Goal: Task Accomplishment & Management: Manage account settings

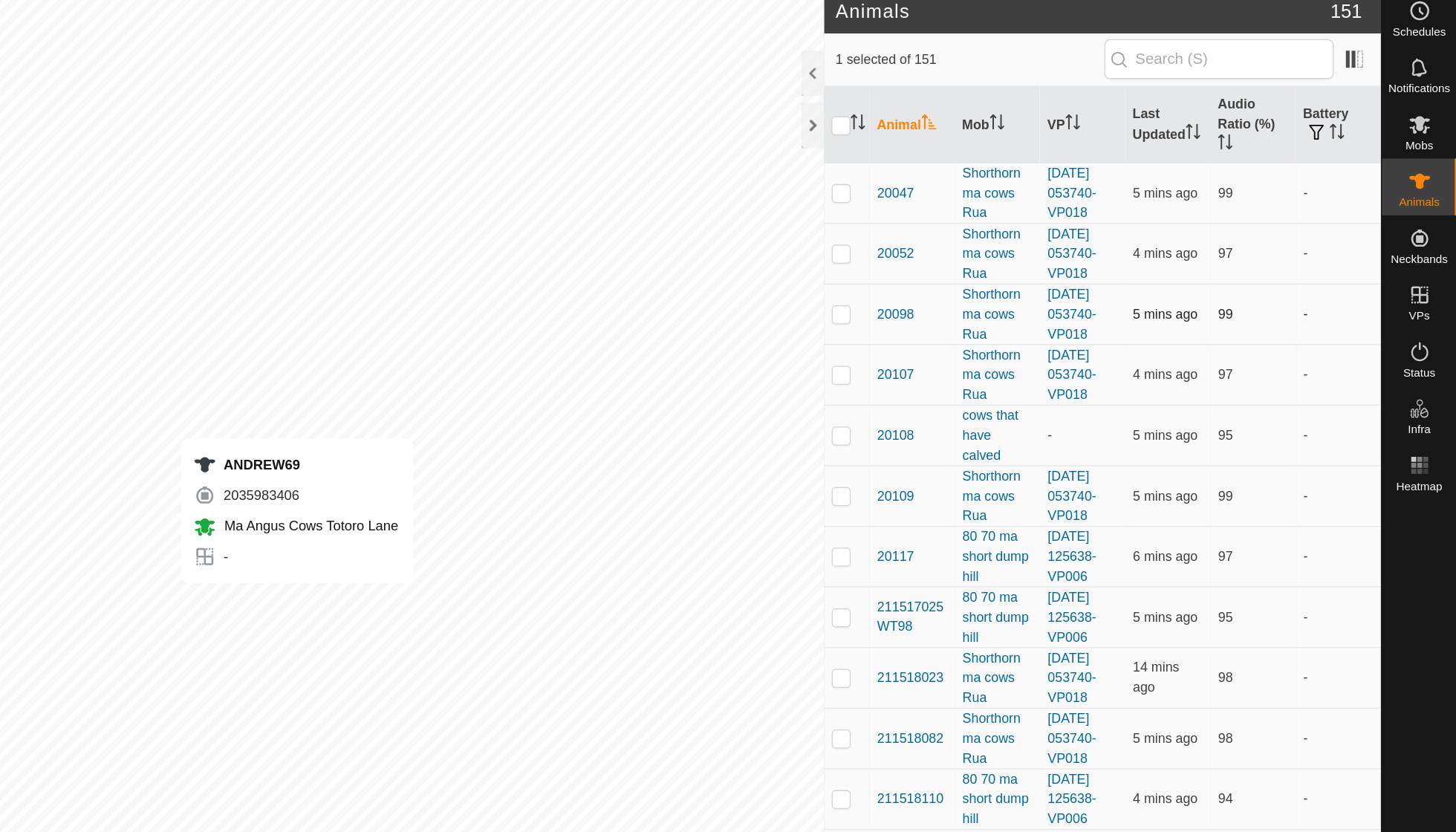
checkbox input "false"
checkbox input "true"
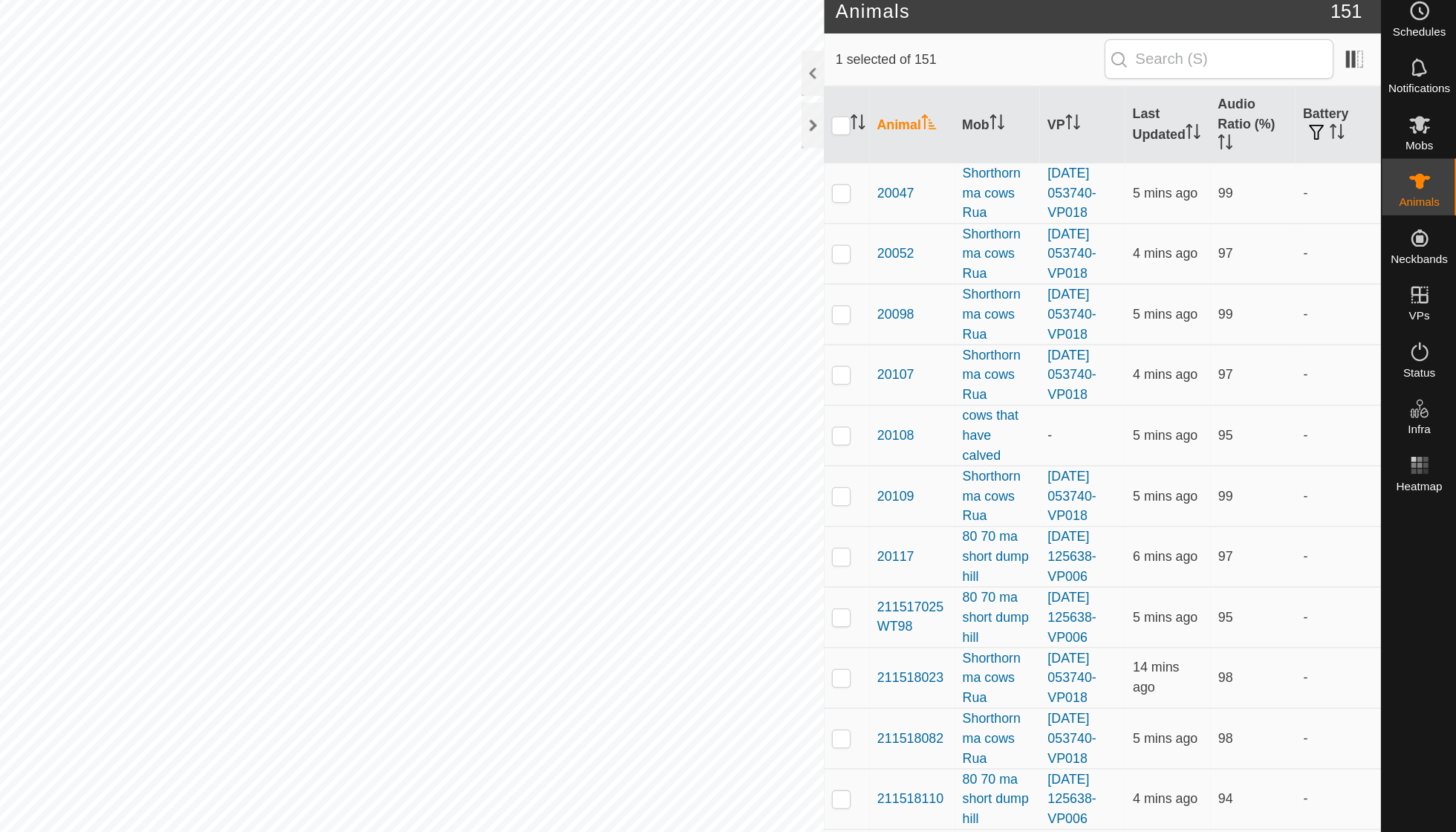
click at [1036, 102] on p-sorticon "Activate to sort" at bounding box center [1043, 107] width 12 height 12
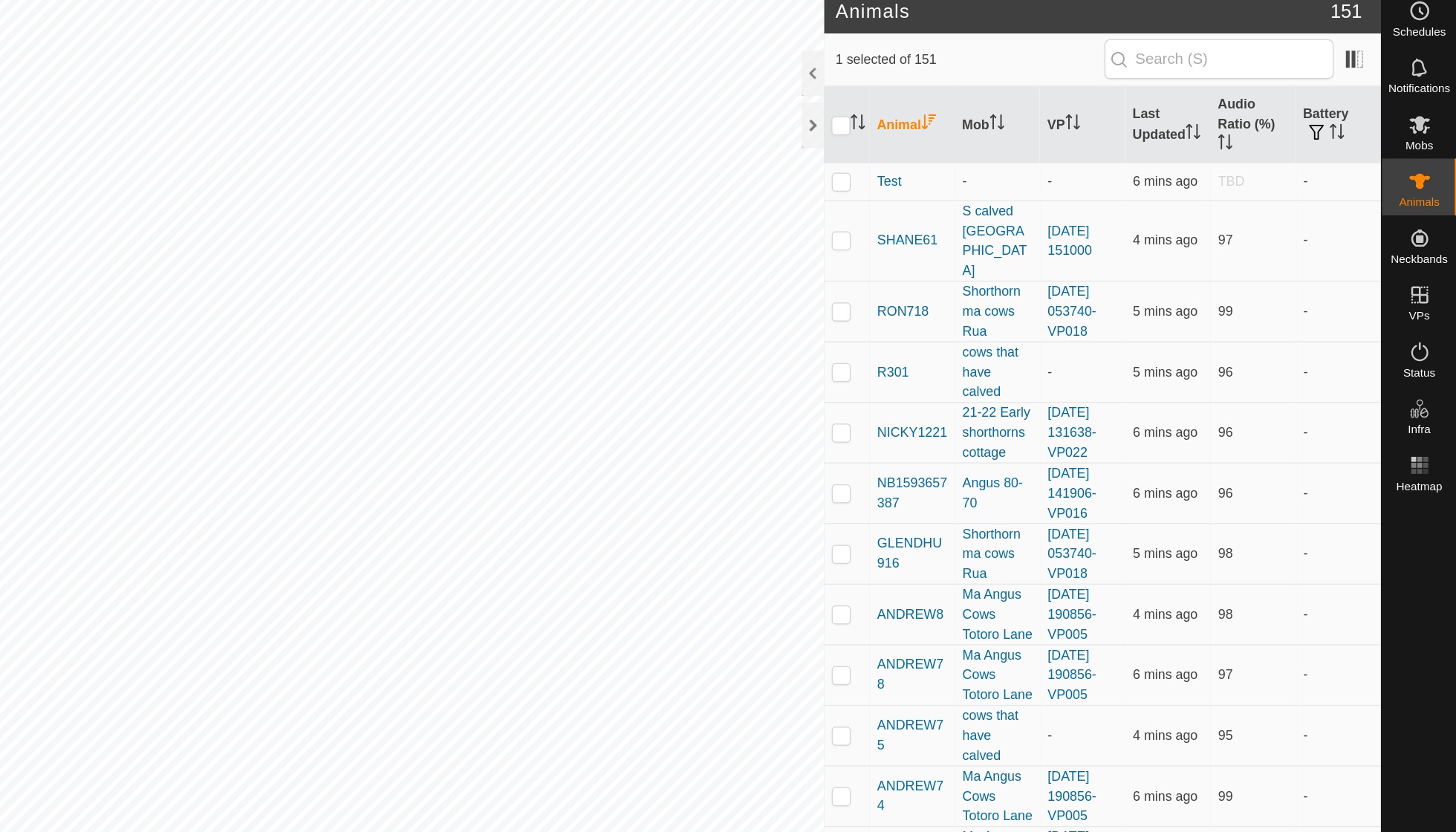
click at [1036, 99] on icon "Activate to sort" at bounding box center [1043, 105] width 12 height 12
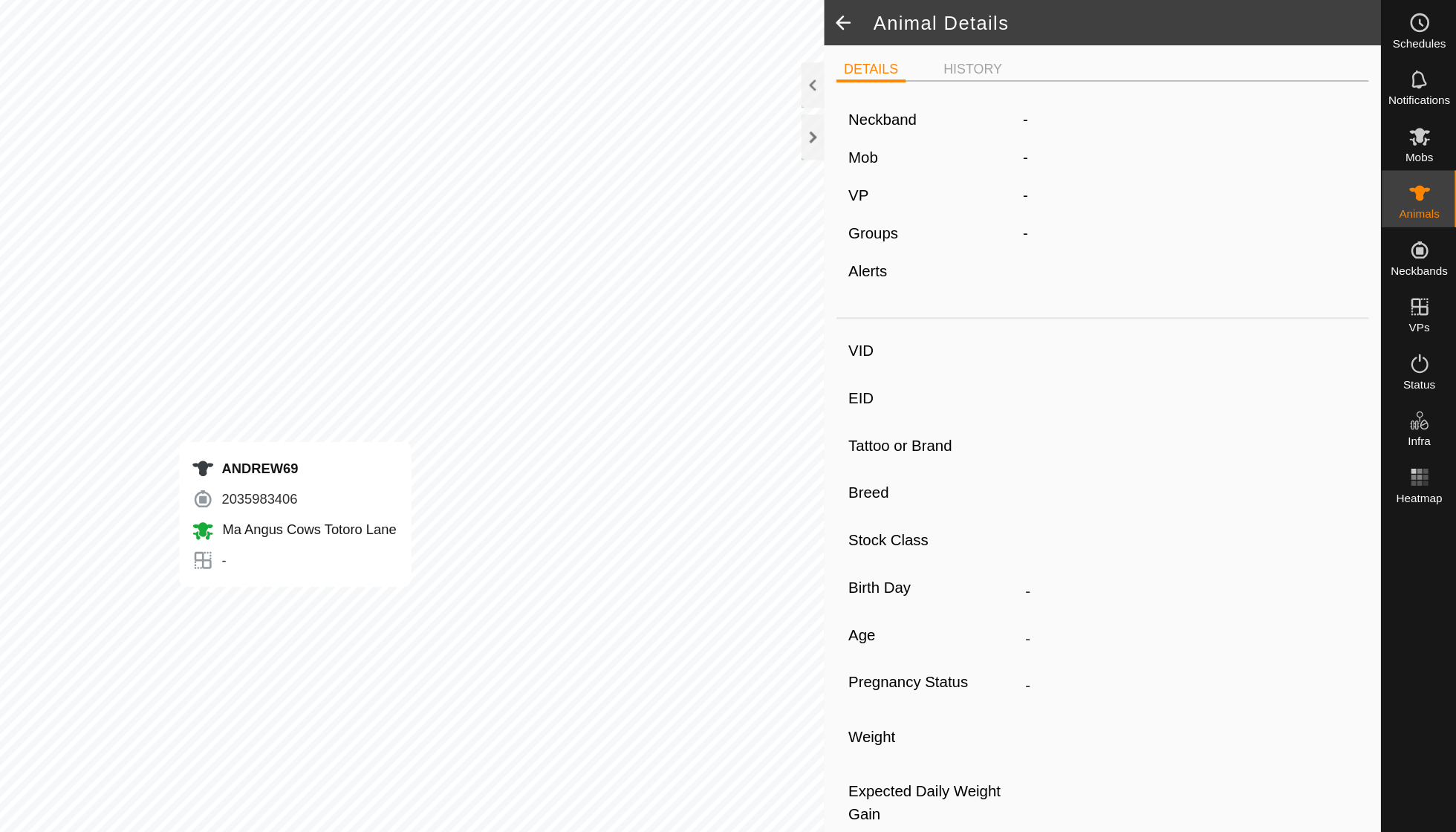
type input "ANDREW69"
type input "-"
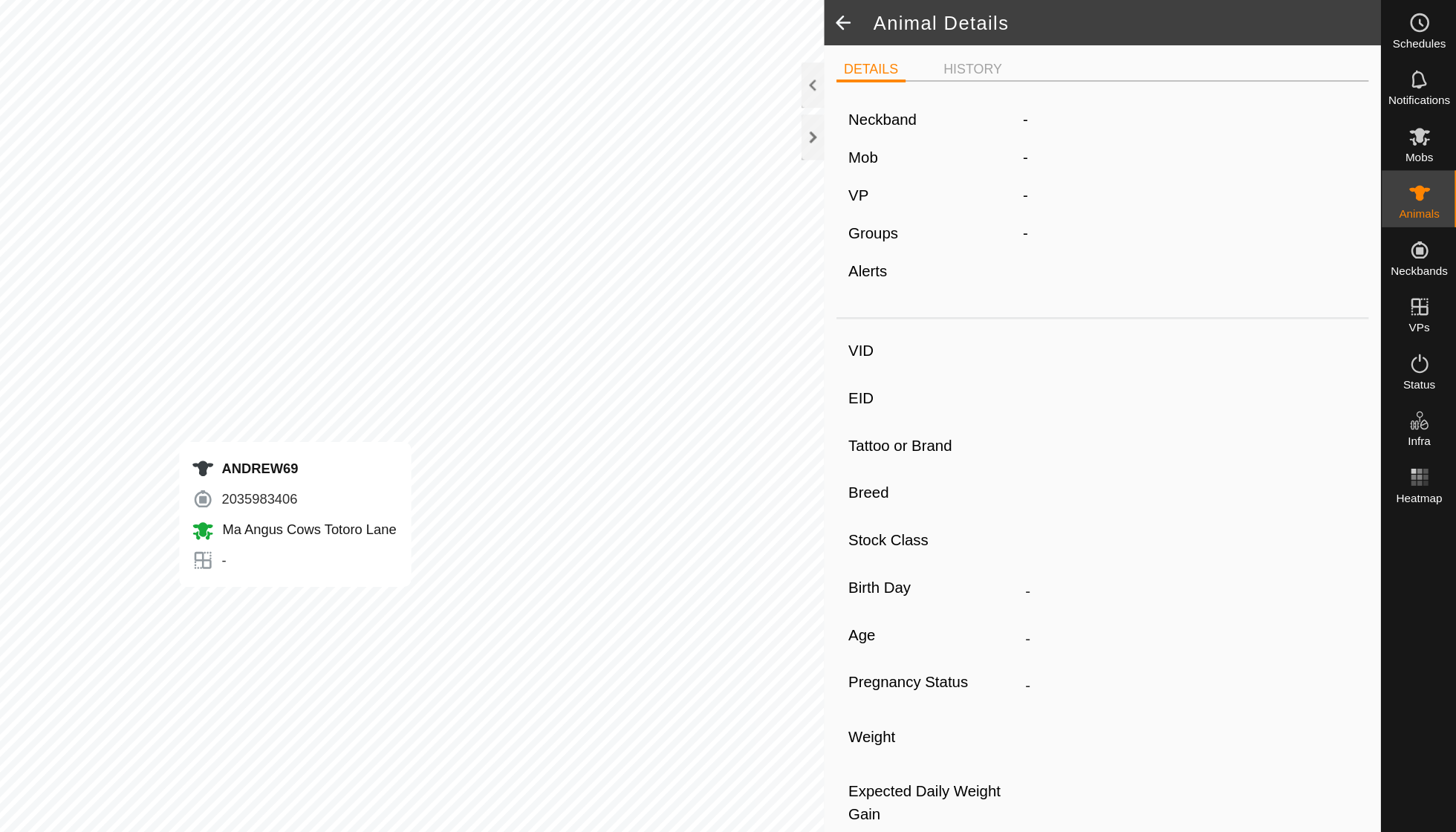
type input "0 kg"
type input "-"
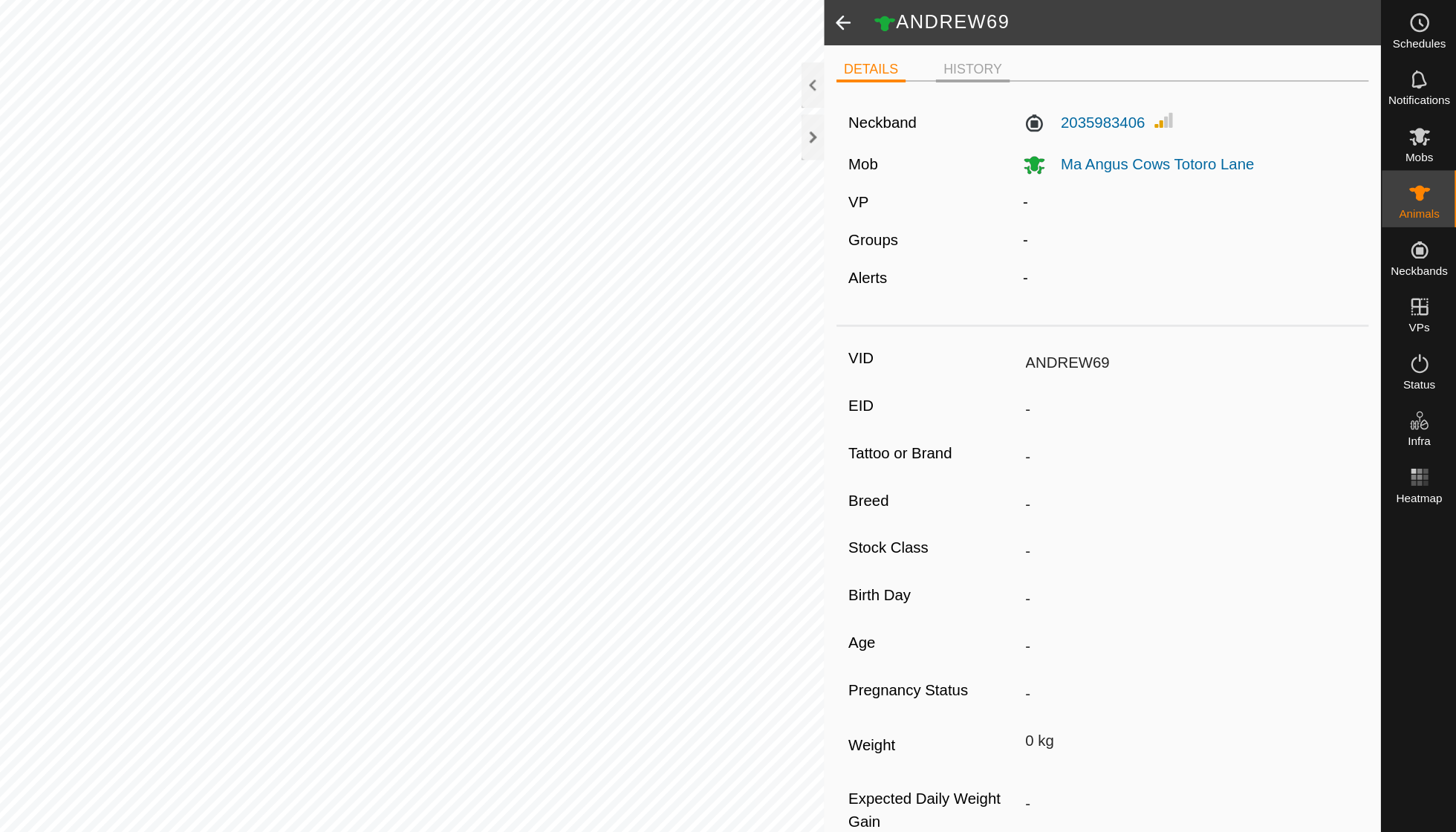
click at [1047, 50] on li "HISTORY" at bounding box center [1076, 55] width 58 height 18
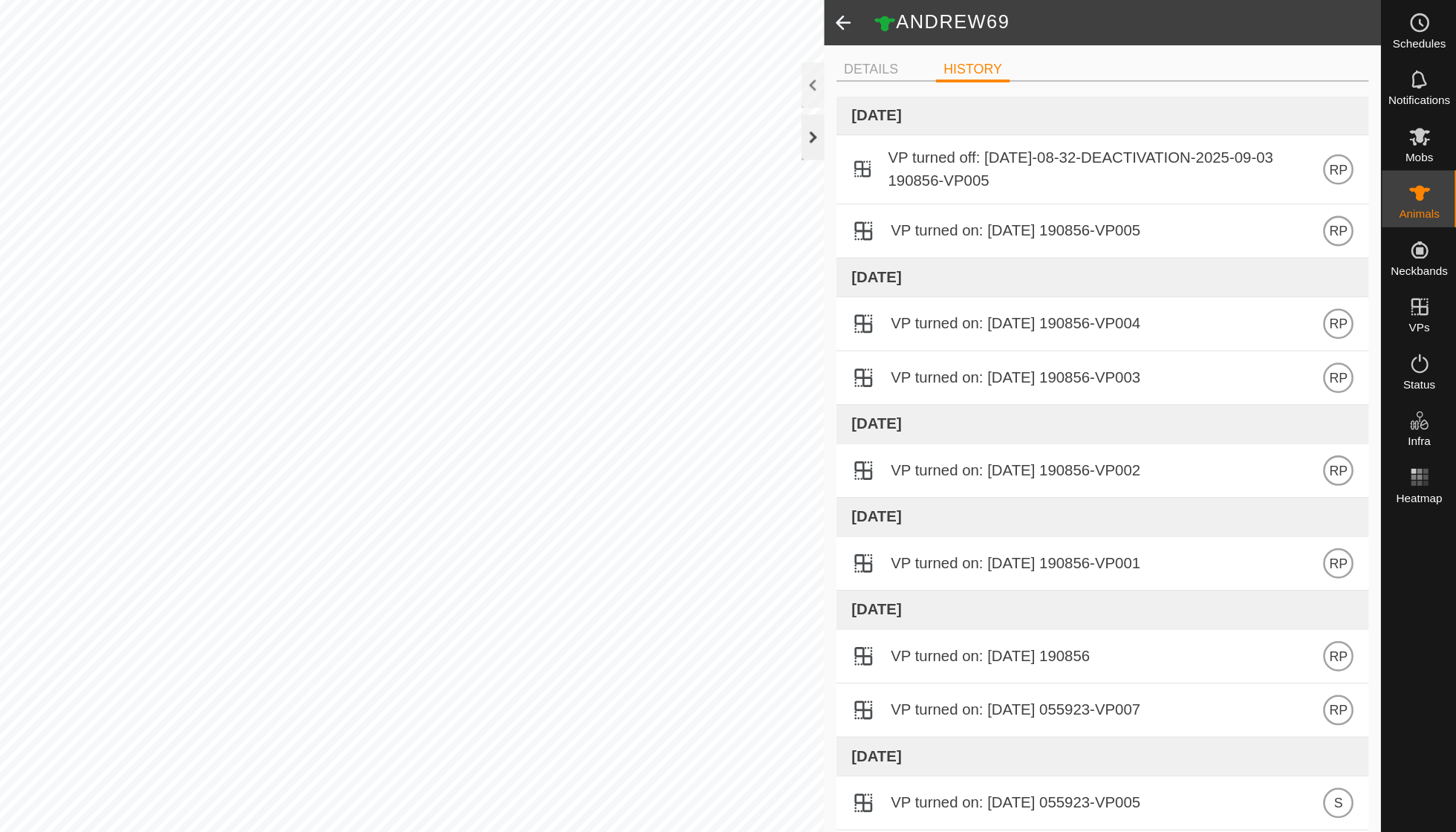
click at [942, 100] on div at bounding box center [950, 107] width 18 height 36
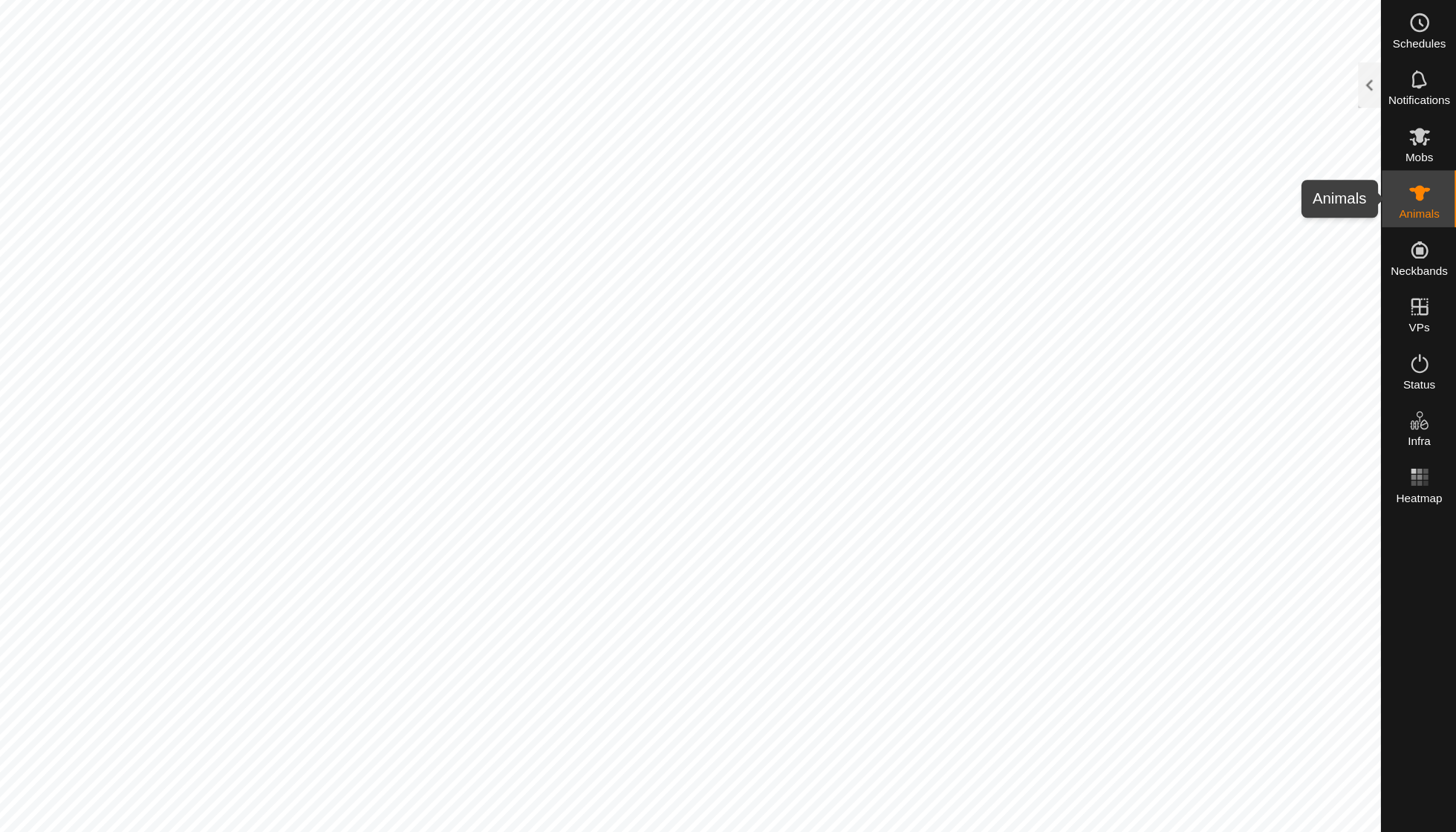
click at [1413, 161] on es-animals-svg-icon at bounding box center [1426, 151] width 26 height 24
checkbox input "true"
click at [1417, 106] on icon at bounding box center [1426, 107] width 18 height 18
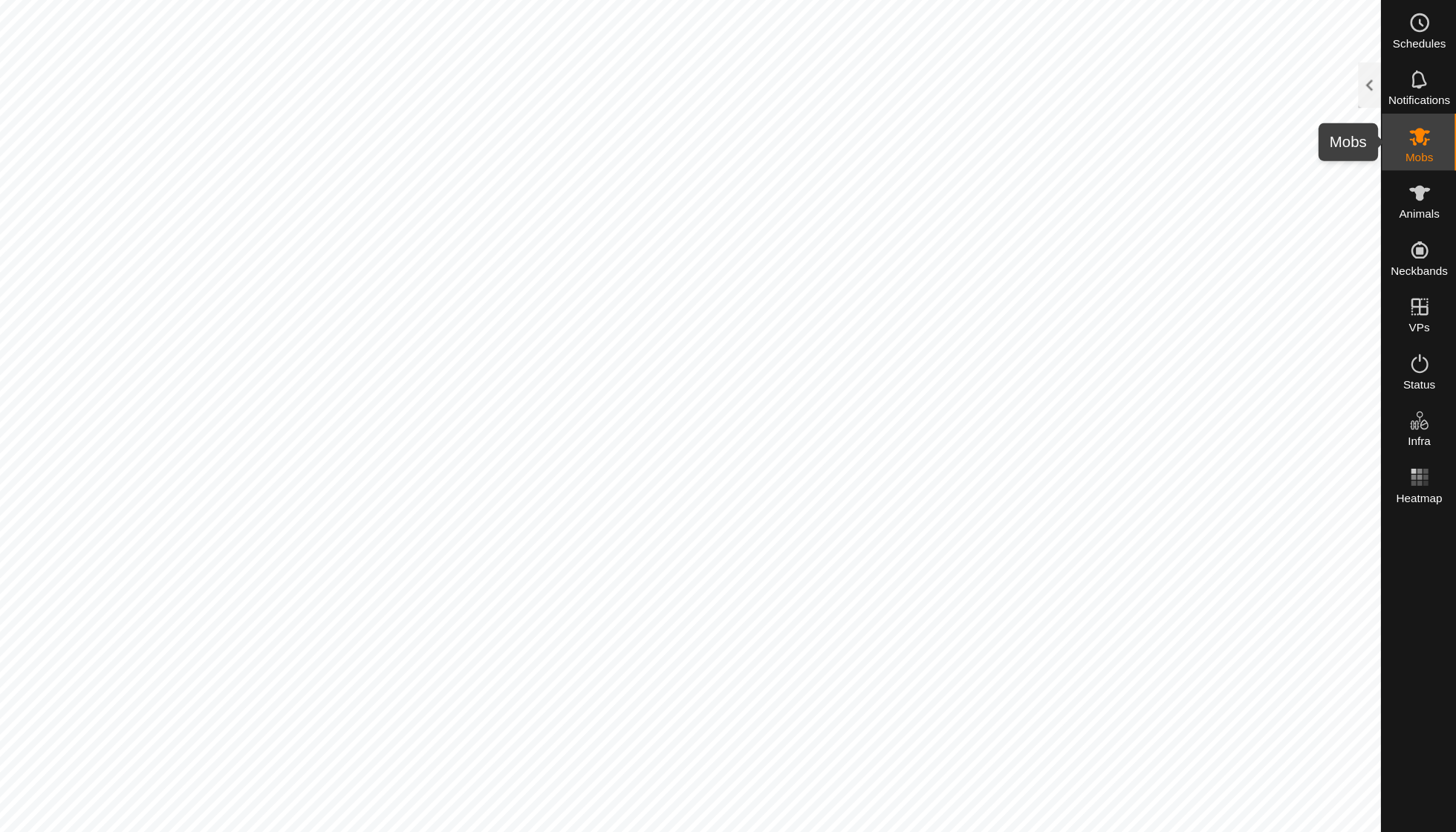
click at [1397, 105] on div "Mobs" at bounding box center [1426, 111] width 59 height 45
click at [1418, 111] on icon at bounding box center [1426, 107] width 17 height 14
click at [1379, 69] on div at bounding box center [1388, 67] width 18 height 36
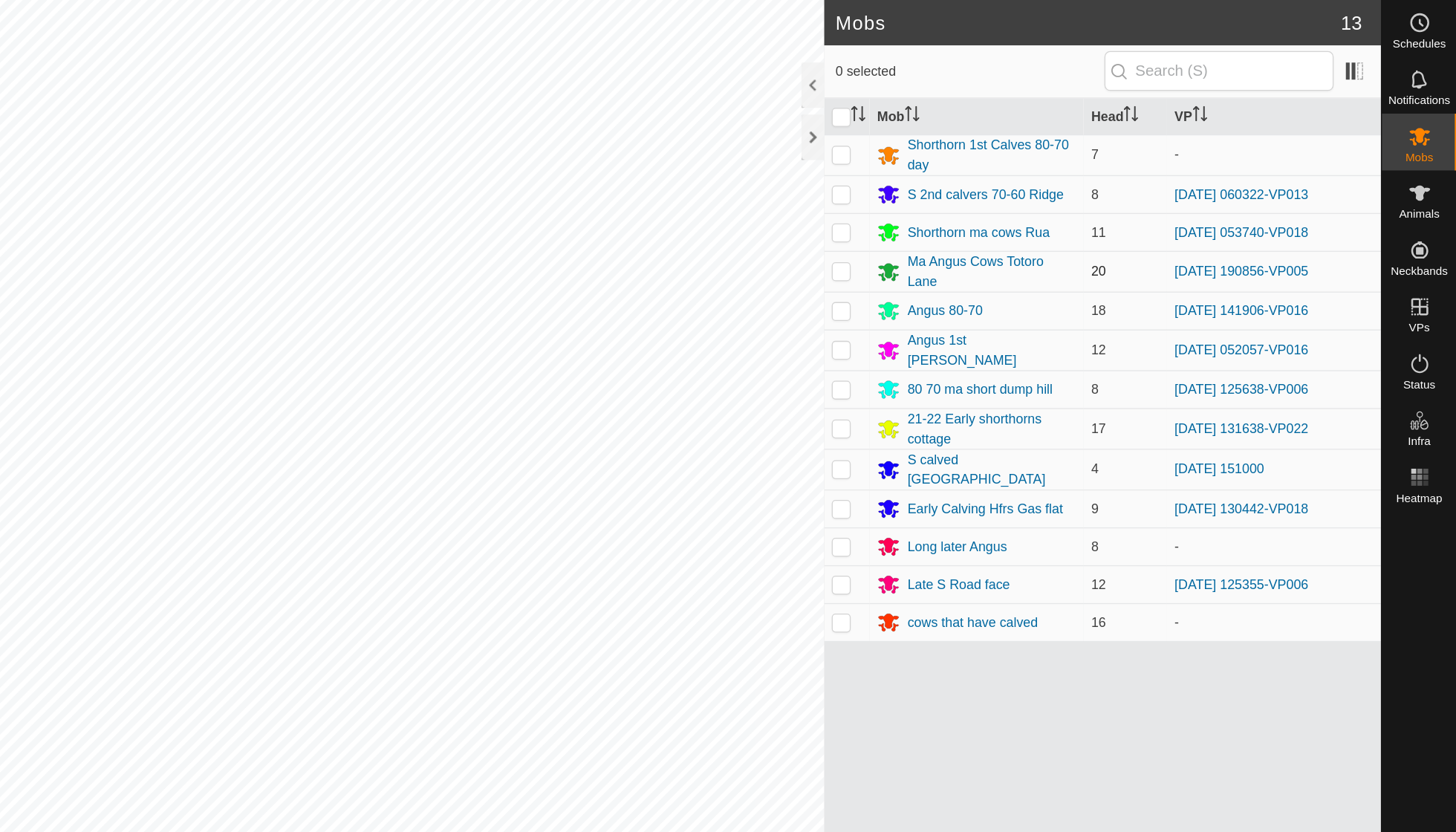
click at [965, 215] on p-checkbox at bounding box center [972, 212] width 15 height 12
checkbox input "true"
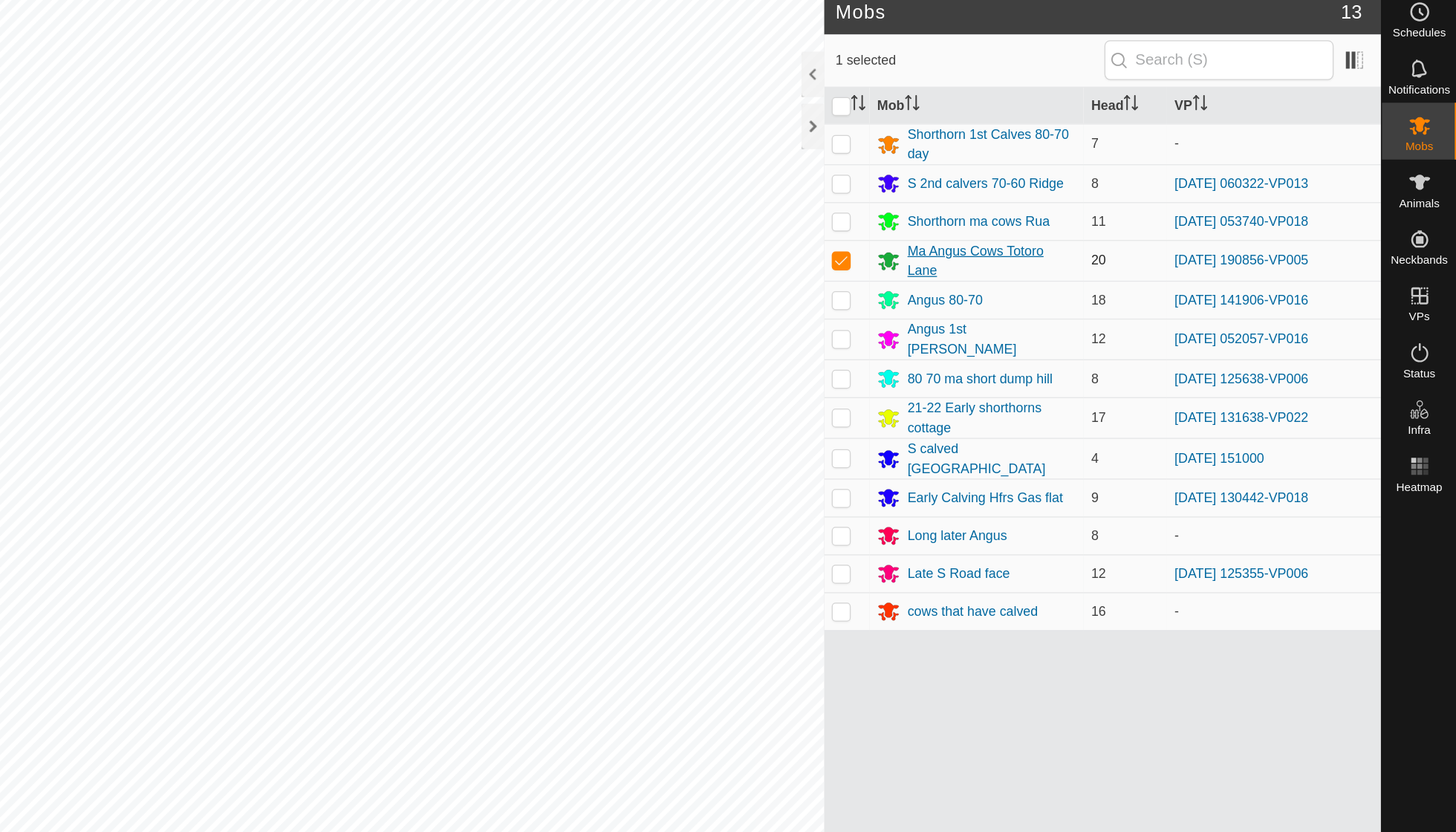
click at [1025, 199] on div "Ma Angus Cows Totoro Lane" at bounding box center [1091, 213] width 133 height 32
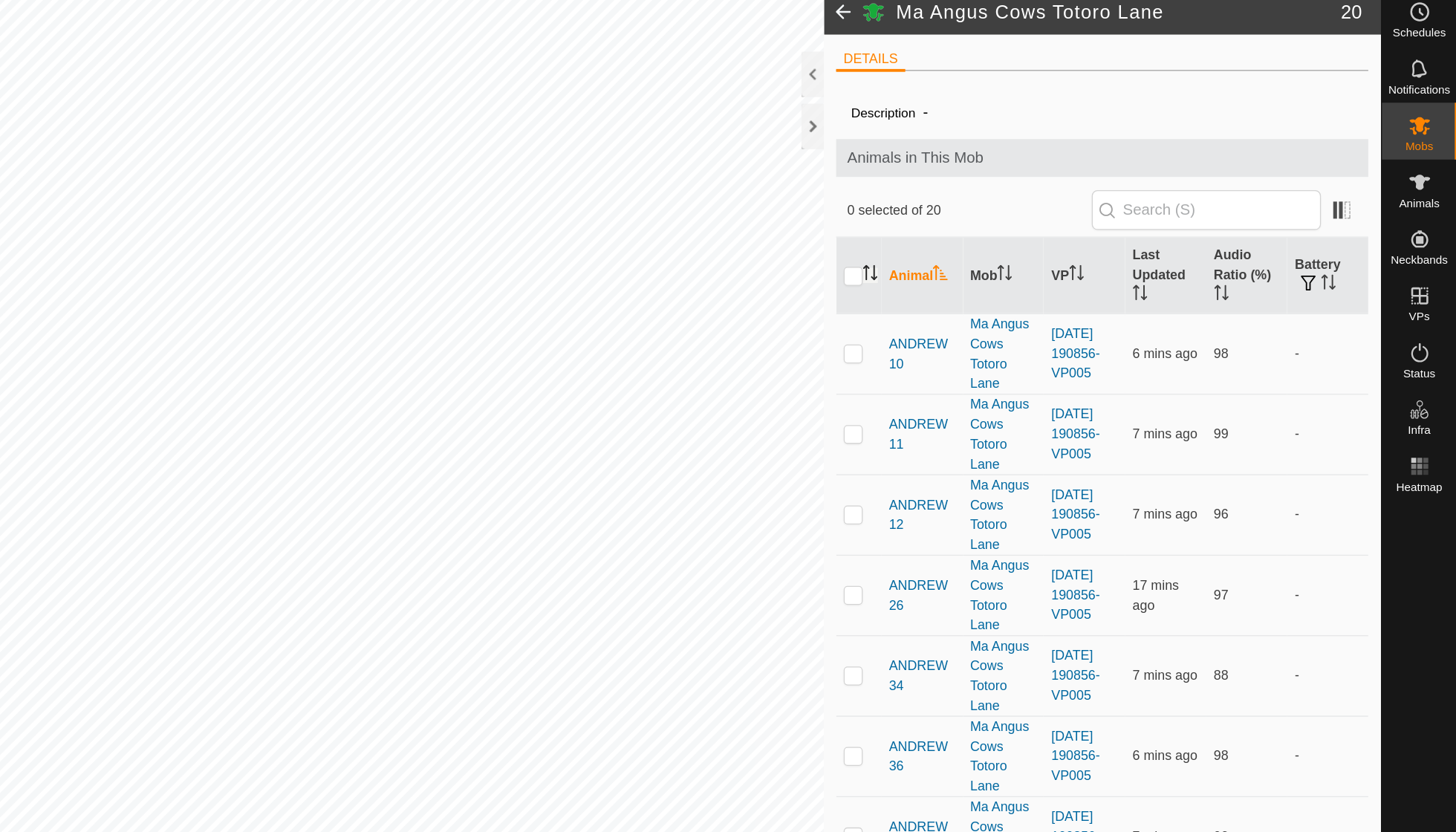
click at [990, 218] on icon "Activate to sort" at bounding box center [996, 222] width 12 height 12
click at [1132, 206] on th "VP" at bounding box center [1164, 225] width 64 height 61
click at [975, 279] on p-checkbox at bounding box center [982, 285] width 15 height 12
checkbox input "true"
click at [969, 341] on td at bounding box center [986, 348] width 36 height 63
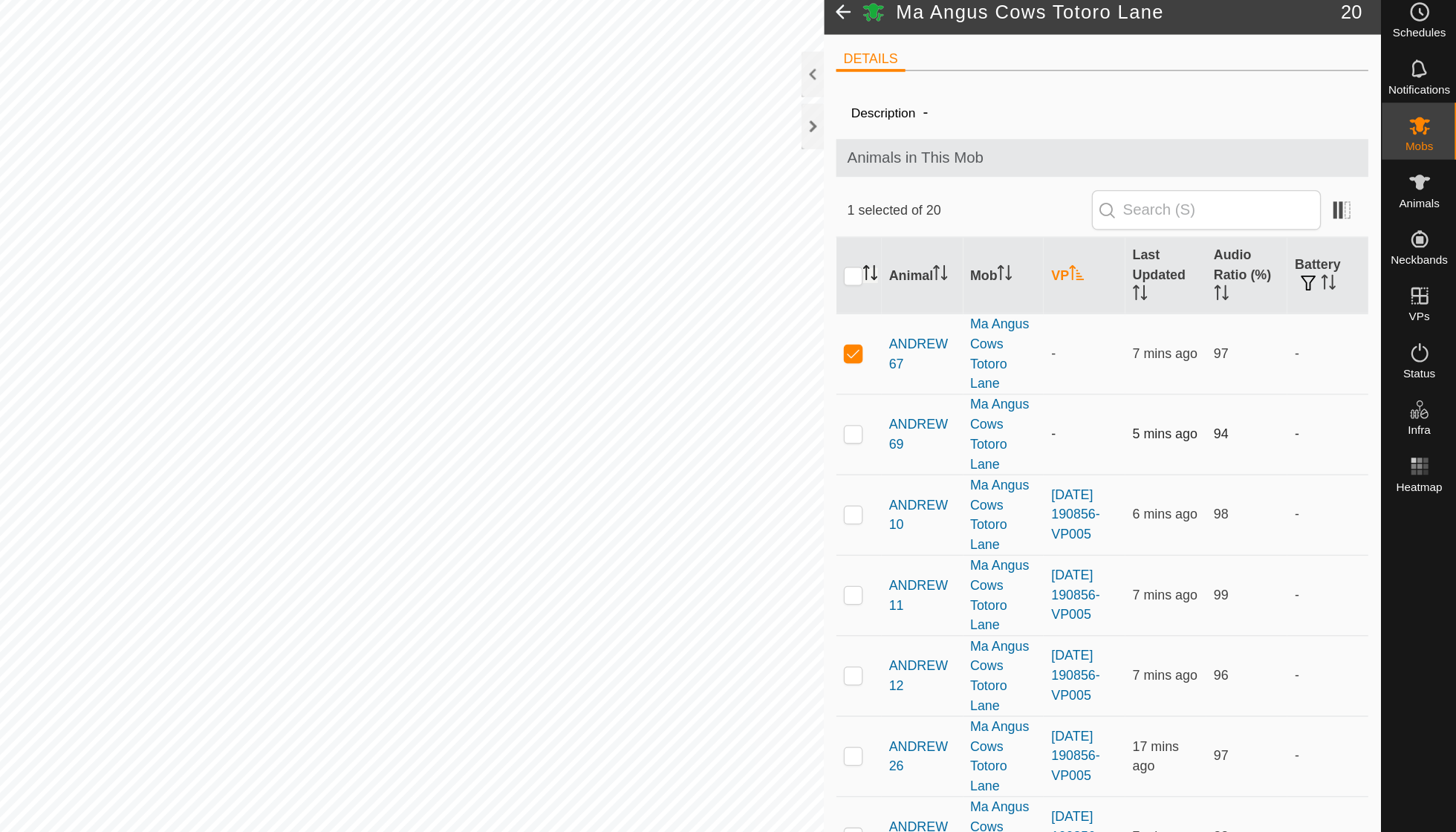
checkbox input "true"
click at [1410, 163] on span "Animals" at bounding box center [1426, 168] width 32 height 9
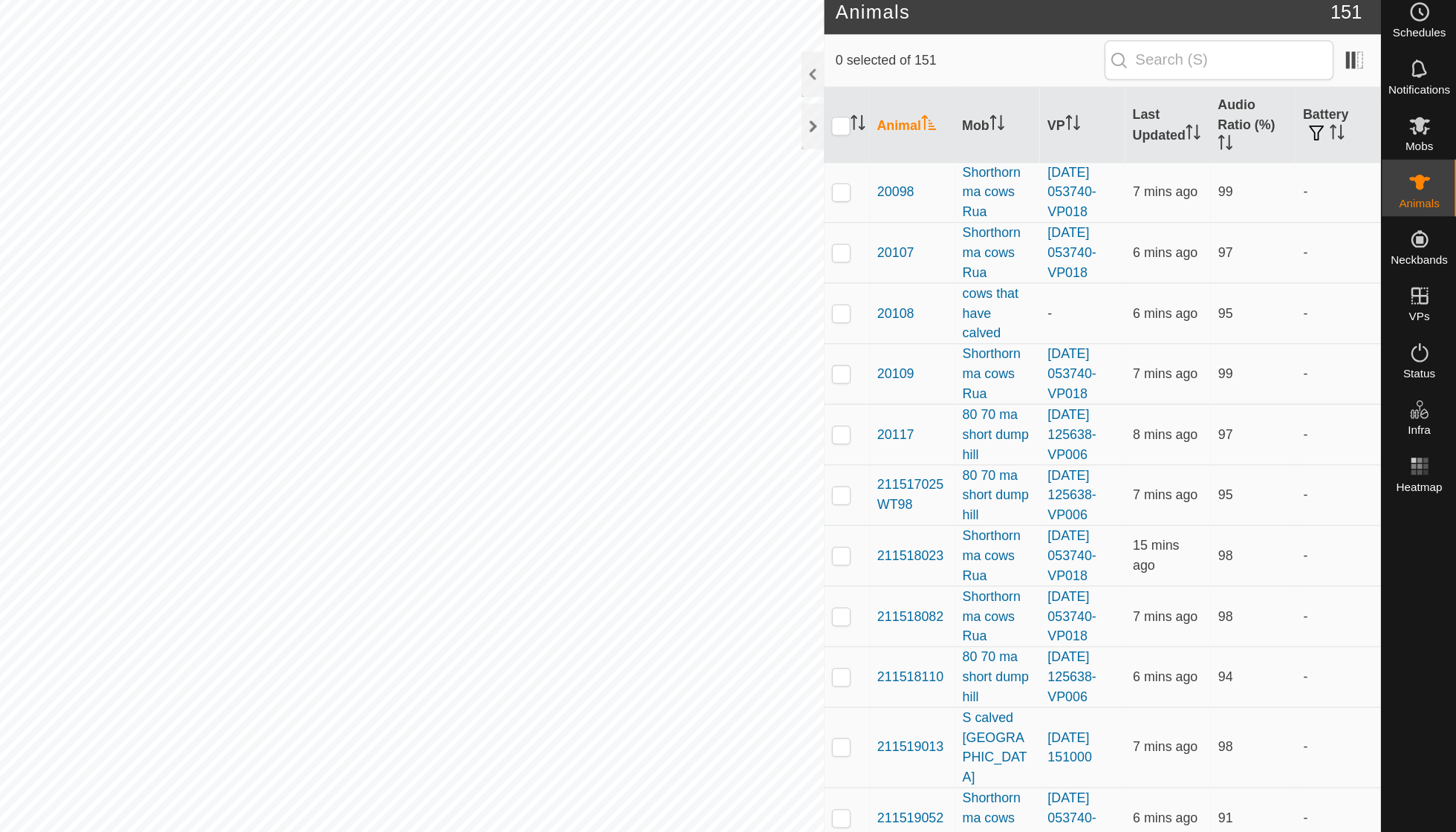
scroll to position [52, 0]
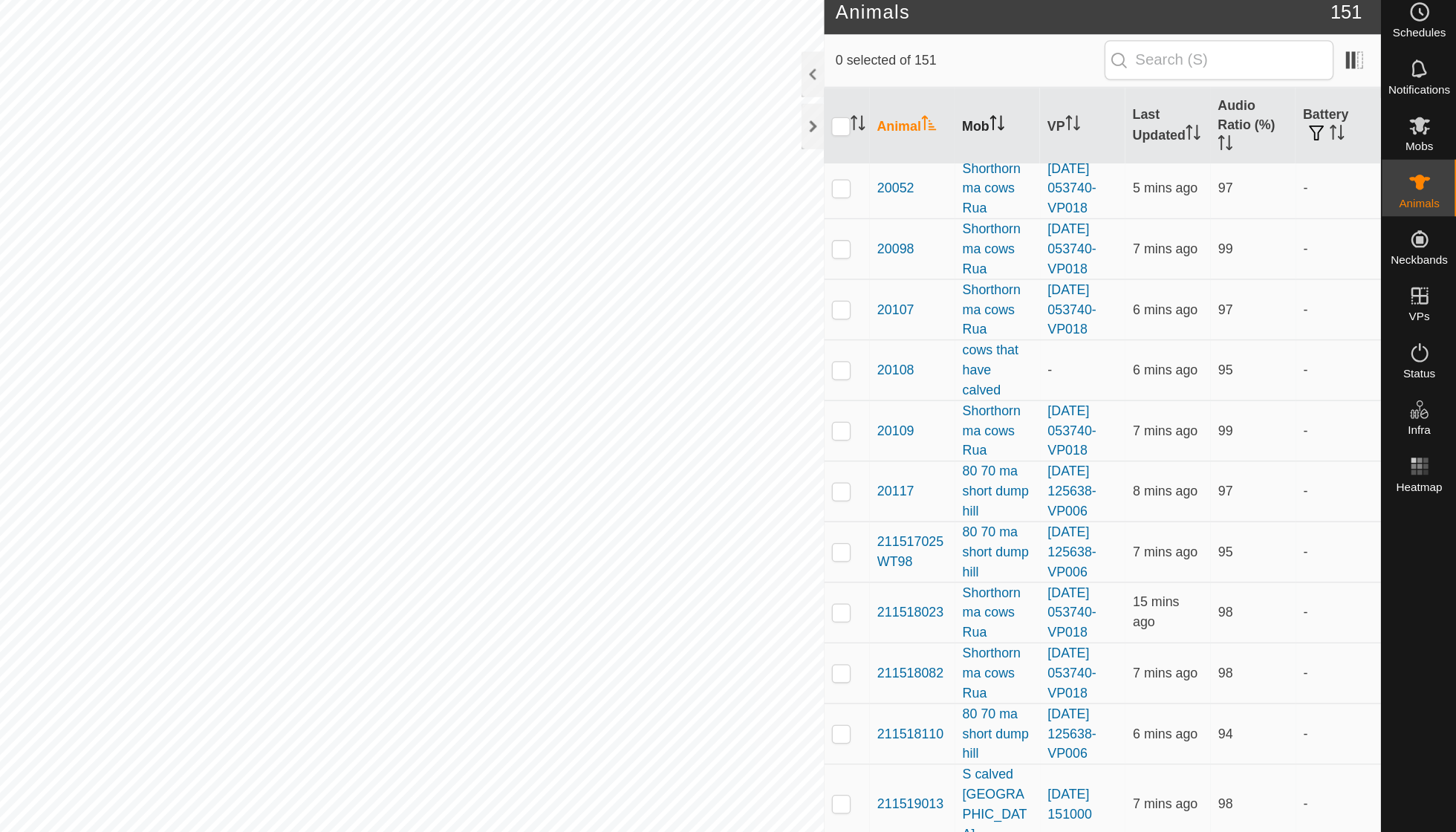
click at [1062, 102] on th "Mob" at bounding box center [1095, 107] width 67 height 61
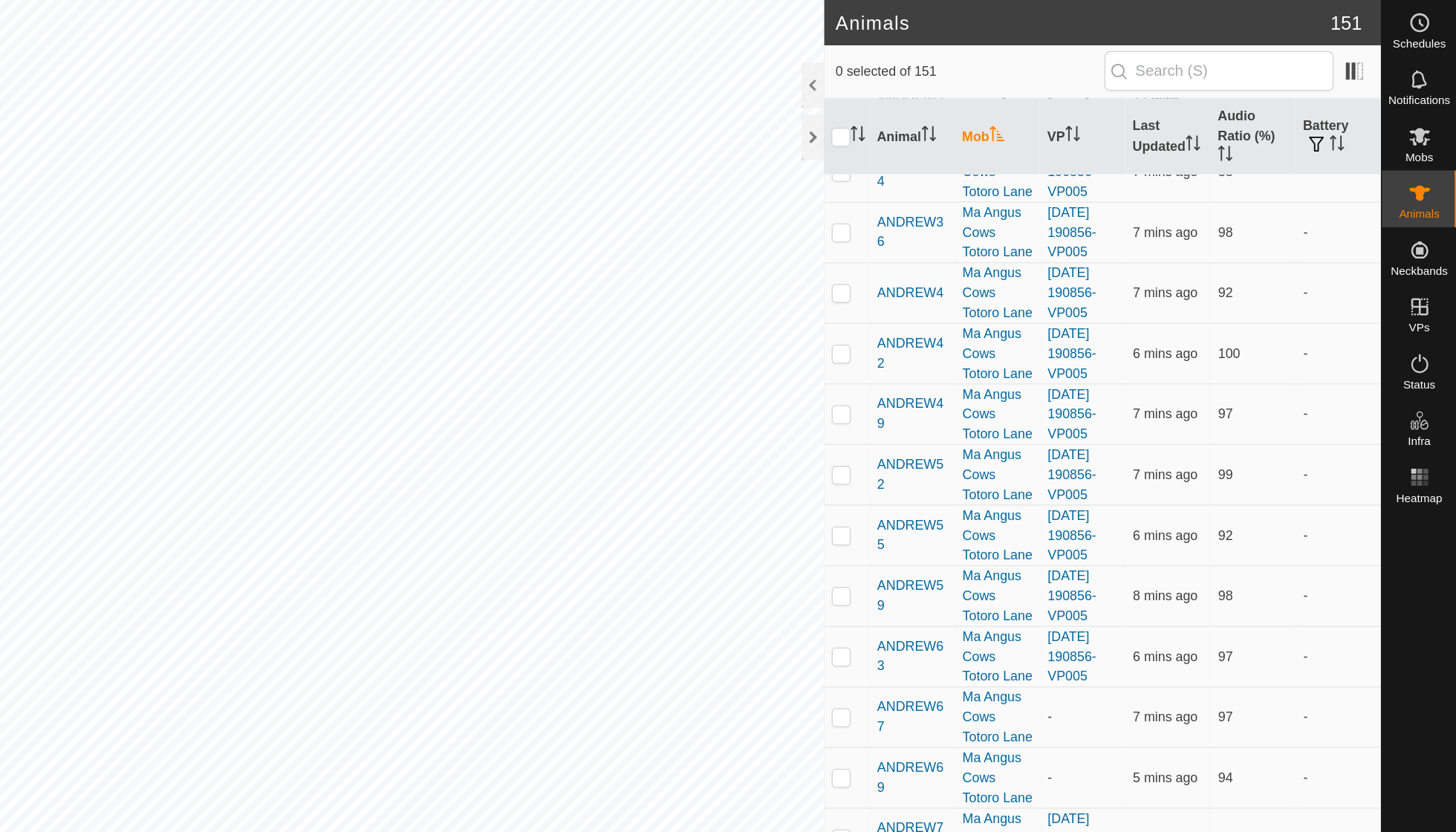
scroll to position [5017, 0]
click at [965, 556] on p-checkbox at bounding box center [972, 562] width 15 height 12
checkbox input "true"
click at [965, 603] on p-checkbox at bounding box center [972, 609] width 15 height 12
checkbox input "true"
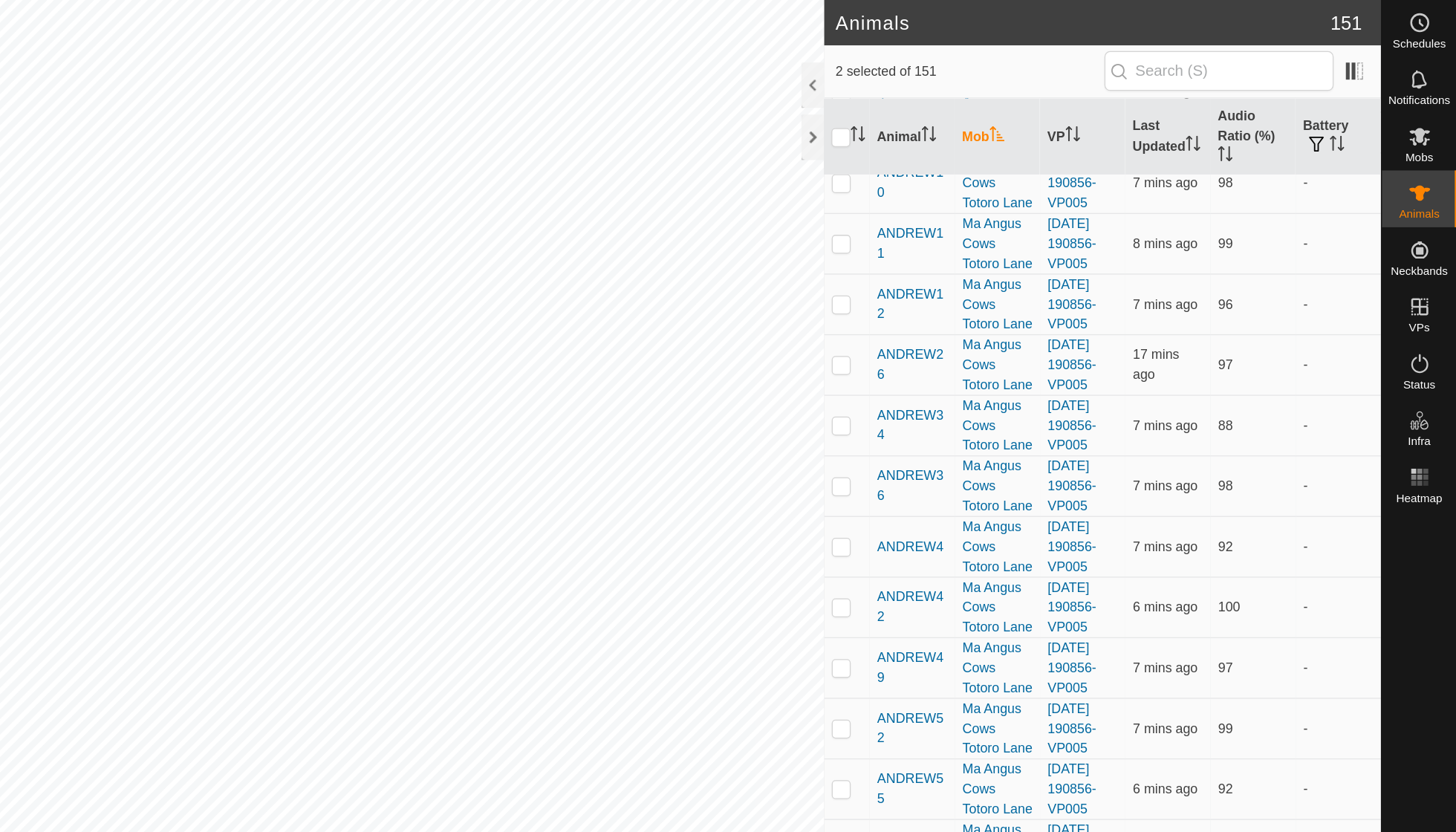
scroll to position [4816, 0]
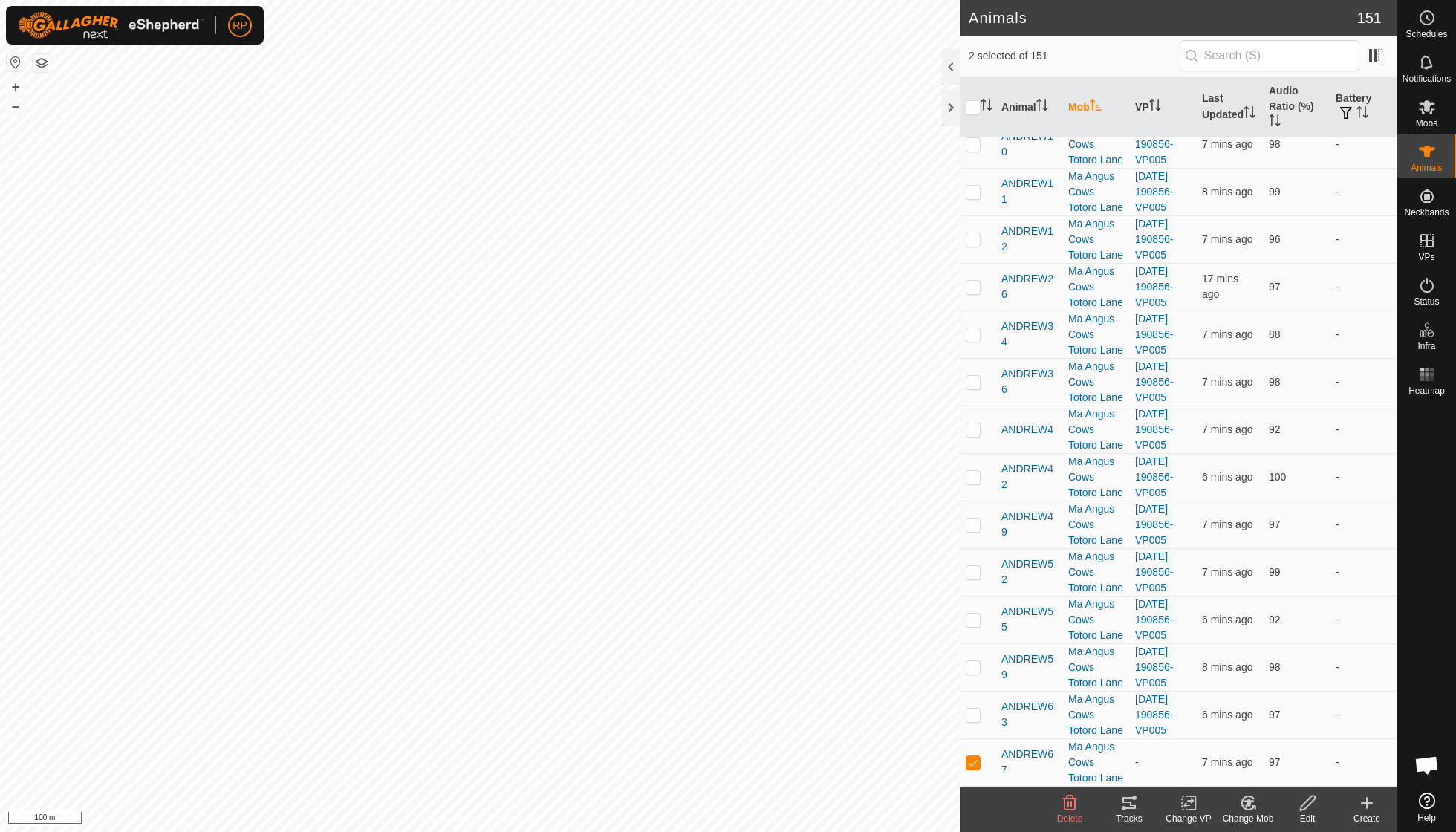
click at [1240, 803] on icon at bounding box center [1248, 803] width 18 height 18
click at [1266, 743] on link "Choose Mob..." at bounding box center [1293, 738] width 147 height 30
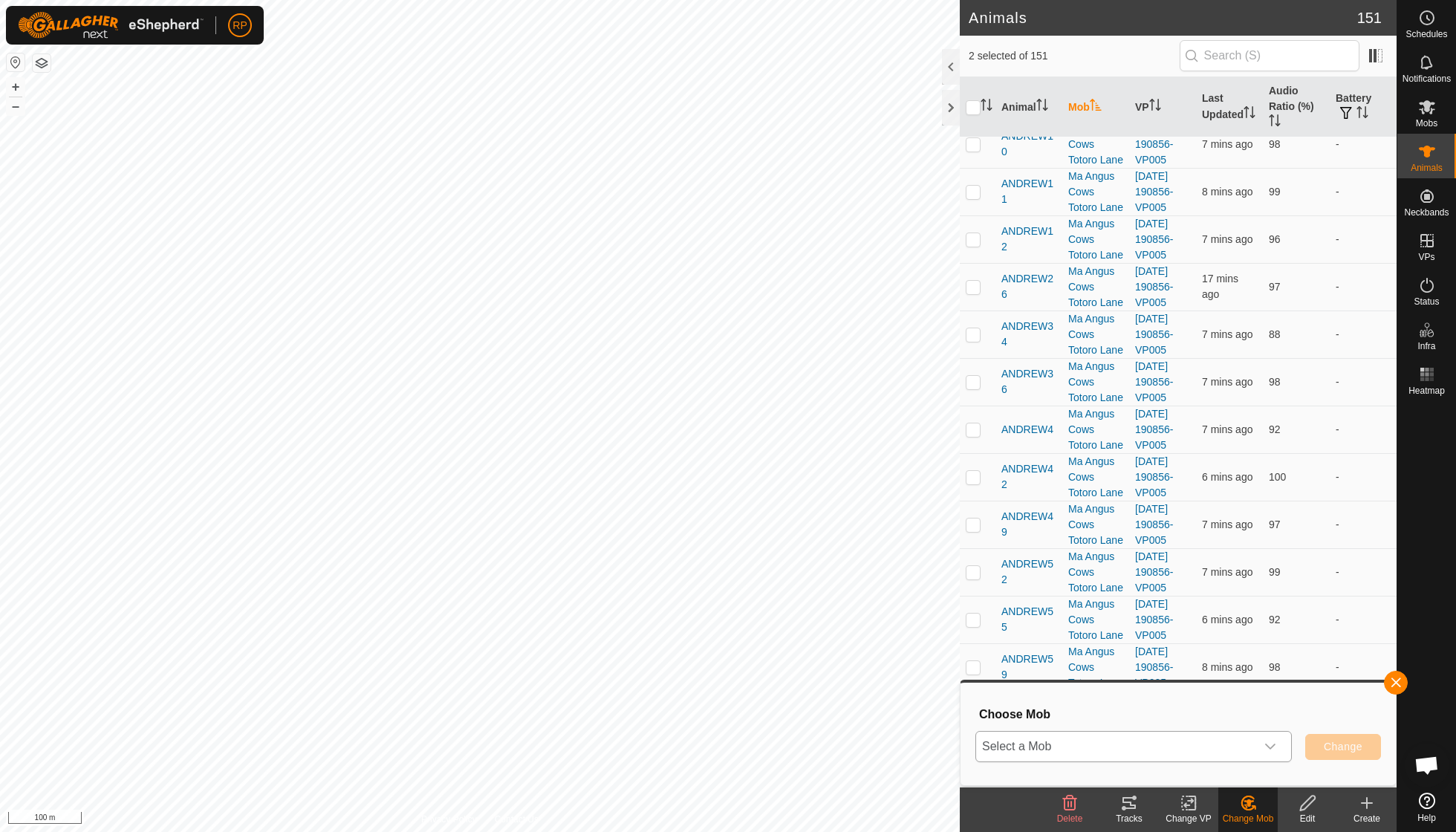
click at [1273, 747] on icon "dropdown trigger" at bounding box center [1270, 747] width 12 height 12
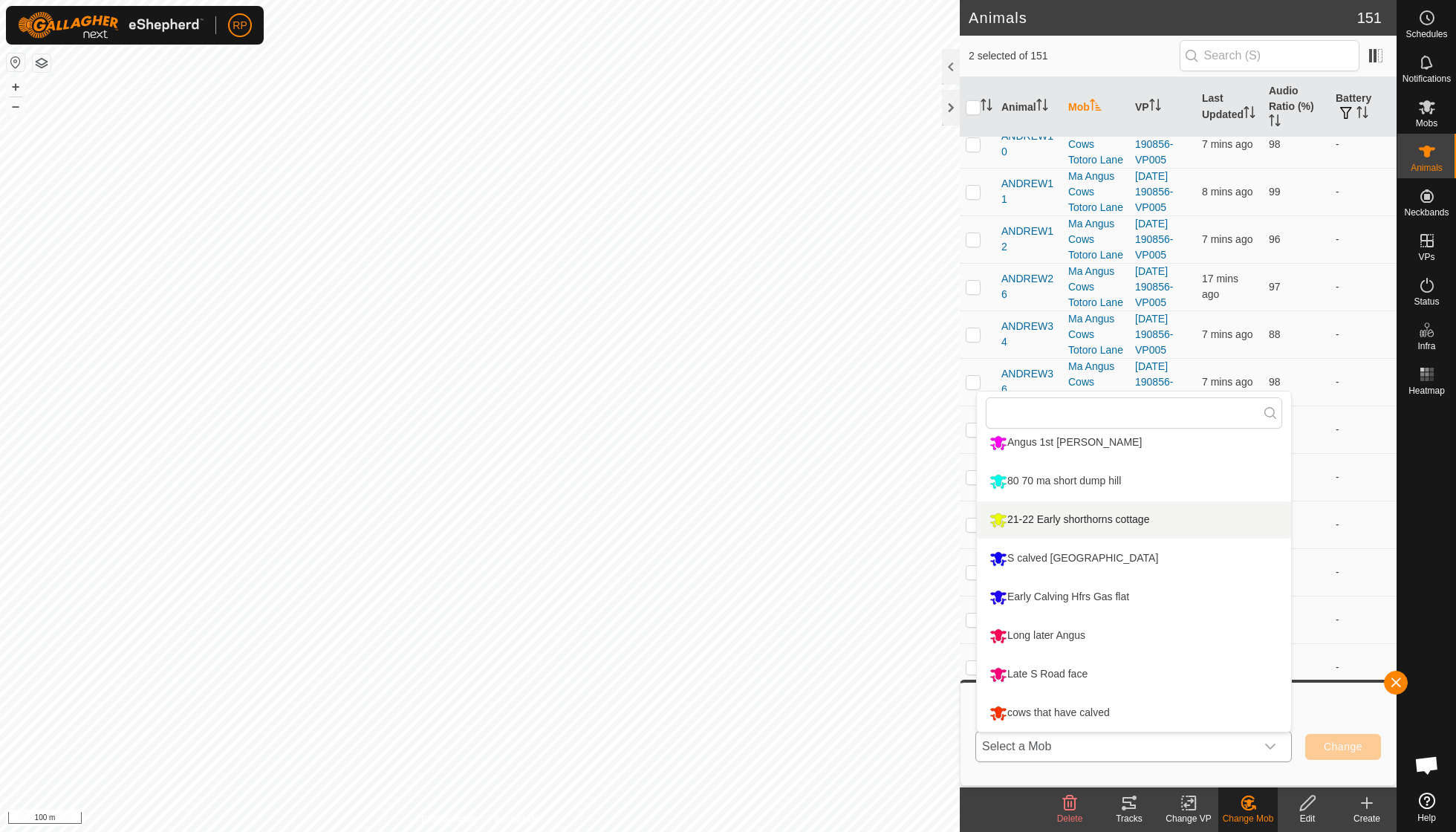
scroll to position [204, 0]
click at [1100, 707] on li "cows that have calved" at bounding box center [1134, 713] width 314 height 37
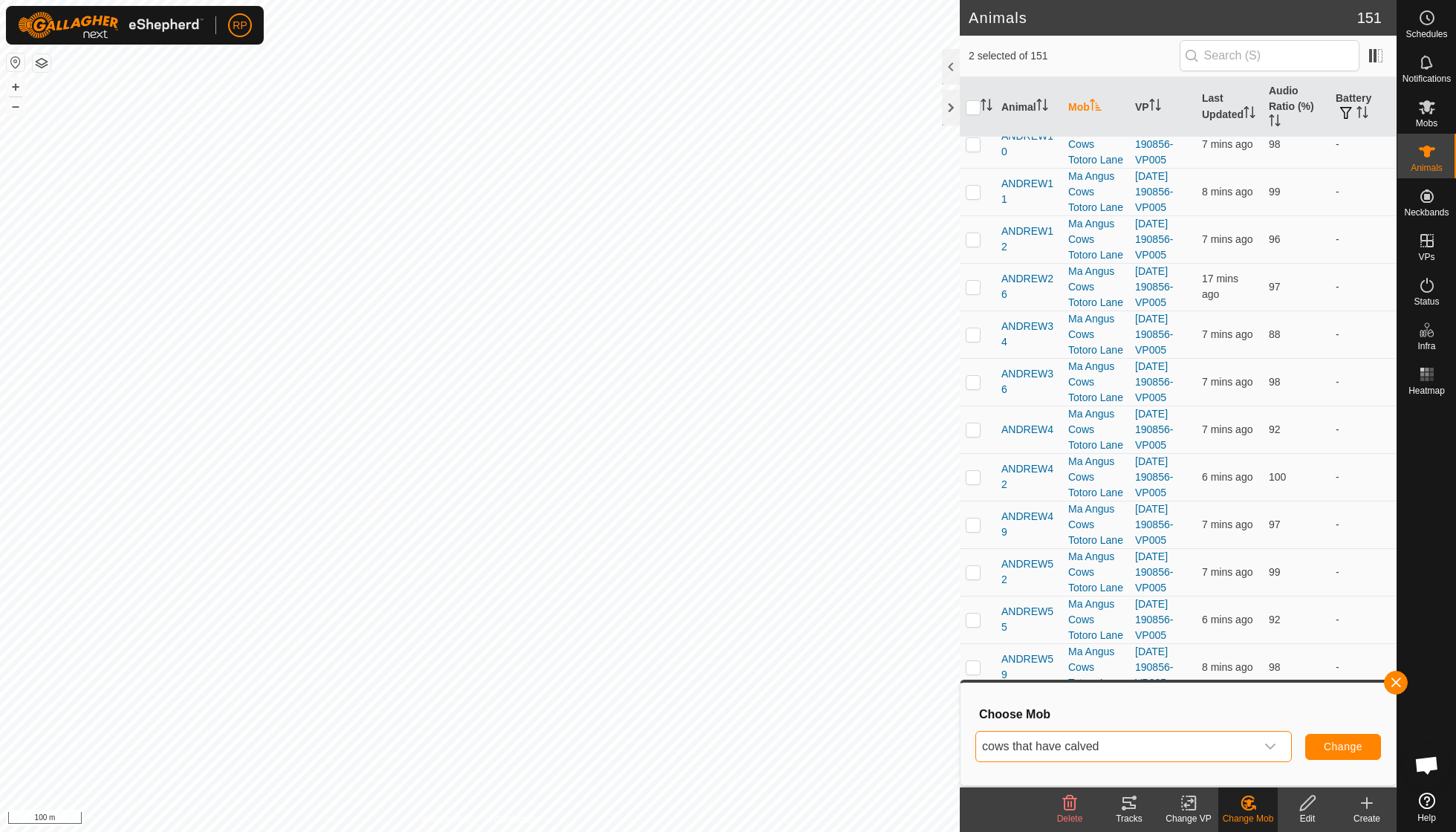
click at [1331, 742] on span "Change" at bounding box center [1343, 747] width 39 height 12
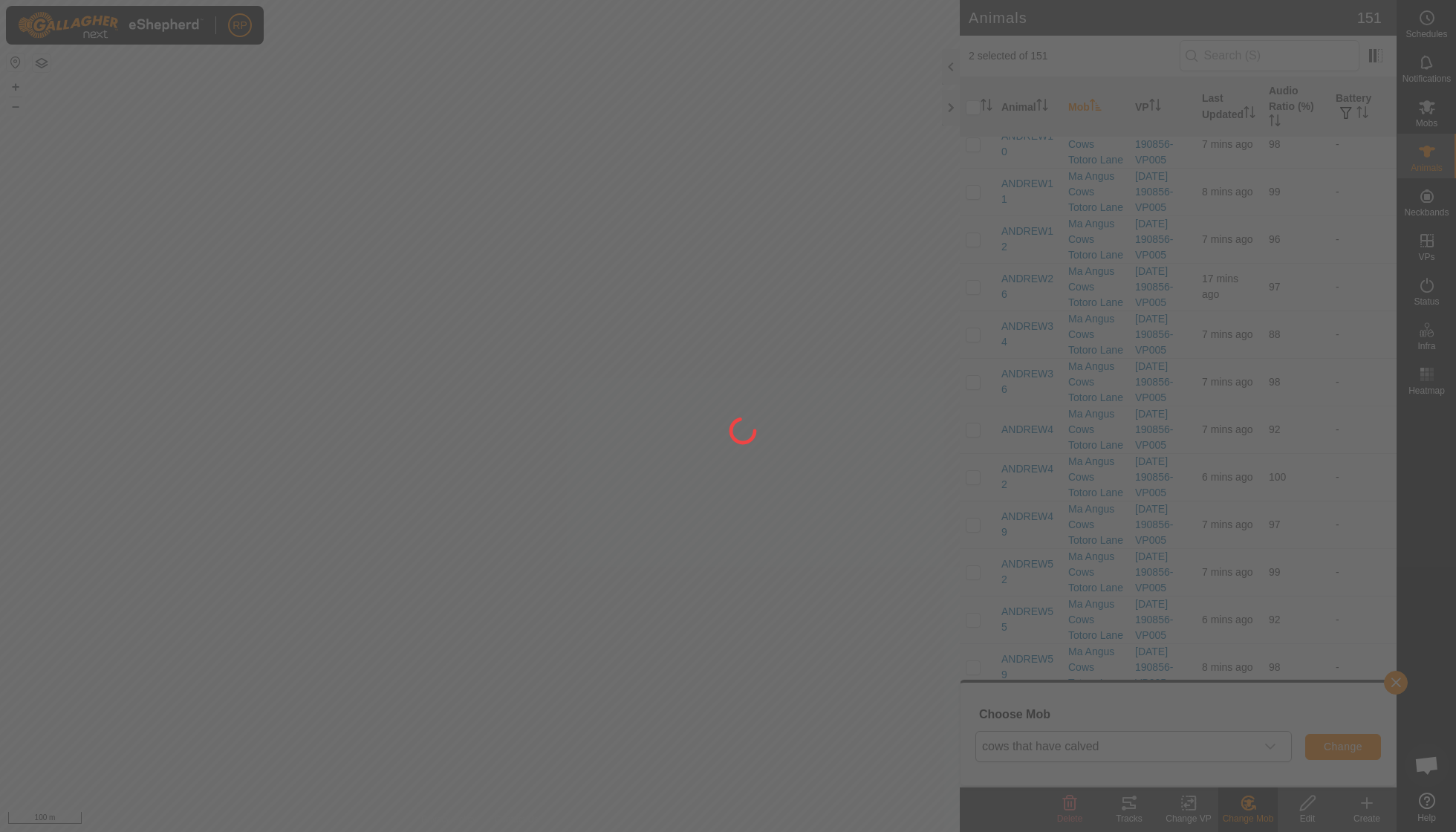
checkbox input "false"
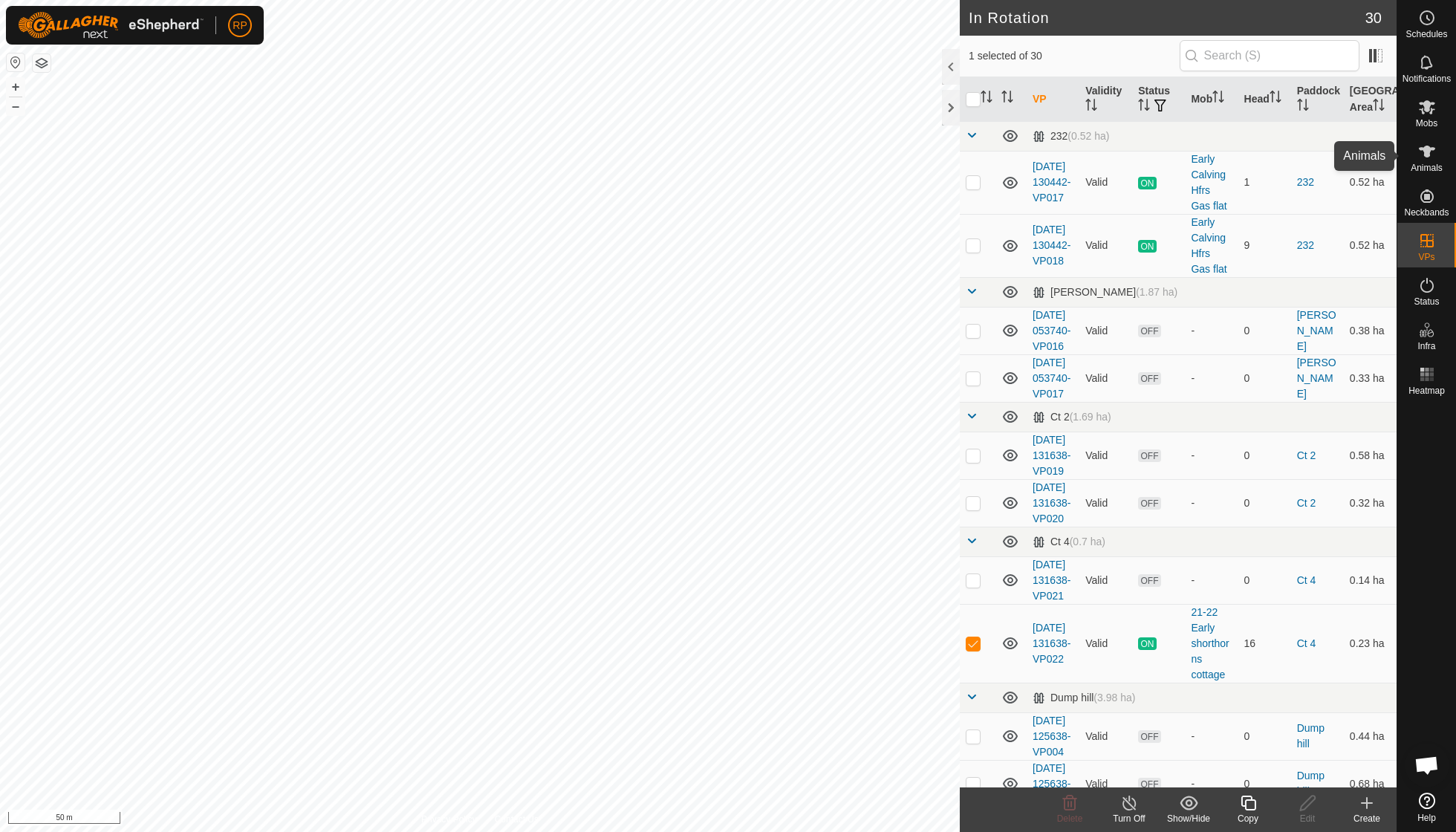
click at [1422, 165] on span "Animals" at bounding box center [1426, 168] width 32 height 9
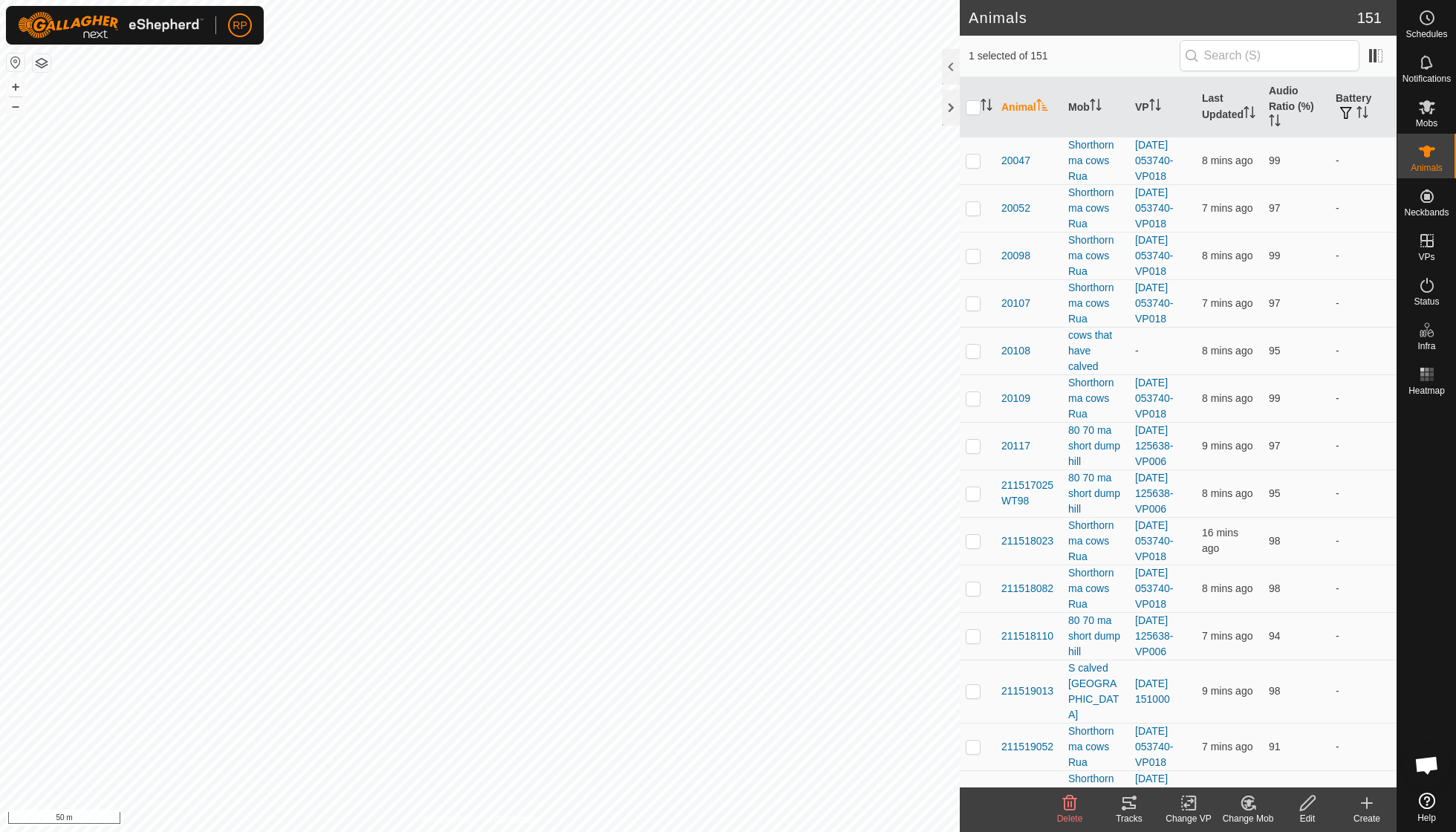
click at [1243, 809] on icon at bounding box center [1248, 803] width 18 height 18
click at [1264, 744] on link "Choose Mob..." at bounding box center [1293, 738] width 147 height 30
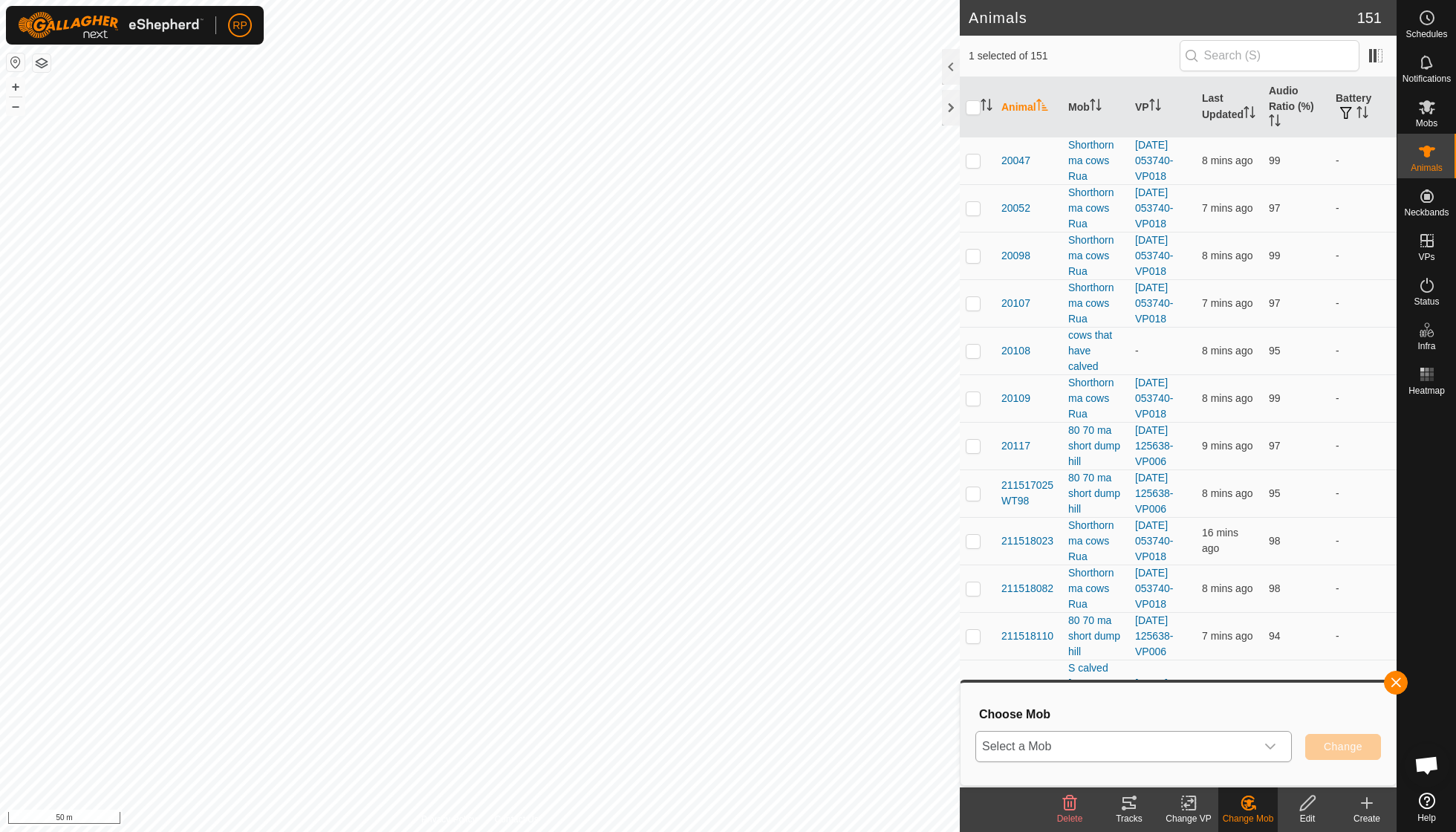
click at [1270, 746] on icon "dropdown trigger" at bounding box center [1270, 746] width 11 height 6
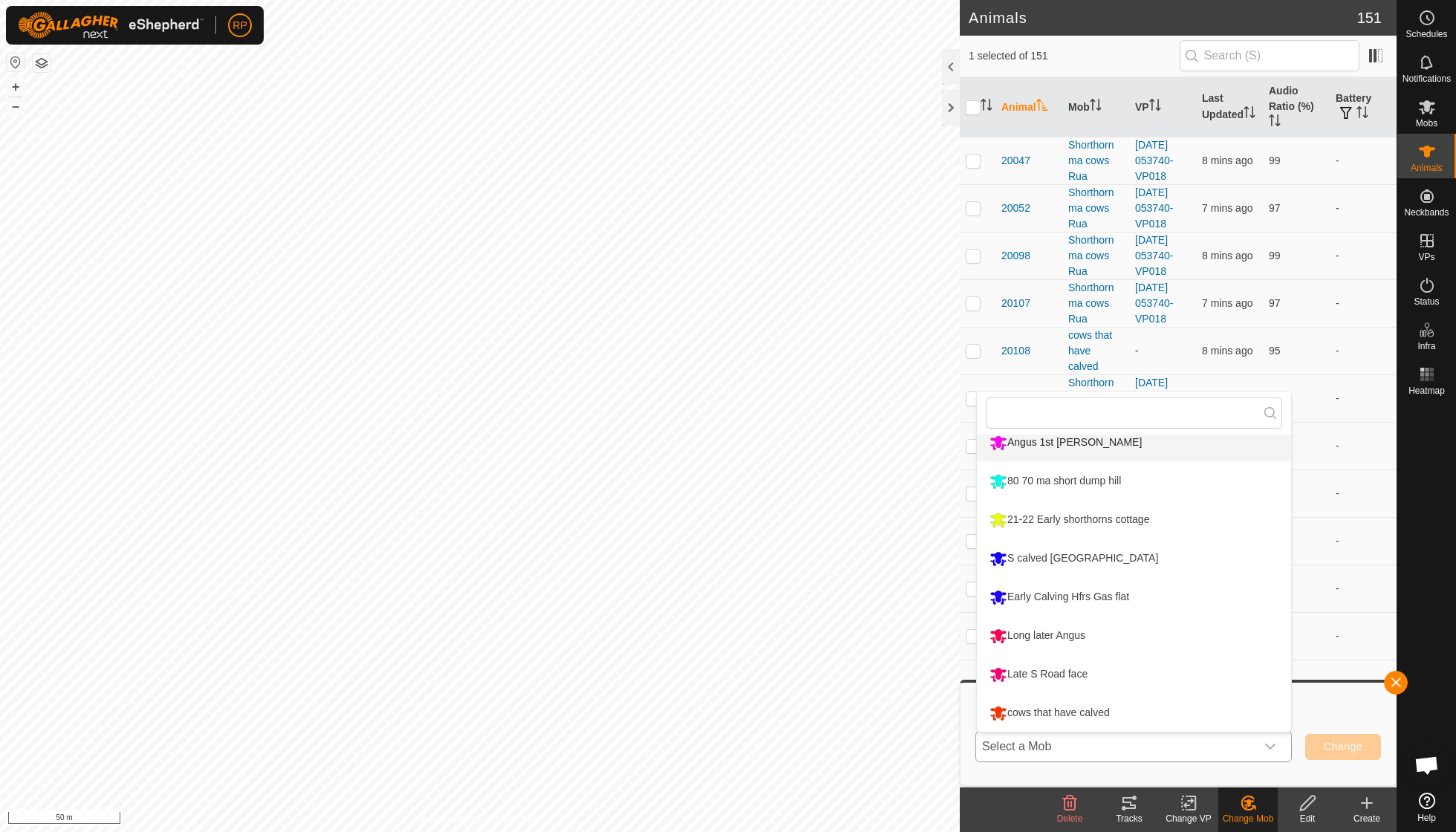
scroll to position [204, 0]
click at [1015, 712] on li "cows that have calved" at bounding box center [1134, 713] width 314 height 37
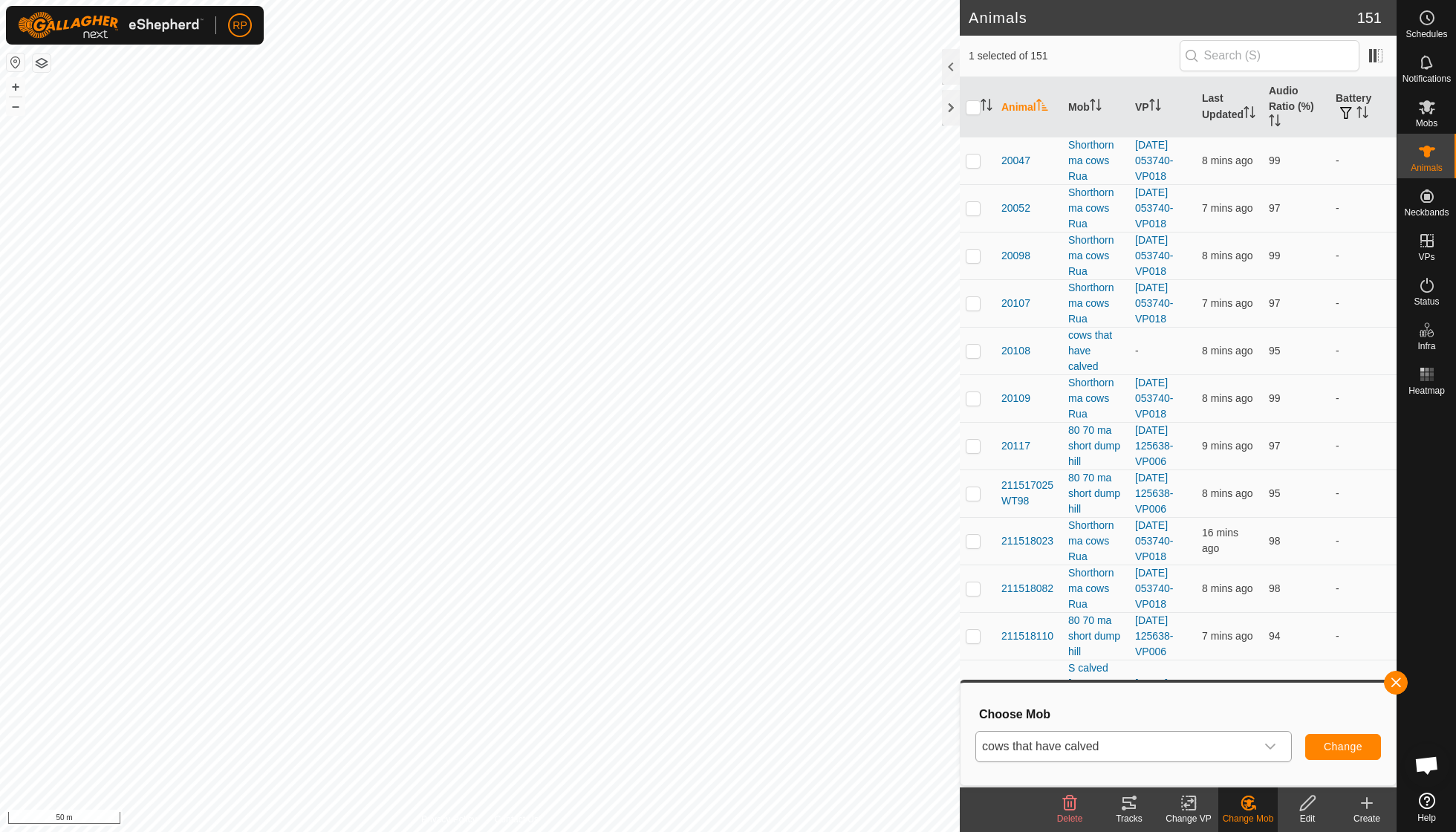
click at [1344, 749] on span "Change" at bounding box center [1343, 747] width 39 height 12
checkbox input "false"
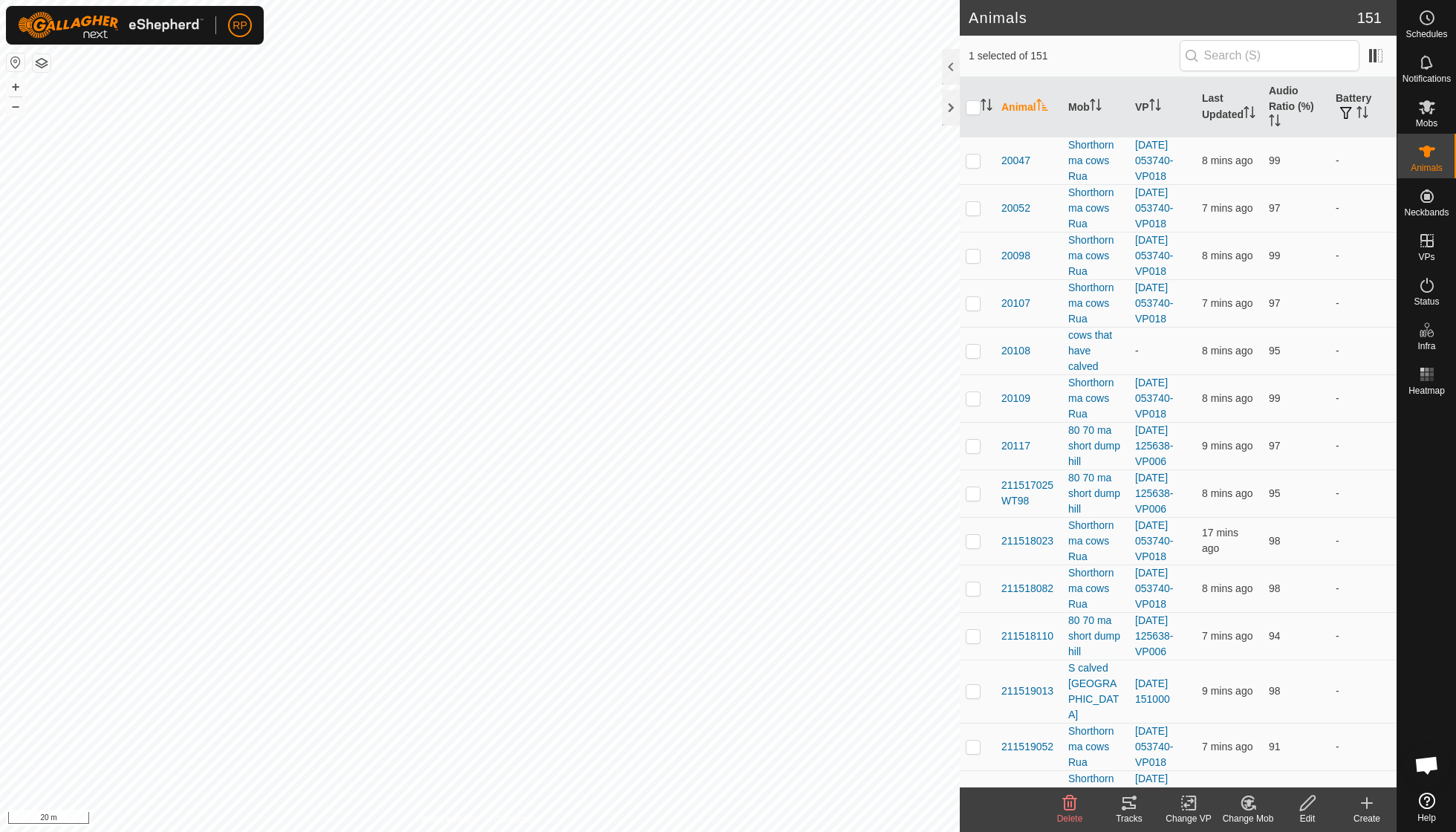
click at [1253, 809] on icon at bounding box center [1248, 803] width 18 height 18
click at [1267, 744] on link "Choose Mob..." at bounding box center [1293, 738] width 147 height 30
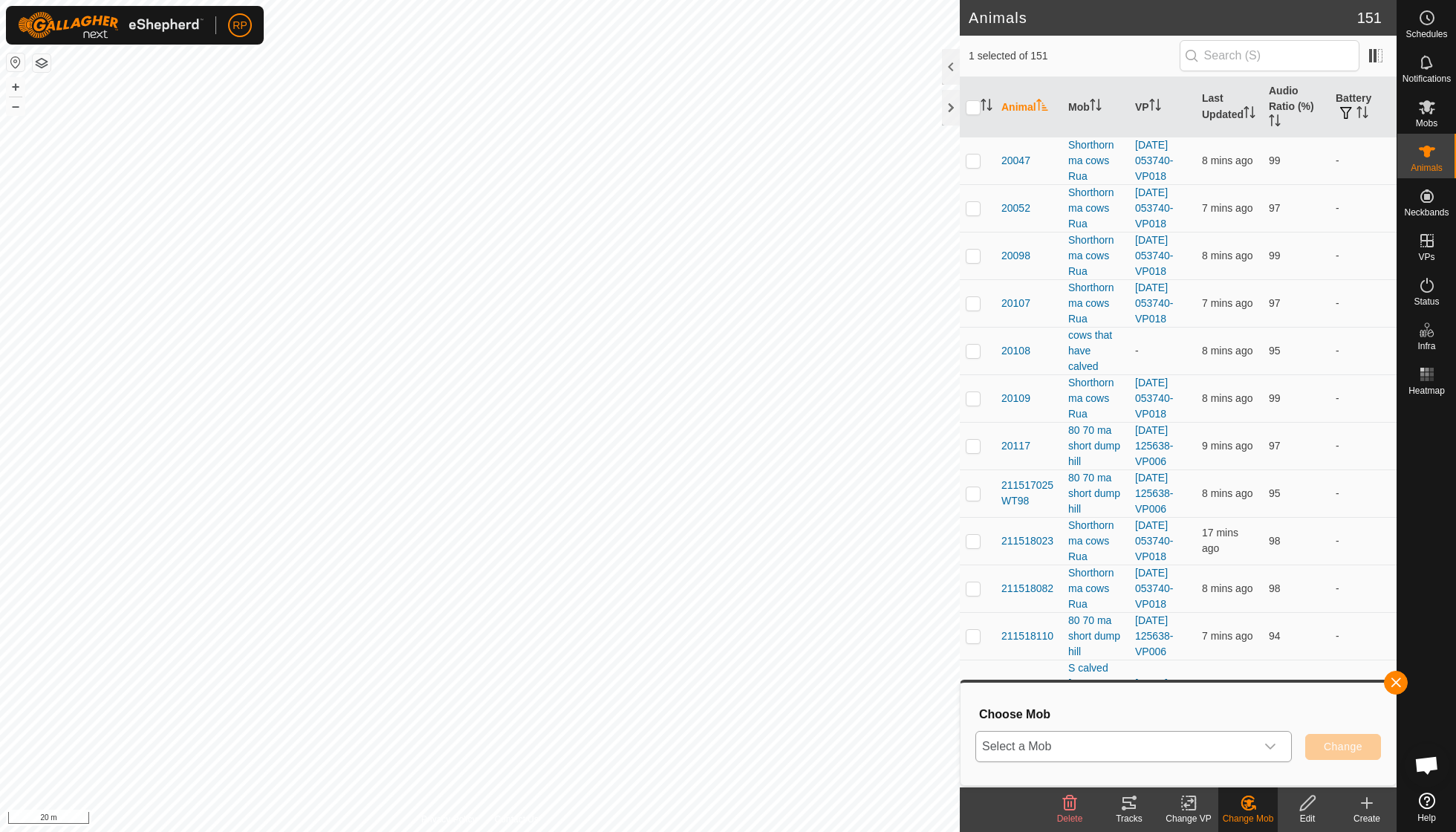
click at [1270, 744] on icon "dropdown trigger" at bounding box center [1270, 747] width 12 height 12
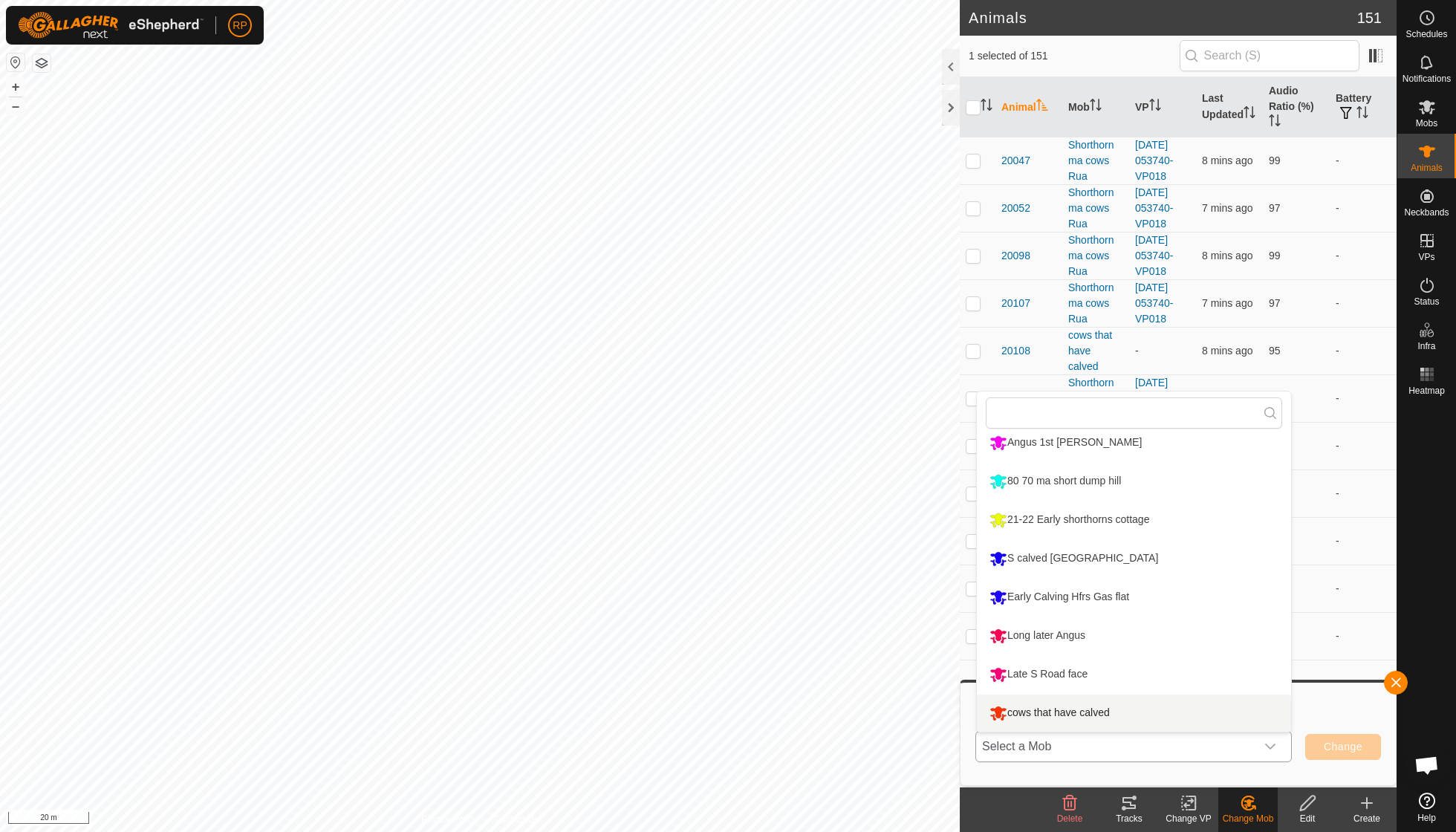
click at [1043, 711] on li "cows that have calved" at bounding box center [1134, 713] width 314 height 37
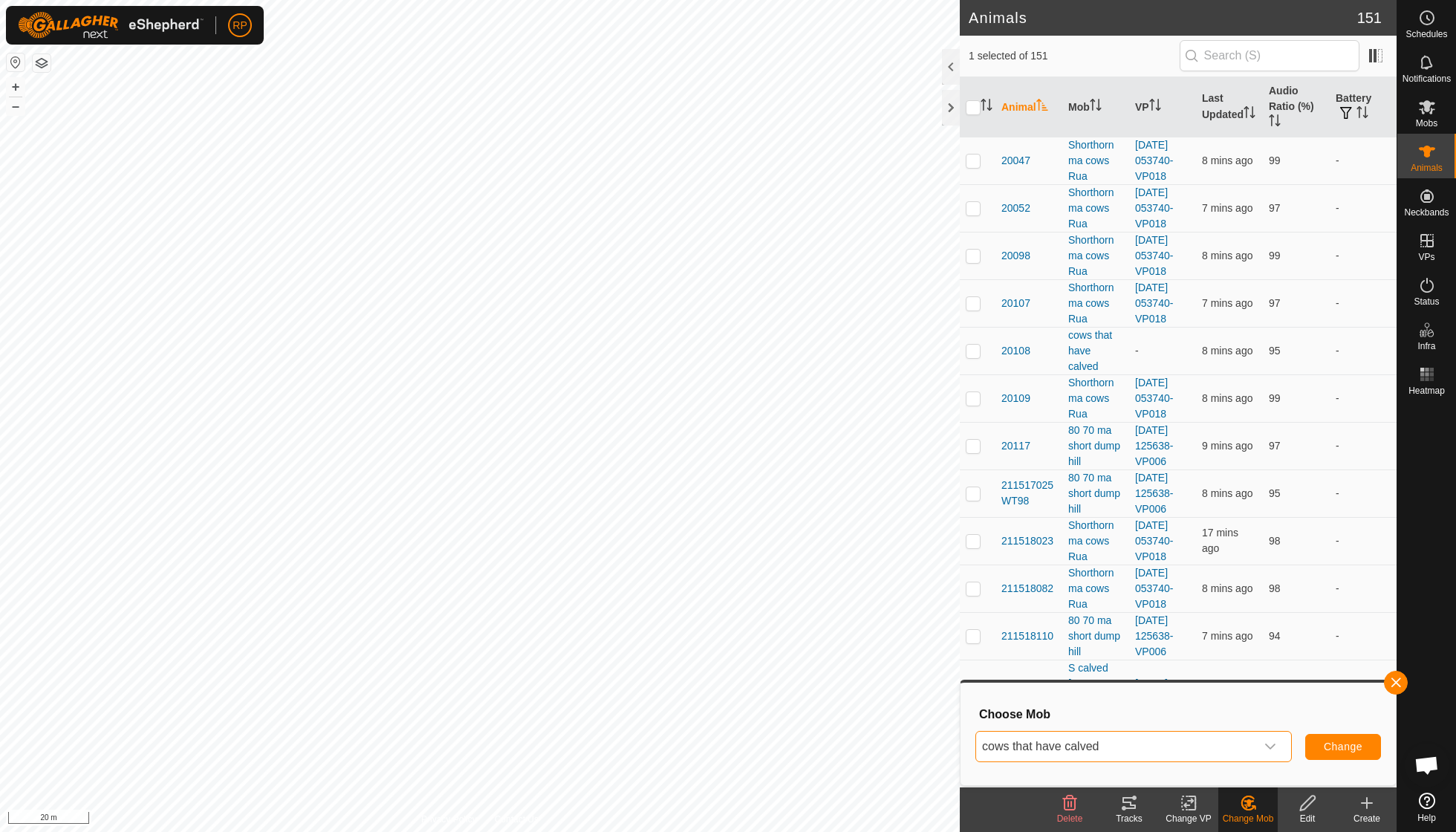
click at [1330, 742] on span "Change" at bounding box center [1343, 747] width 39 height 12
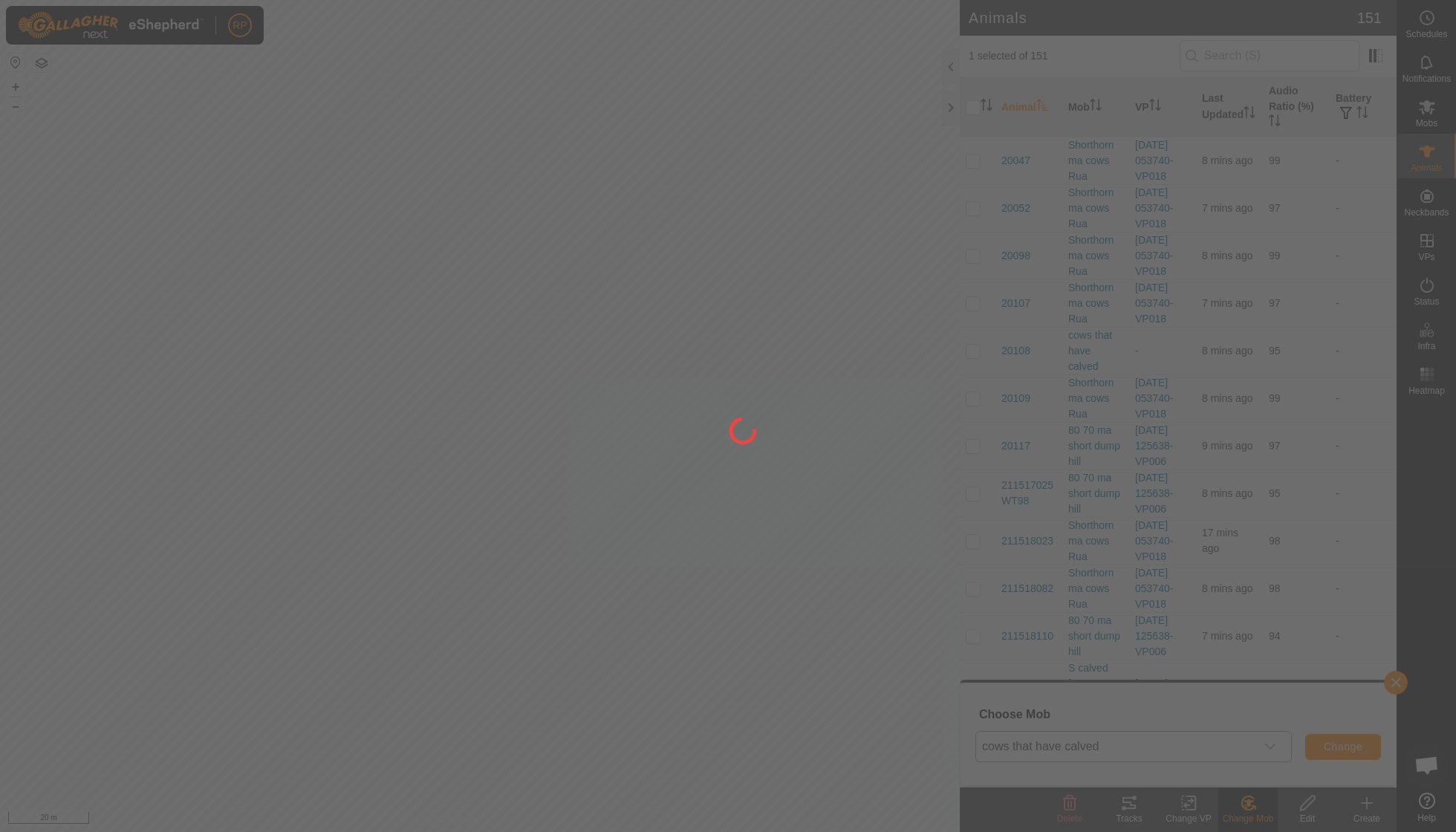
checkbox input "false"
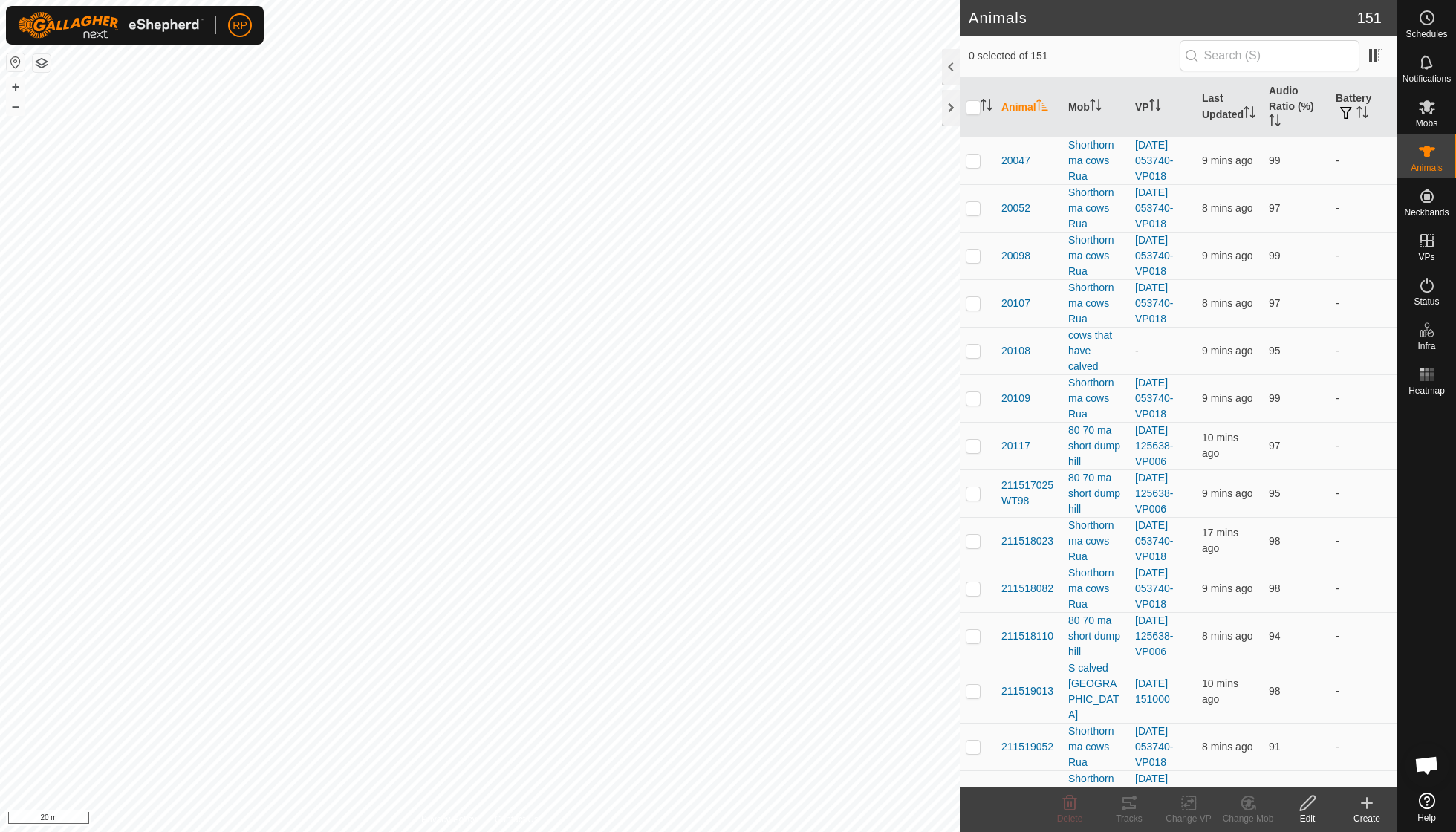
click at [474, 0] on html "RP Schedules Notifications Mobs Animals Neckbands VPs Status Infra Heatmap Help…" at bounding box center [728, 416] width 1456 height 832
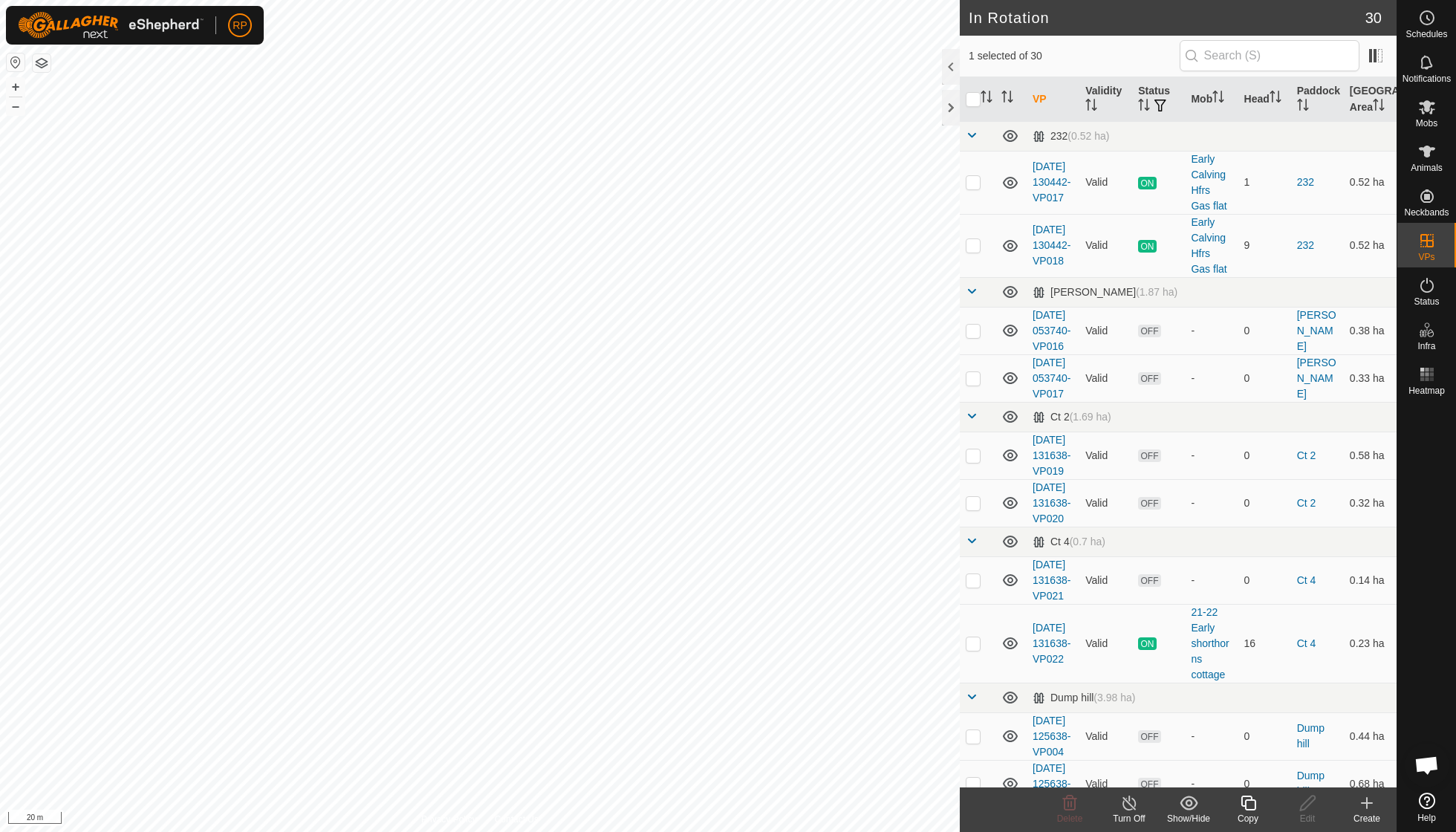
checkbox input "true"
checkbox input "false"
checkbox input "true"
click at [1248, 811] on icon at bounding box center [1248, 803] width 18 height 18
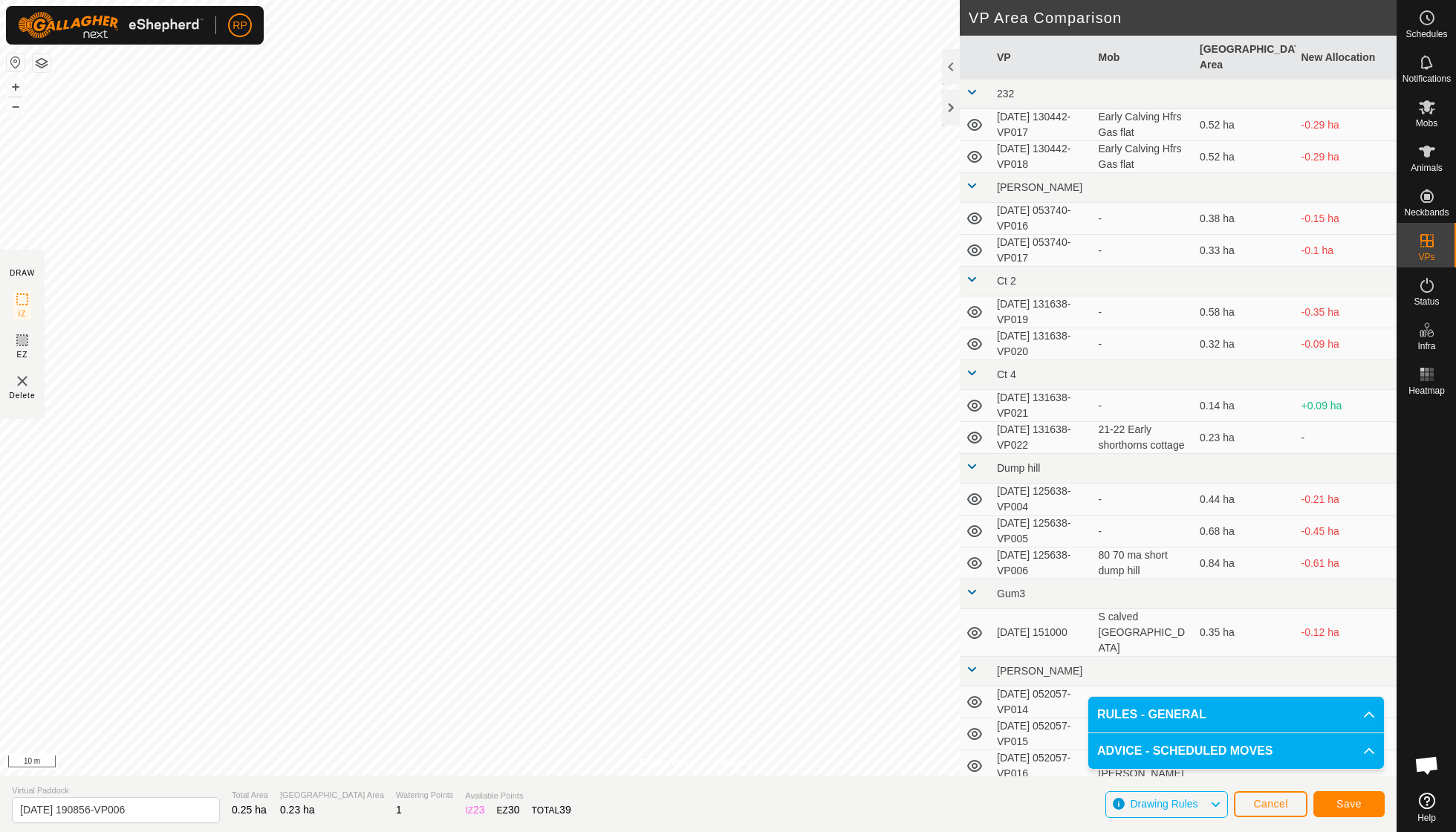
click at [1338, 800] on span "Save" at bounding box center [1348, 804] width 25 height 12
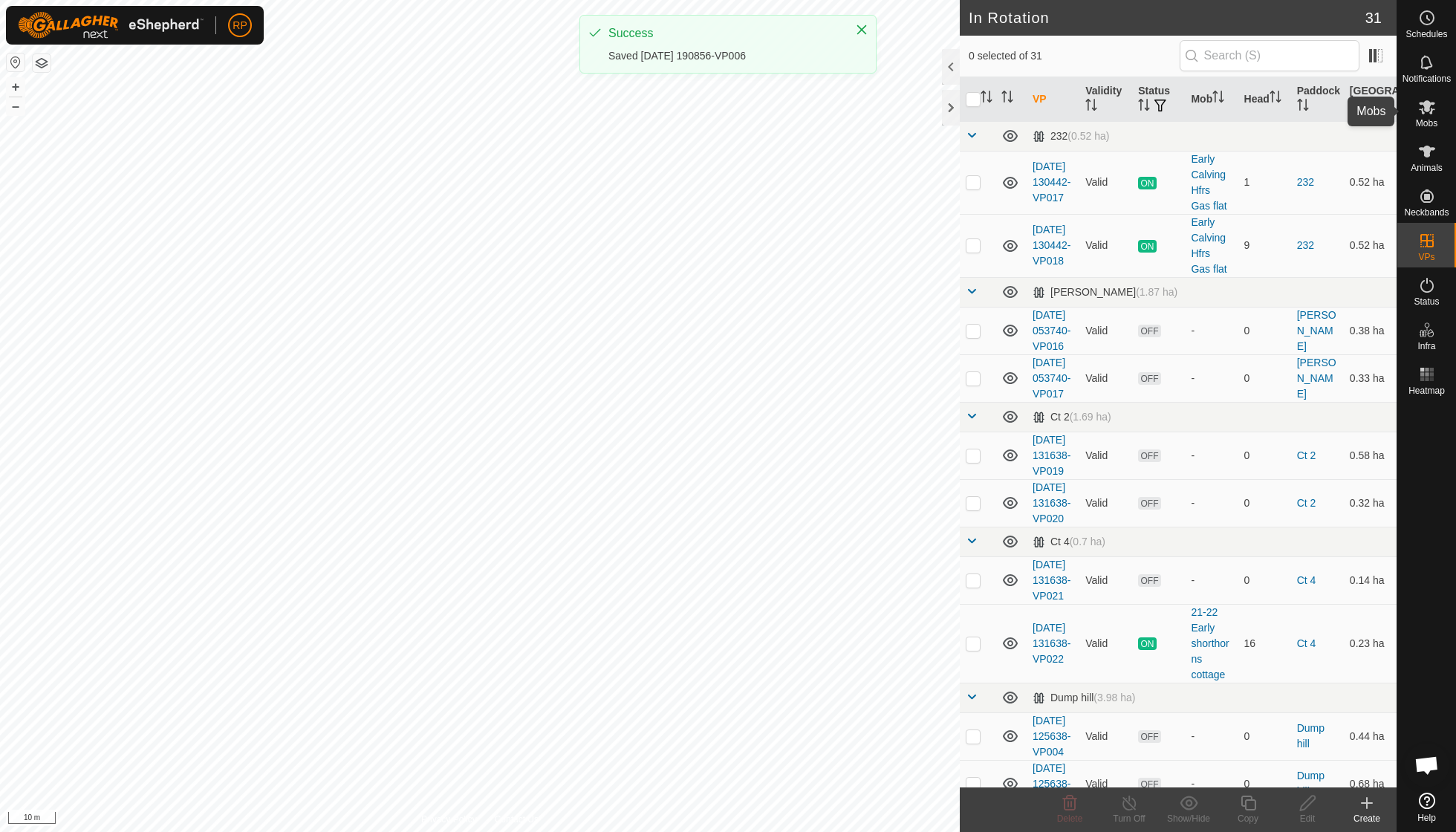
click at [1420, 122] on span "Mobs" at bounding box center [1426, 123] width 22 height 9
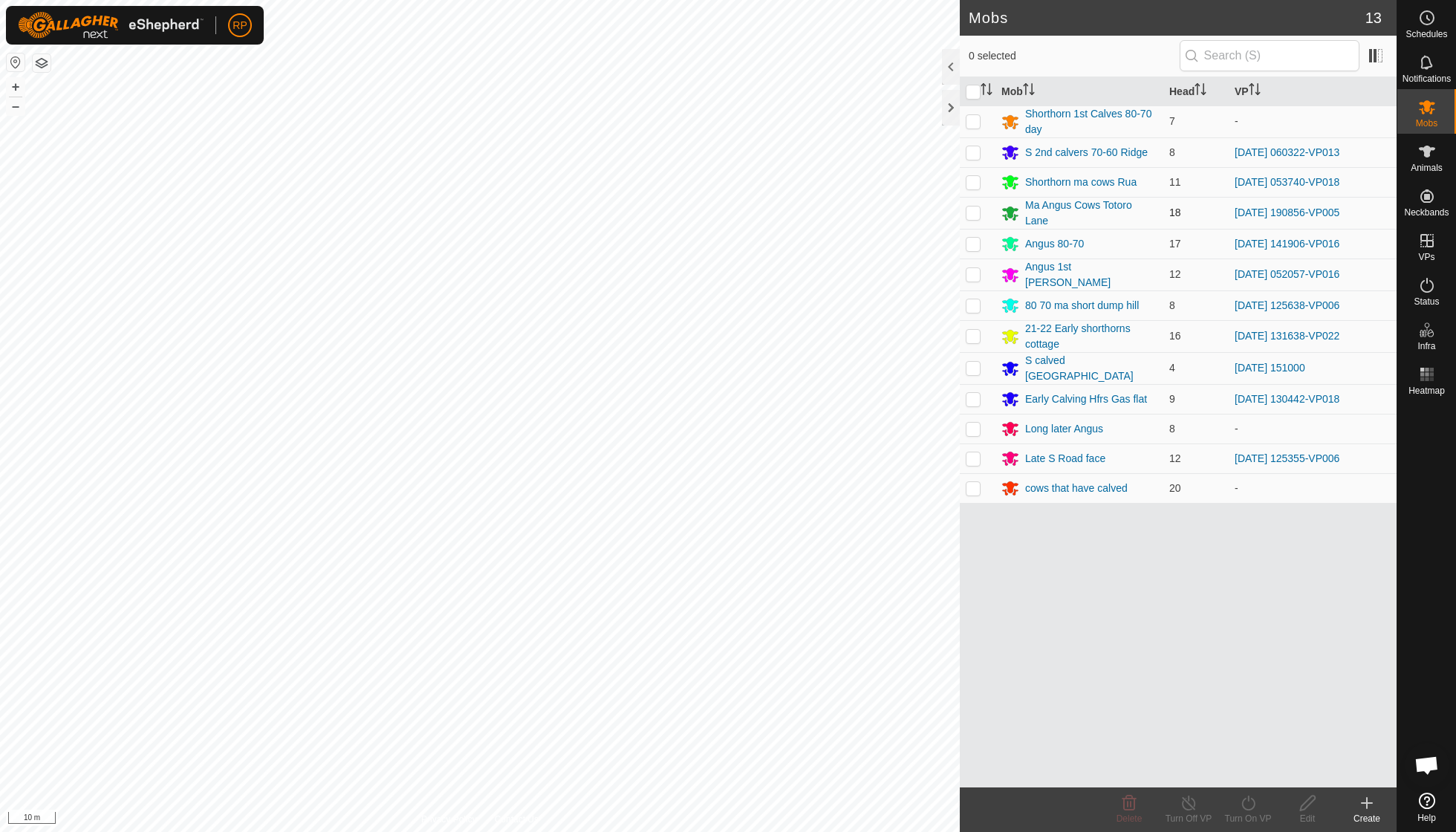
click at [976, 208] on p-checkbox at bounding box center [972, 212] width 15 height 12
checkbox input "true"
click at [1240, 809] on icon at bounding box center [1248, 803] width 18 height 18
click at [1240, 770] on link "Now" at bounding box center [1293, 770] width 147 height 30
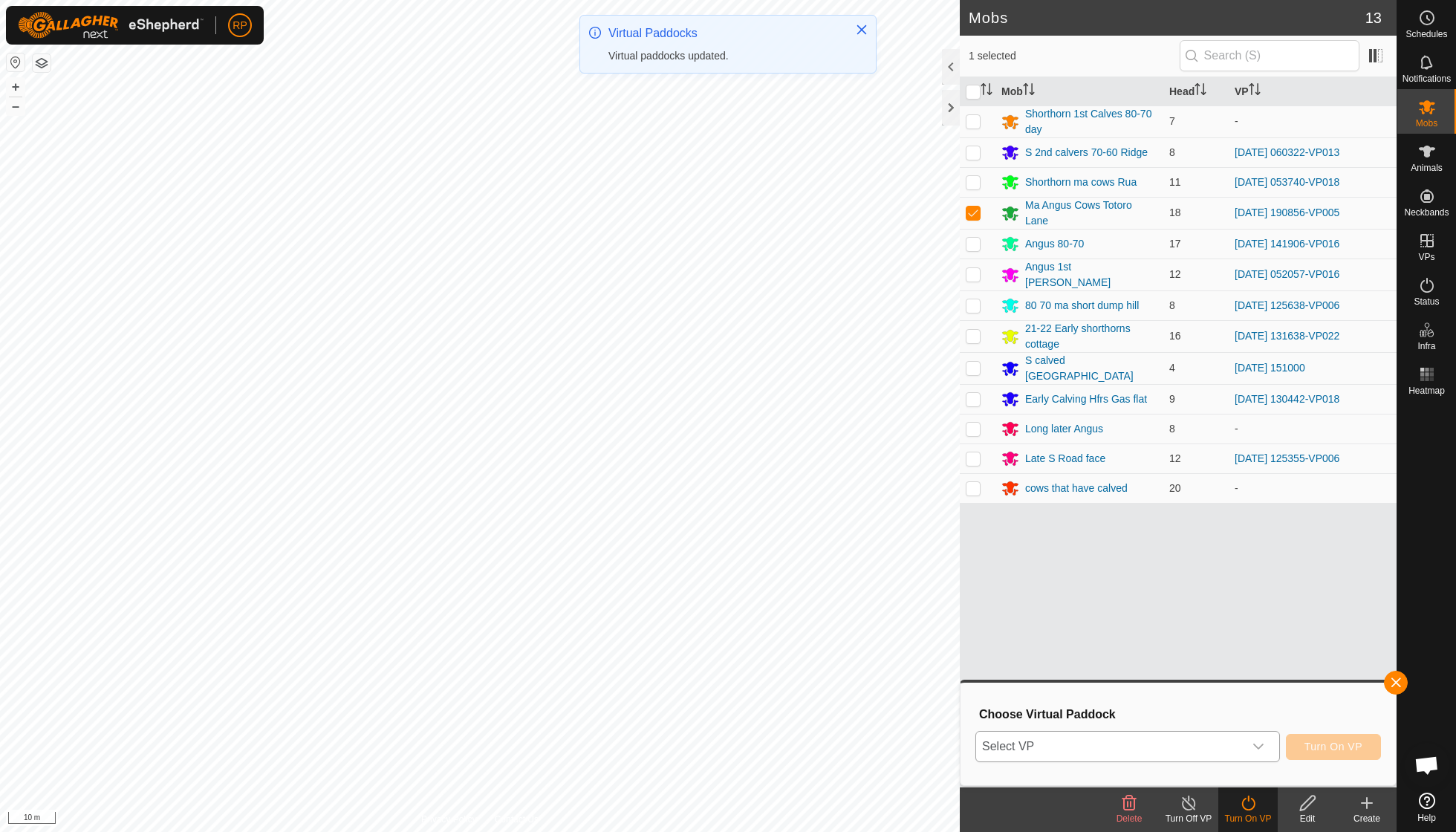
click at [1259, 742] on icon "dropdown trigger" at bounding box center [1259, 747] width 12 height 12
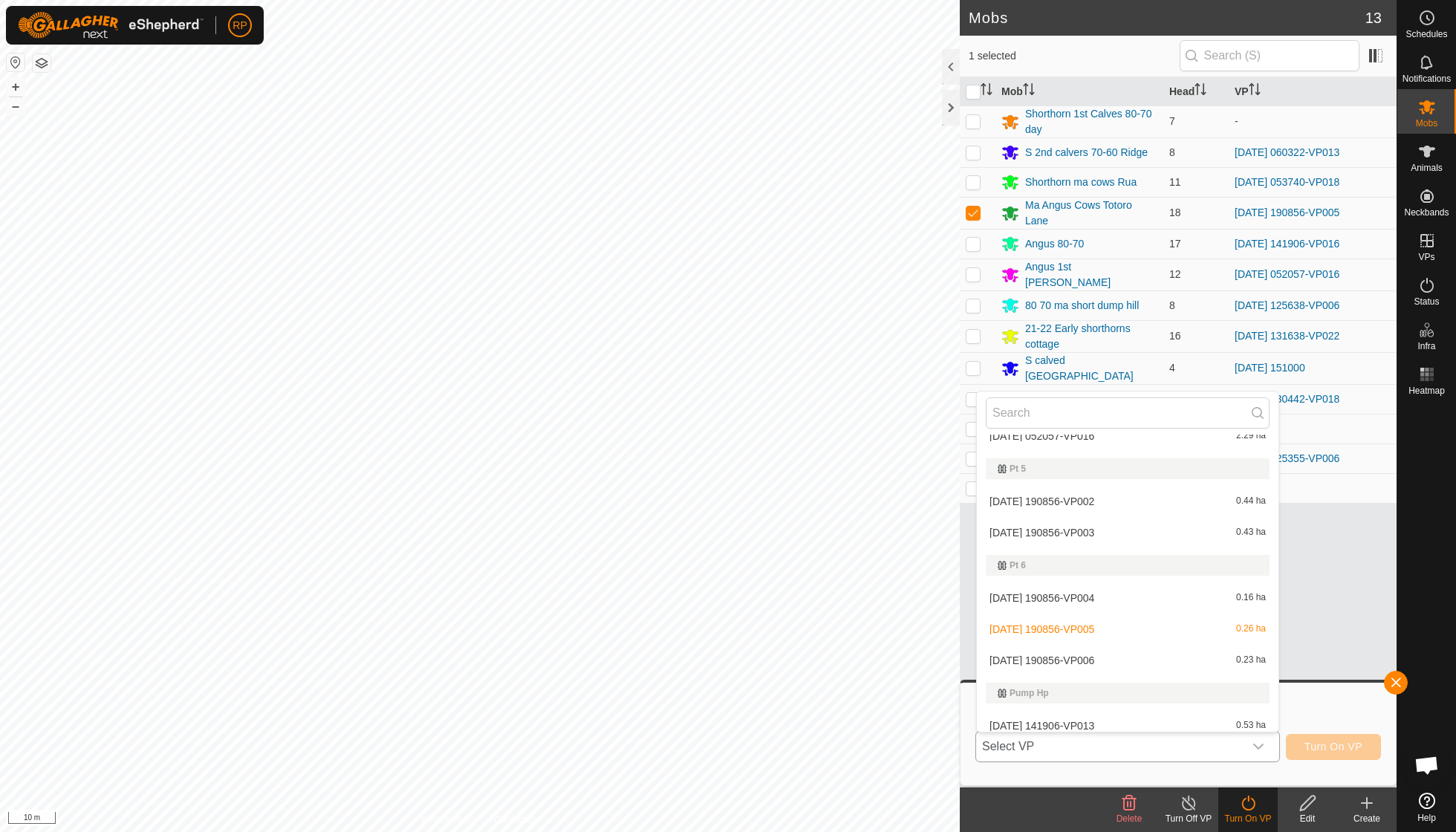
scroll to position [699, 0]
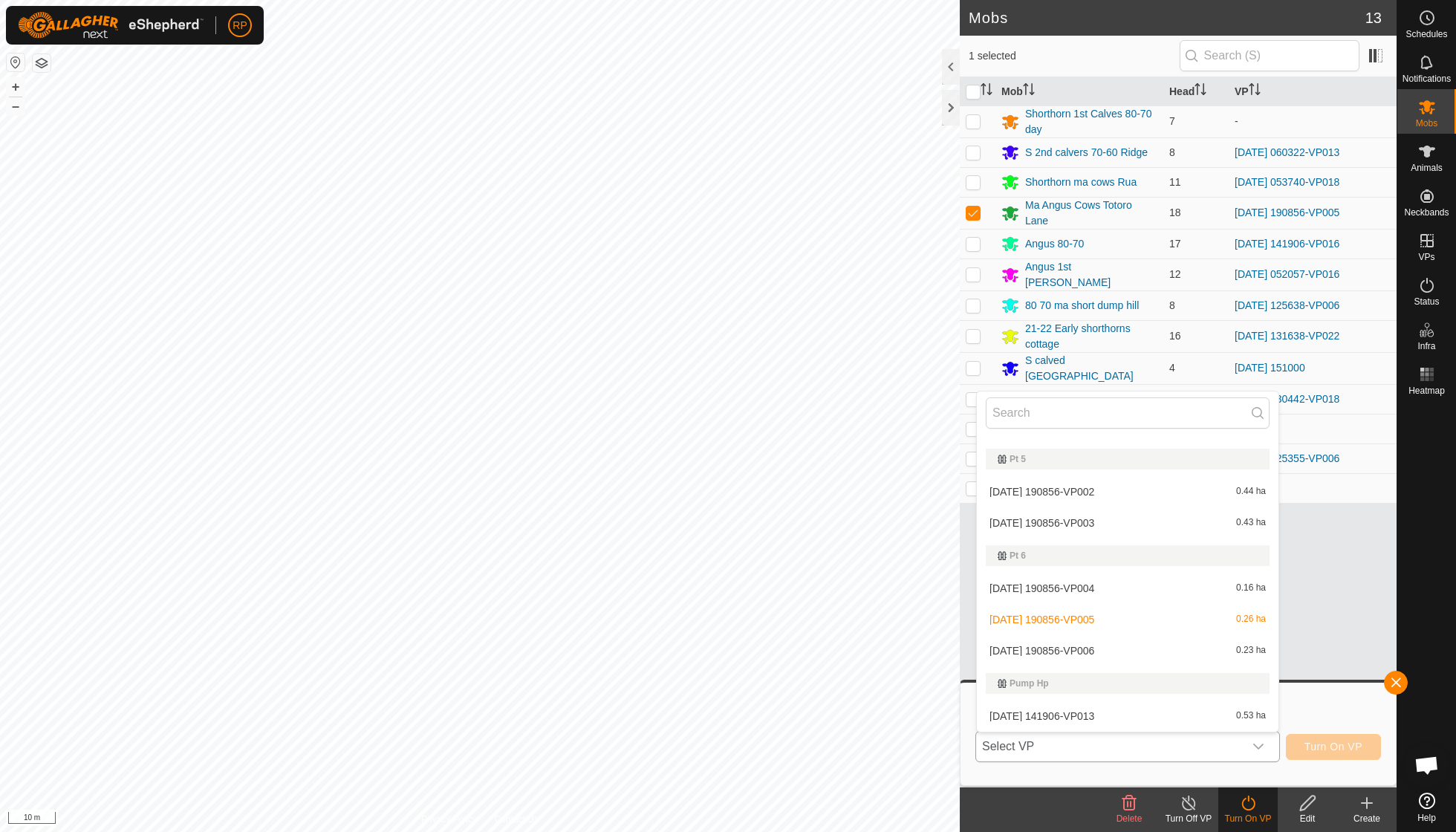
click at [1106, 640] on li "2025-09-03 190856-VP006 0.23 ha" at bounding box center [1128, 650] width 302 height 30
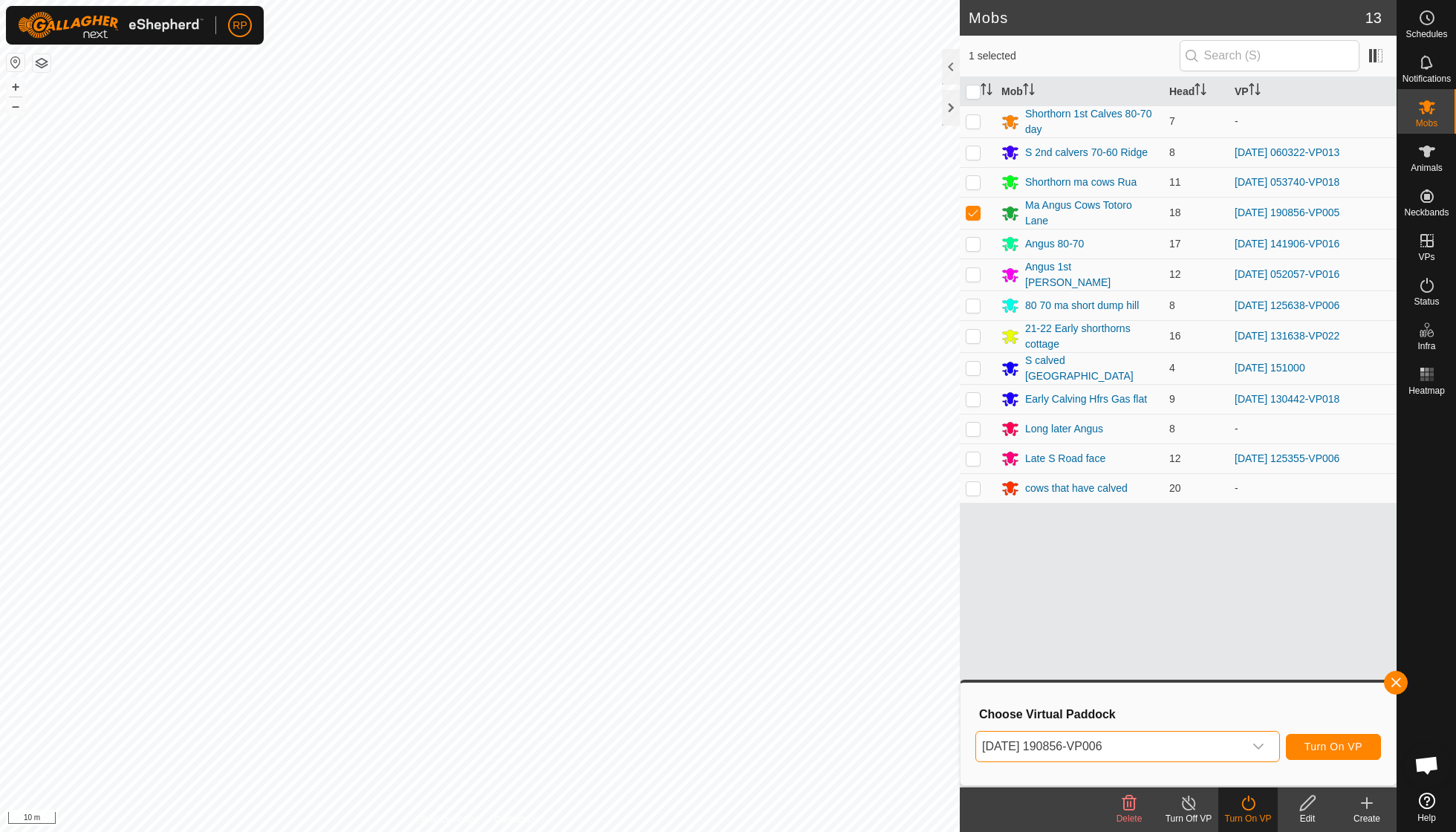
click at [1331, 752] on span "Turn On VP" at bounding box center [1333, 747] width 58 height 12
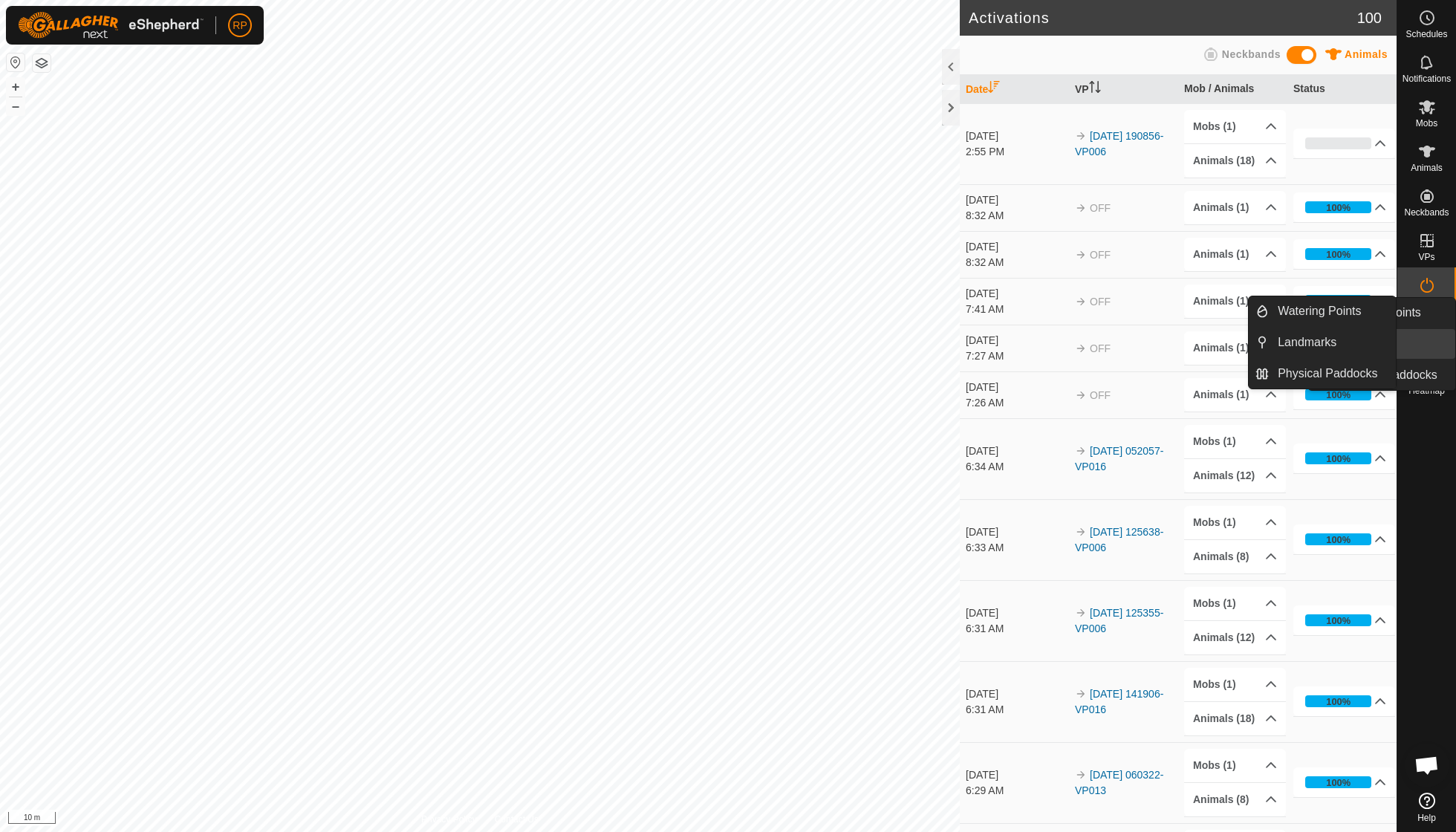
click at [1429, 341] on span "Infra" at bounding box center [1426, 346] width 18 height 9
click at [1420, 343] on span "Infra" at bounding box center [1426, 346] width 18 height 9
click at [1418, 341] on span "Infra" at bounding box center [1426, 346] width 18 height 9
click at [1340, 311] on link "Watering Points" at bounding box center [1331, 312] width 127 height 30
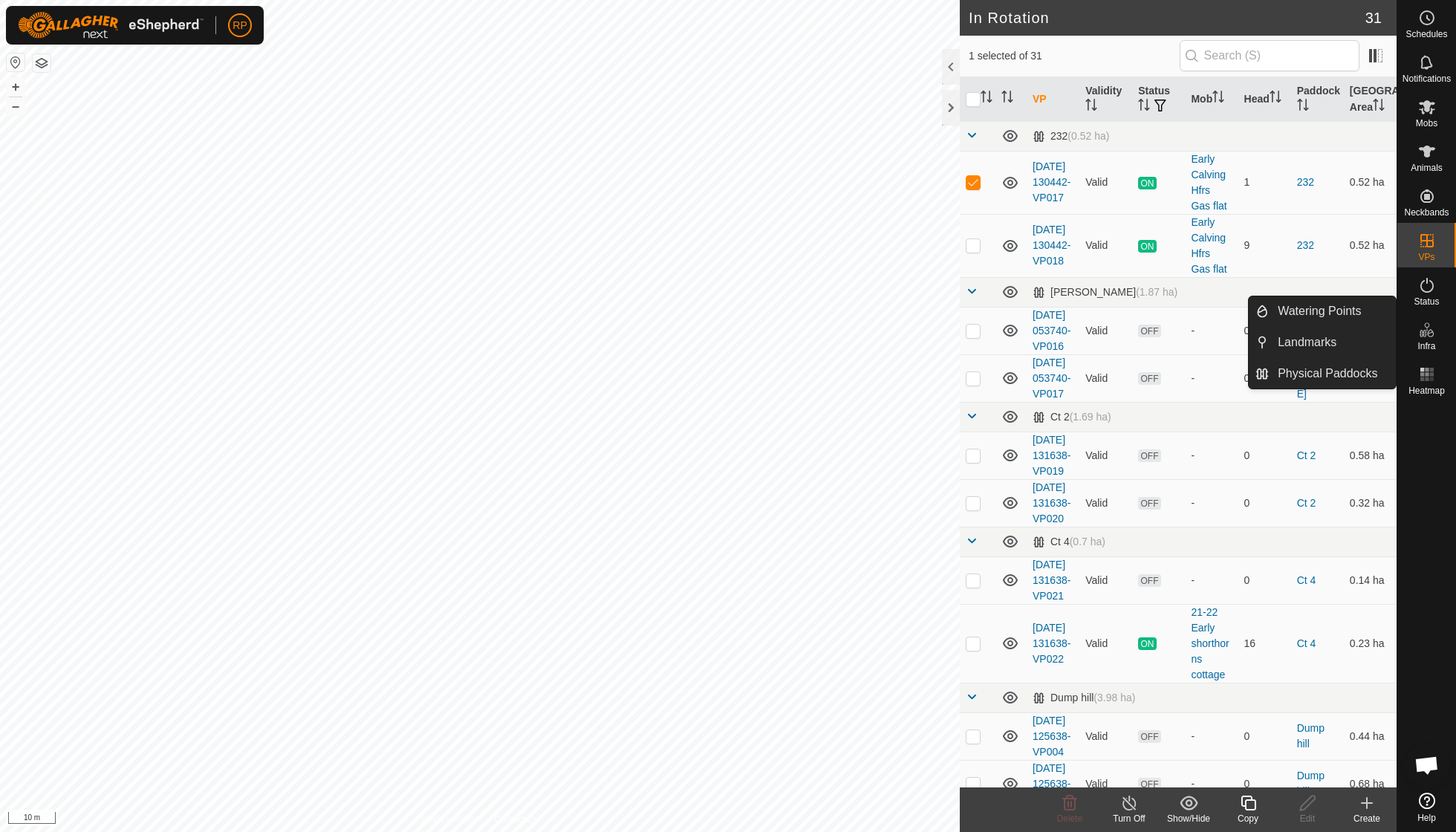
click at [1432, 340] on es-infrastructure-svg-icon at bounding box center [1426, 329] width 26 height 24
click at [1340, 302] on link "Watering Points" at bounding box center [1331, 312] width 127 height 30
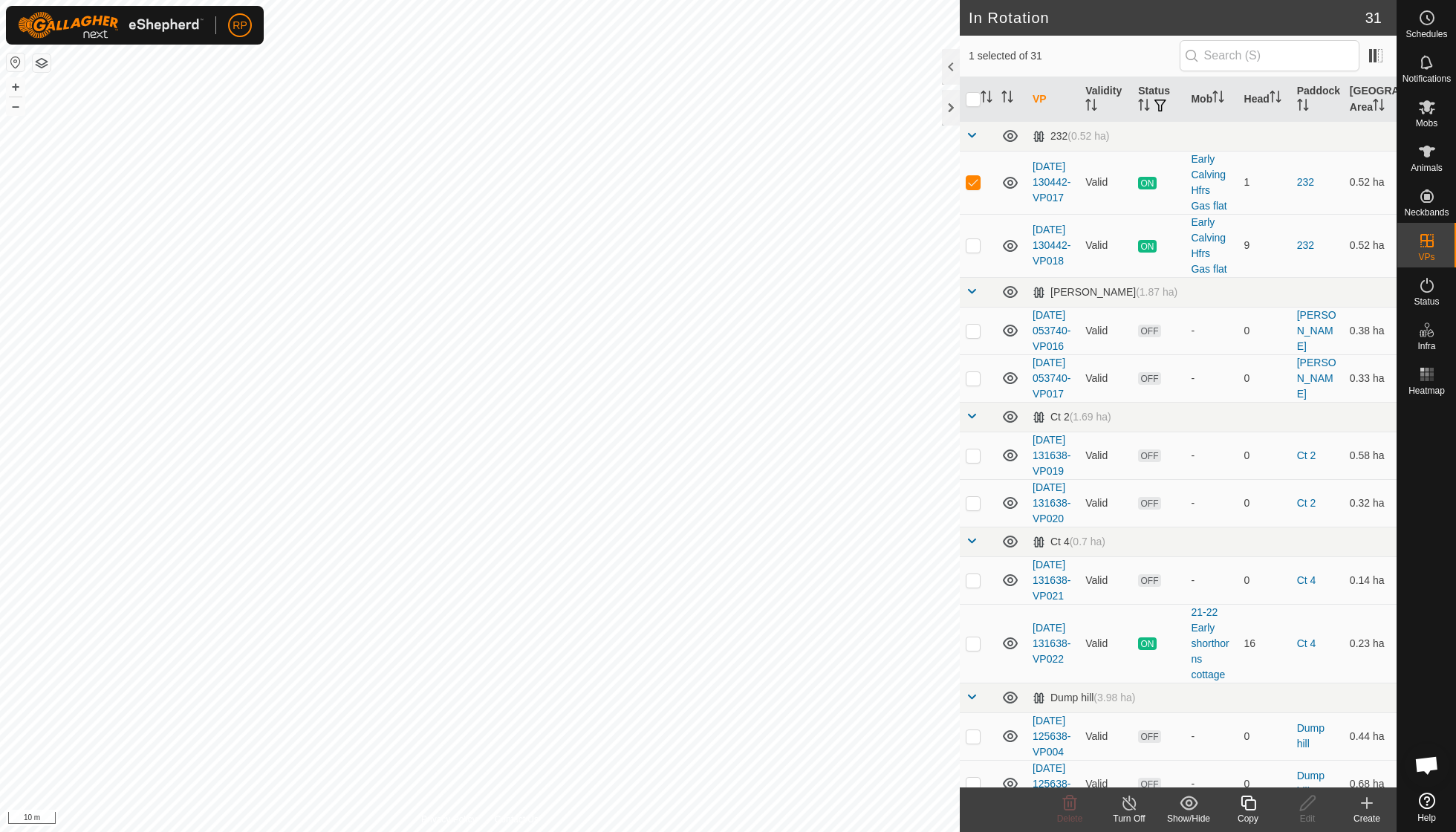
click at [1330, 310] on span "Watering Points" at bounding box center [1319, 311] width 83 height 18
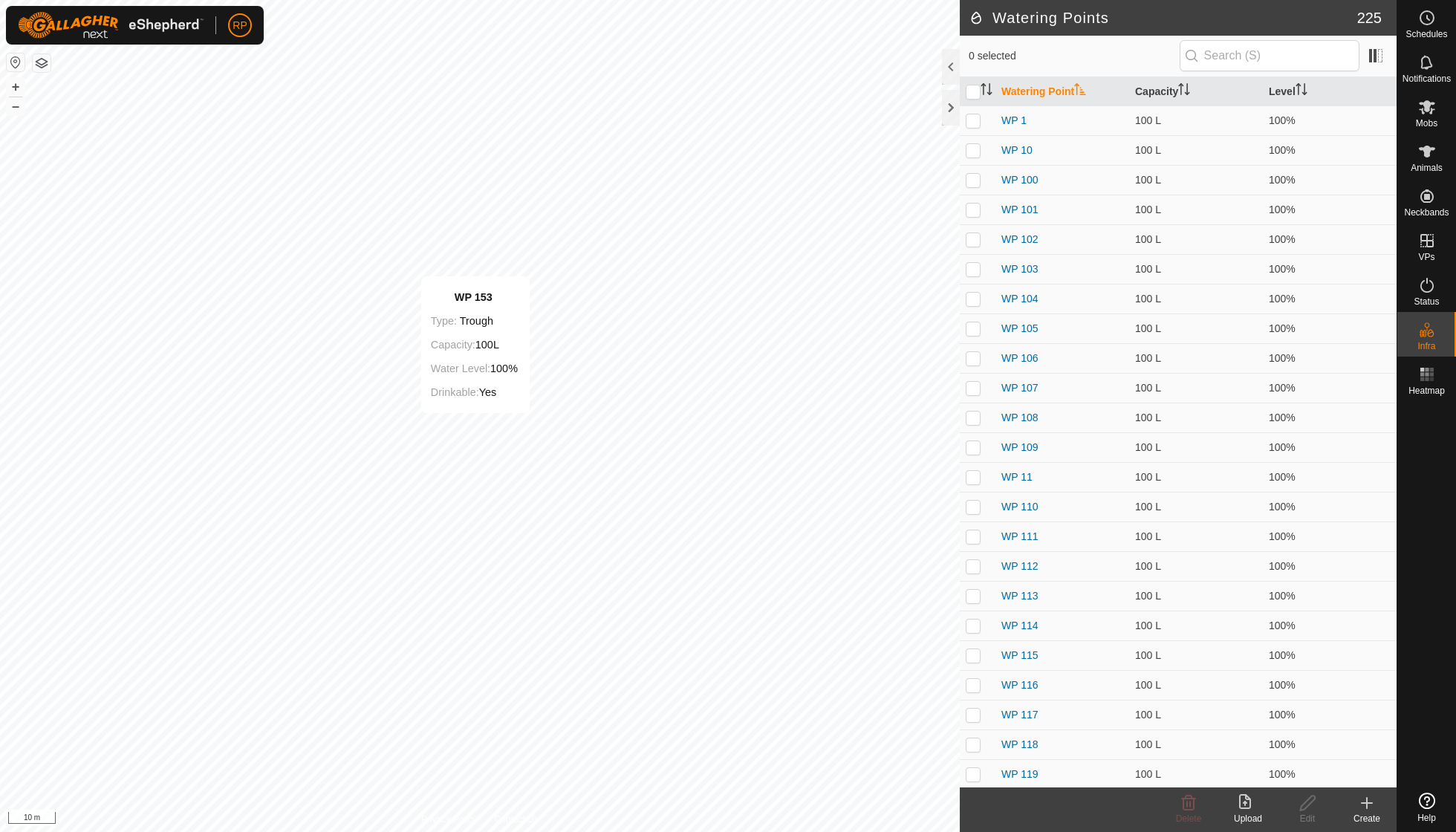
checkbox input "true"
click at [1311, 802] on icon at bounding box center [1307, 802] width 15 height 15
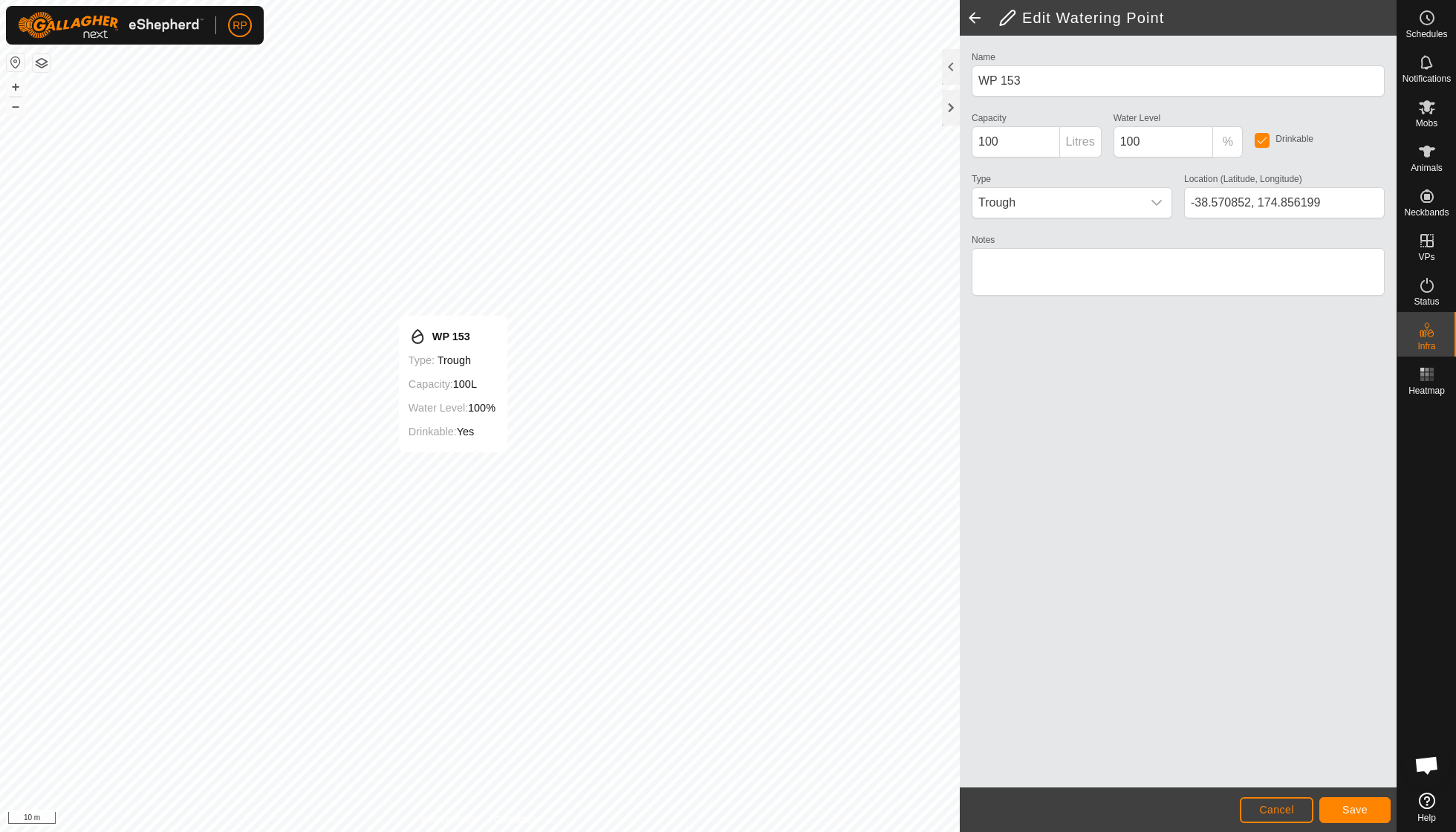
type input "-38.570930, 174.856149"
click at [1358, 809] on span "Save" at bounding box center [1354, 810] width 25 height 12
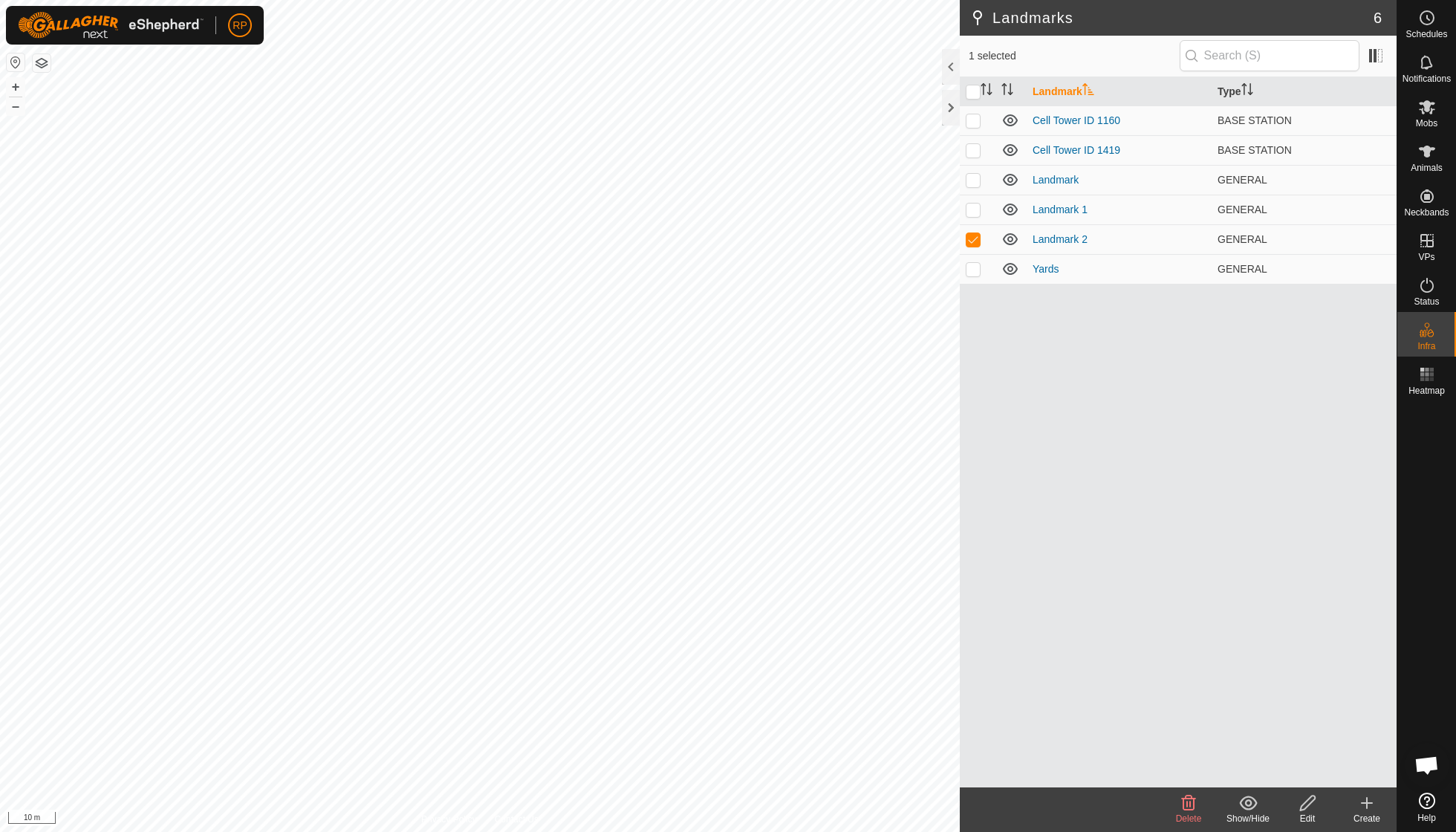
click at [1188, 807] on icon at bounding box center [1188, 803] width 18 height 18
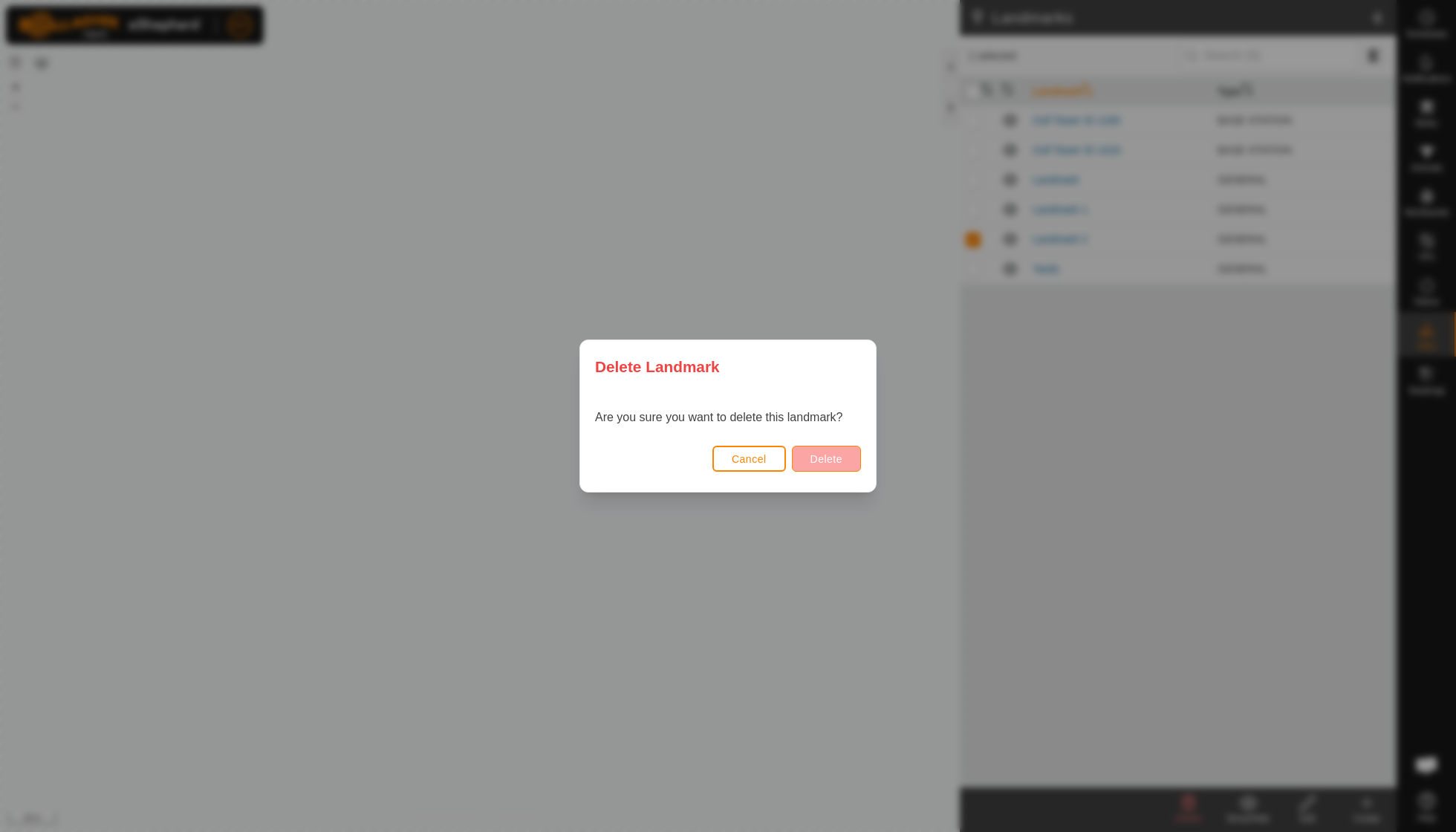
click at [836, 465] on button "Delete" at bounding box center [826, 459] width 69 height 26
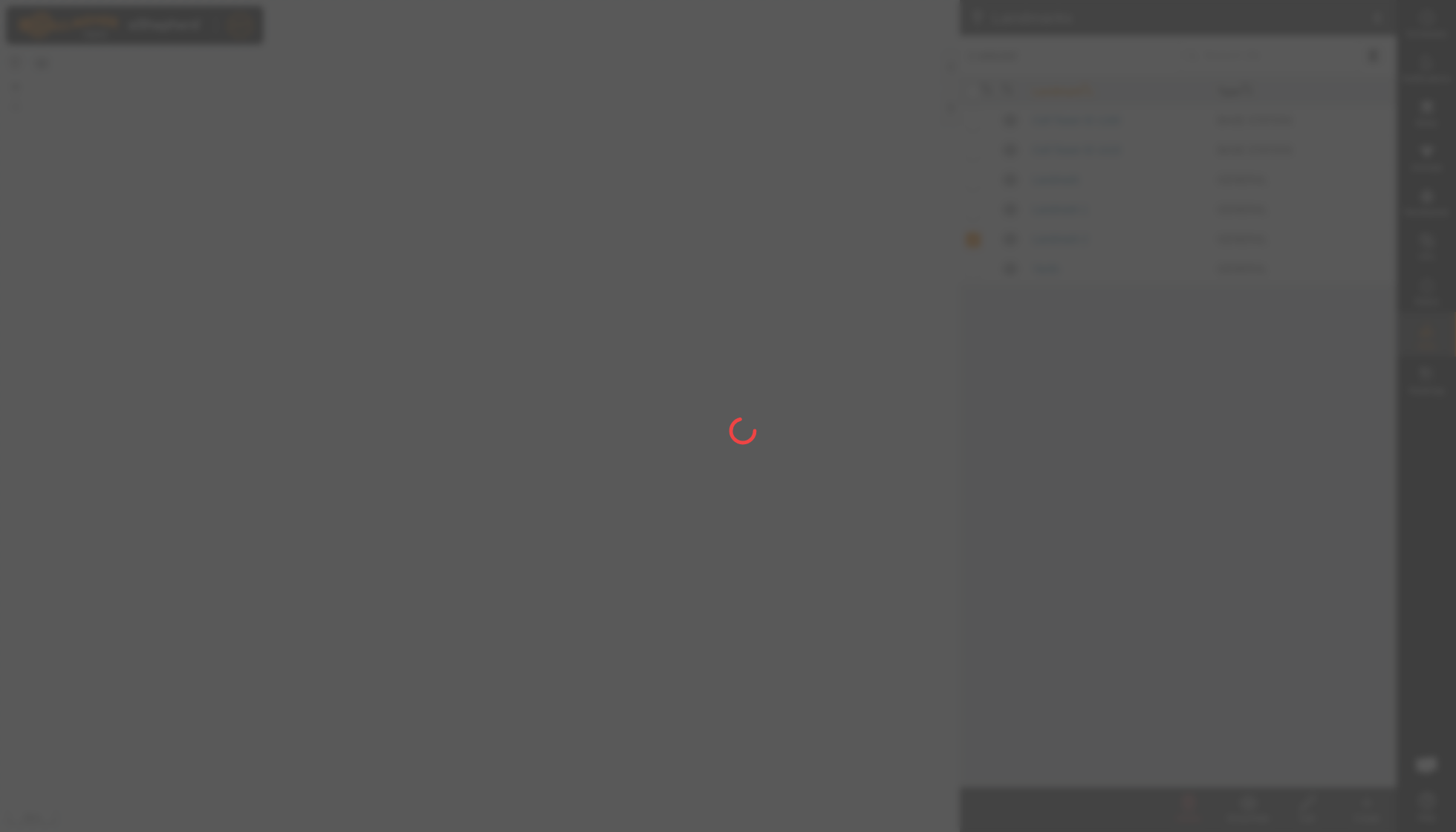
checkbox input "false"
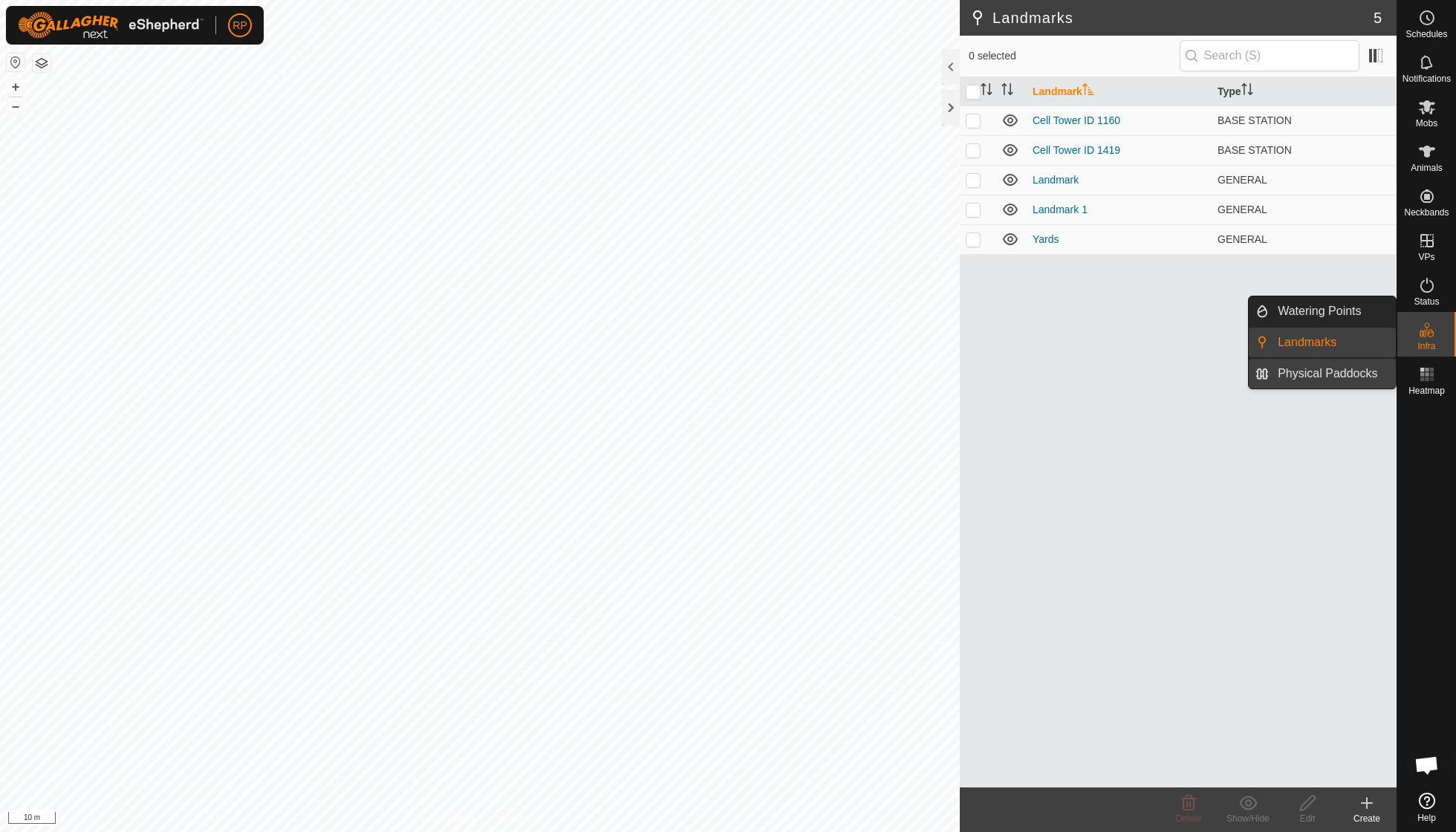
click at [1343, 372] on link "Physical Paddocks" at bounding box center [1331, 374] width 127 height 30
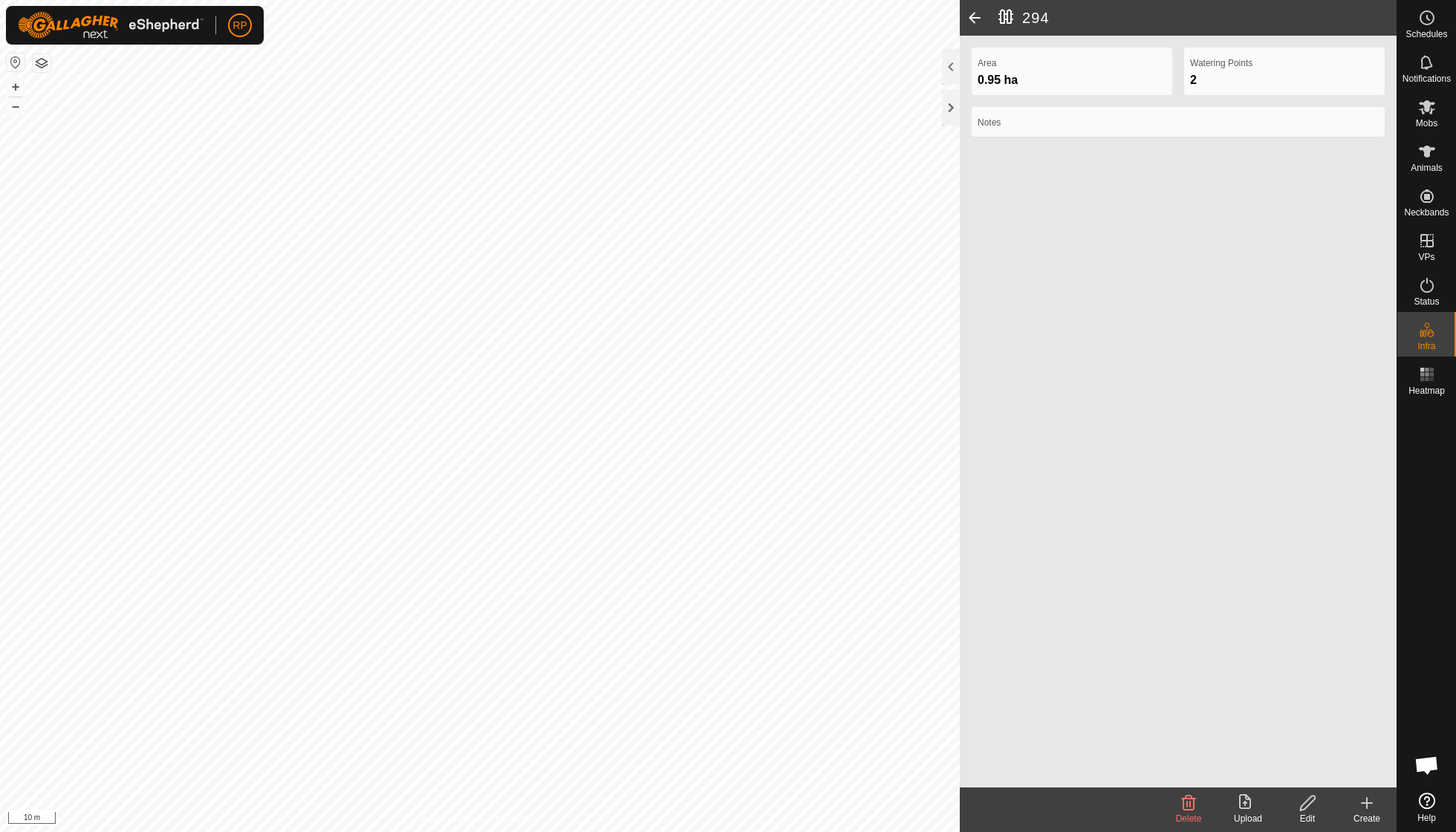
click at [1308, 800] on icon at bounding box center [1307, 803] width 18 height 18
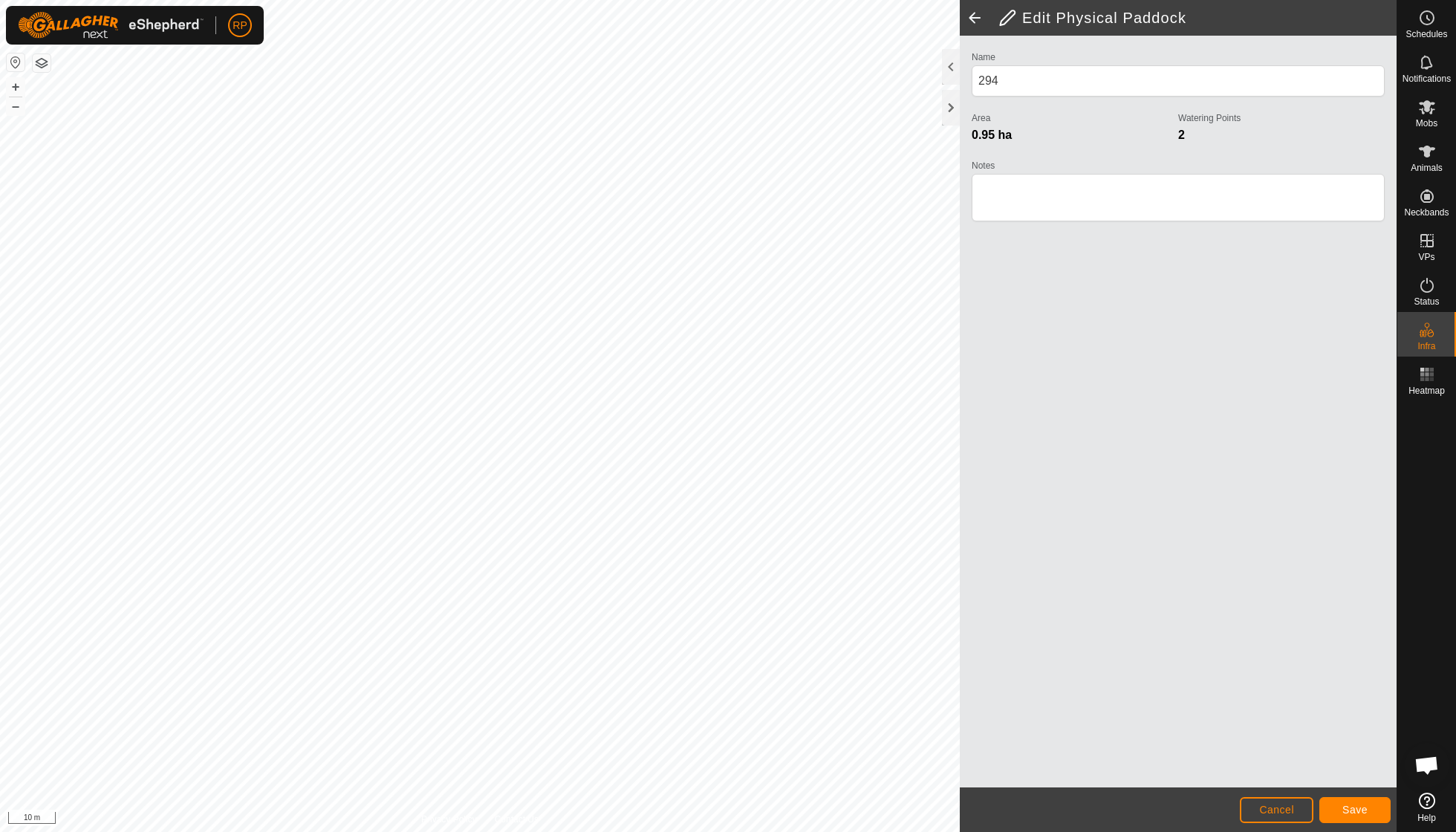
click at [1350, 809] on span "Save" at bounding box center [1354, 810] width 25 height 12
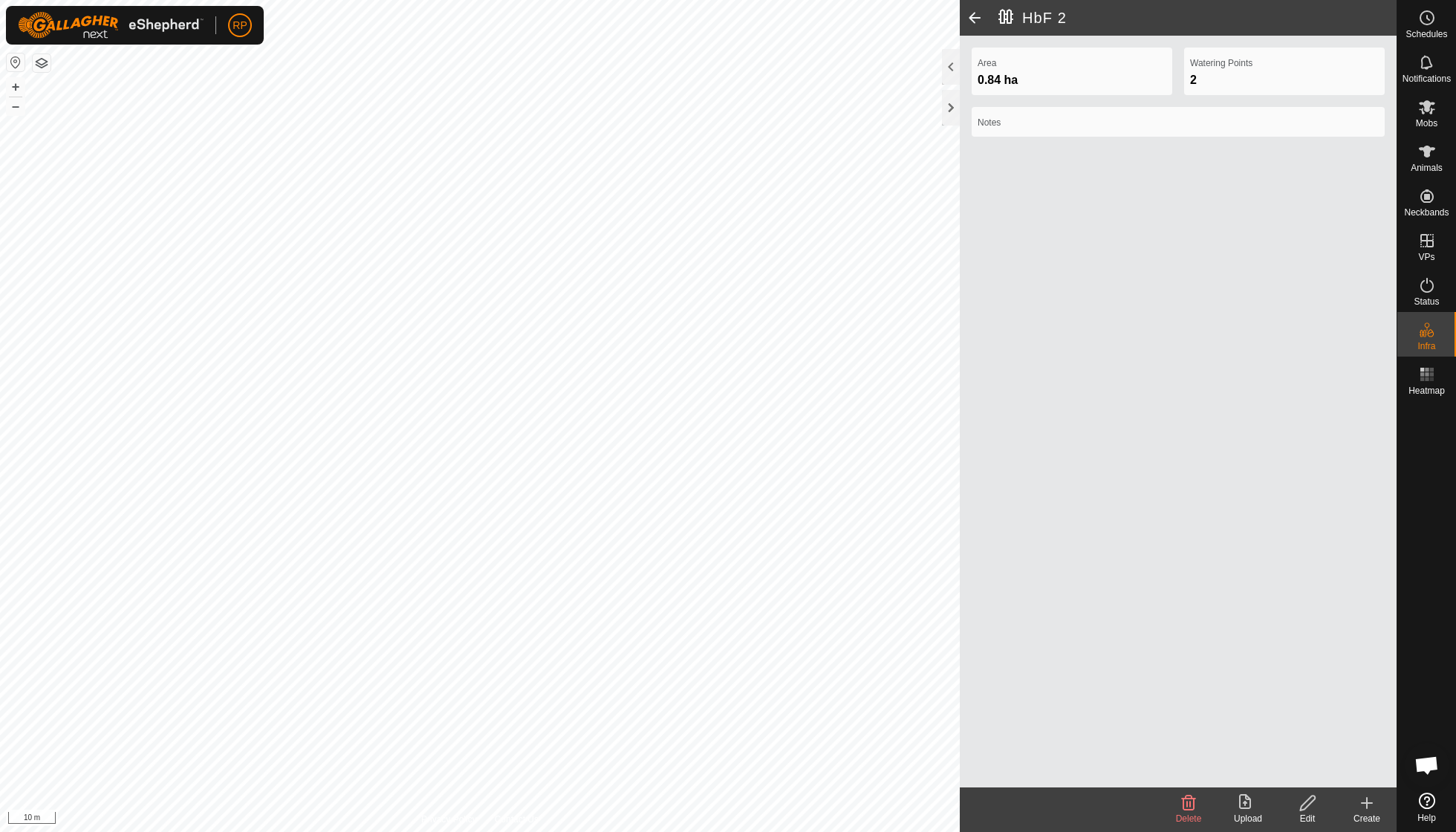
click at [1309, 805] on icon at bounding box center [1307, 803] width 18 height 18
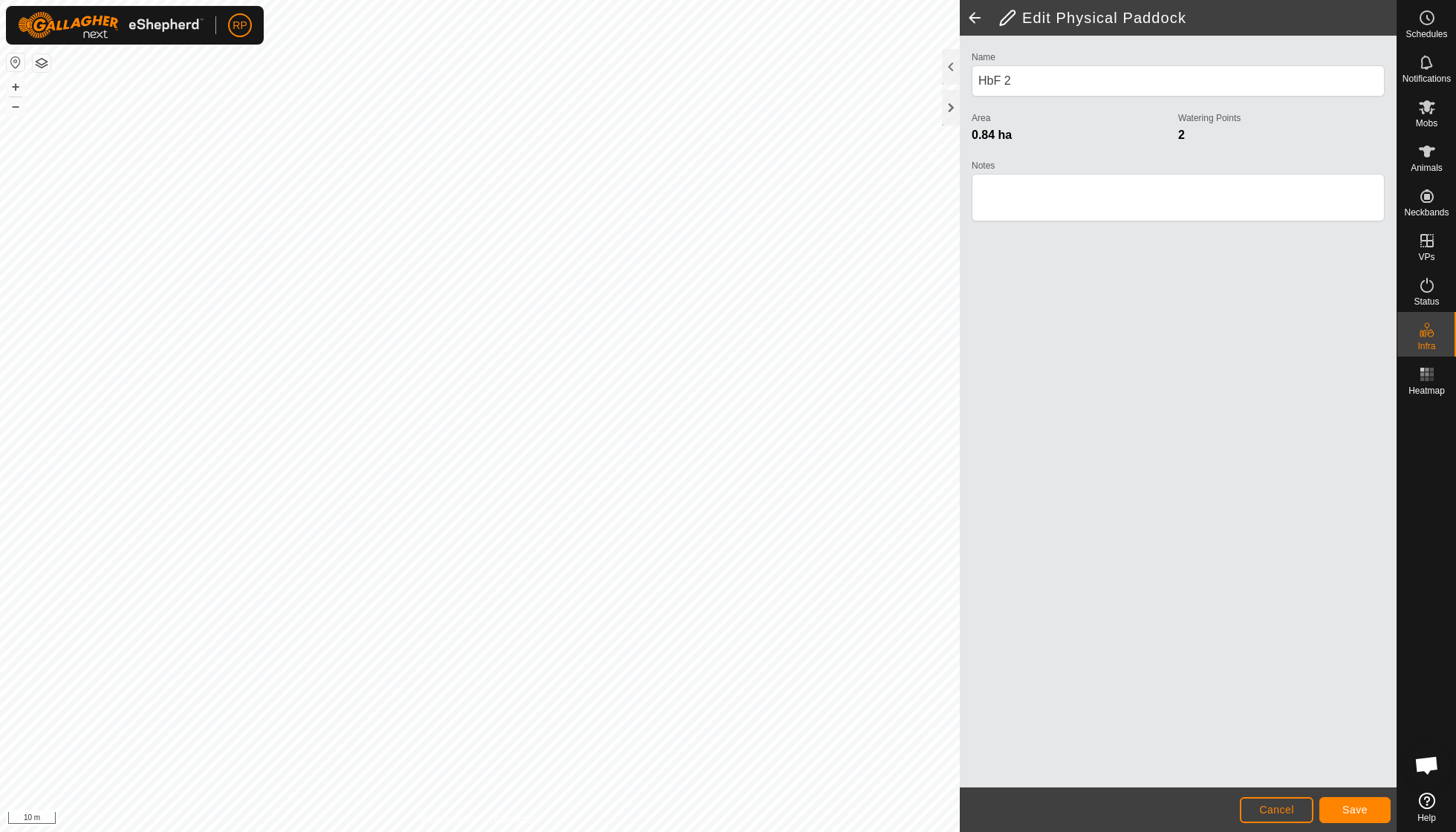
click at [1355, 809] on span "Save" at bounding box center [1354, 810] width 25 height 12
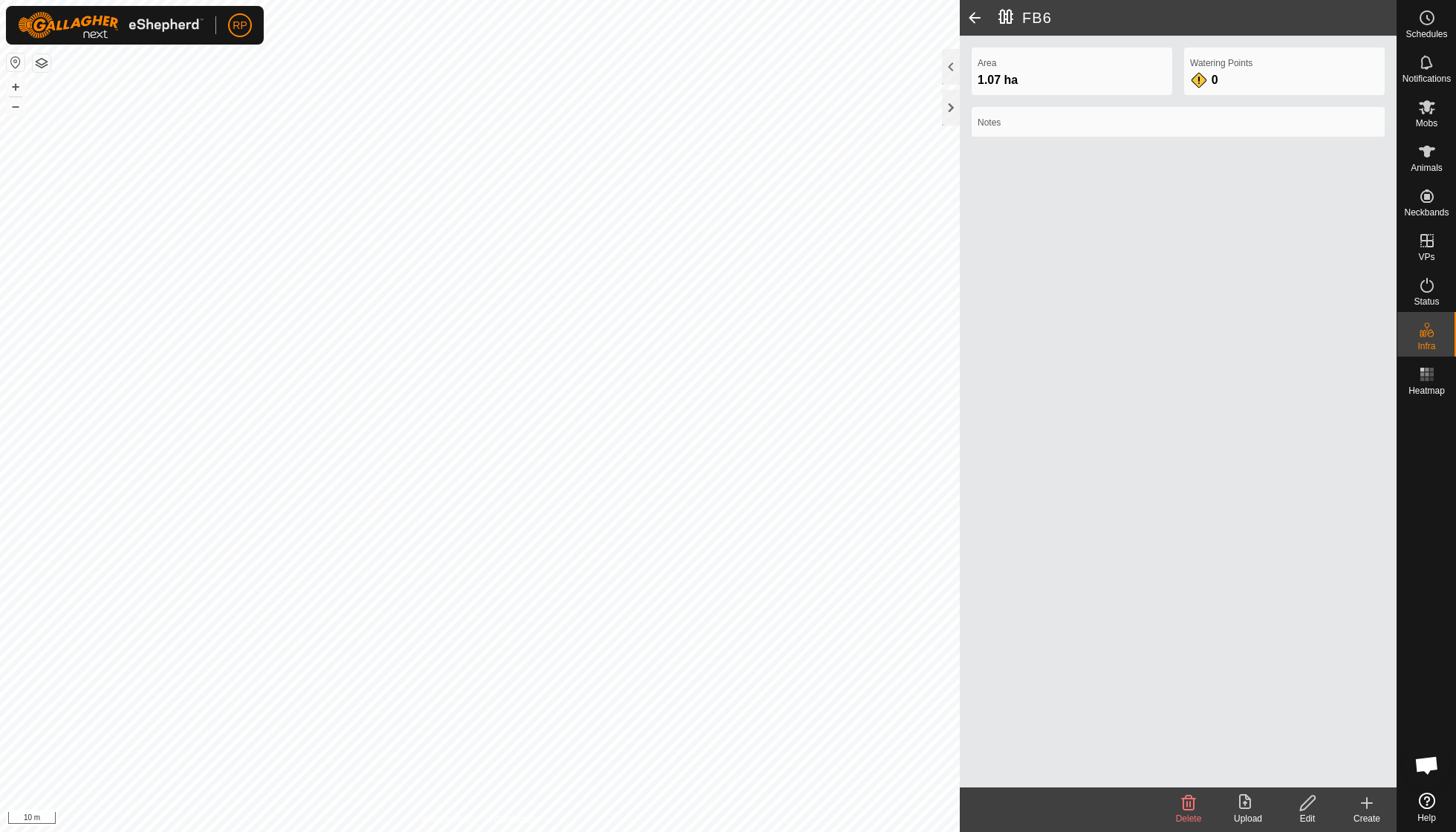
click at [1307, 802] on icon at bounding box center [1307, 803] width 18 height 18
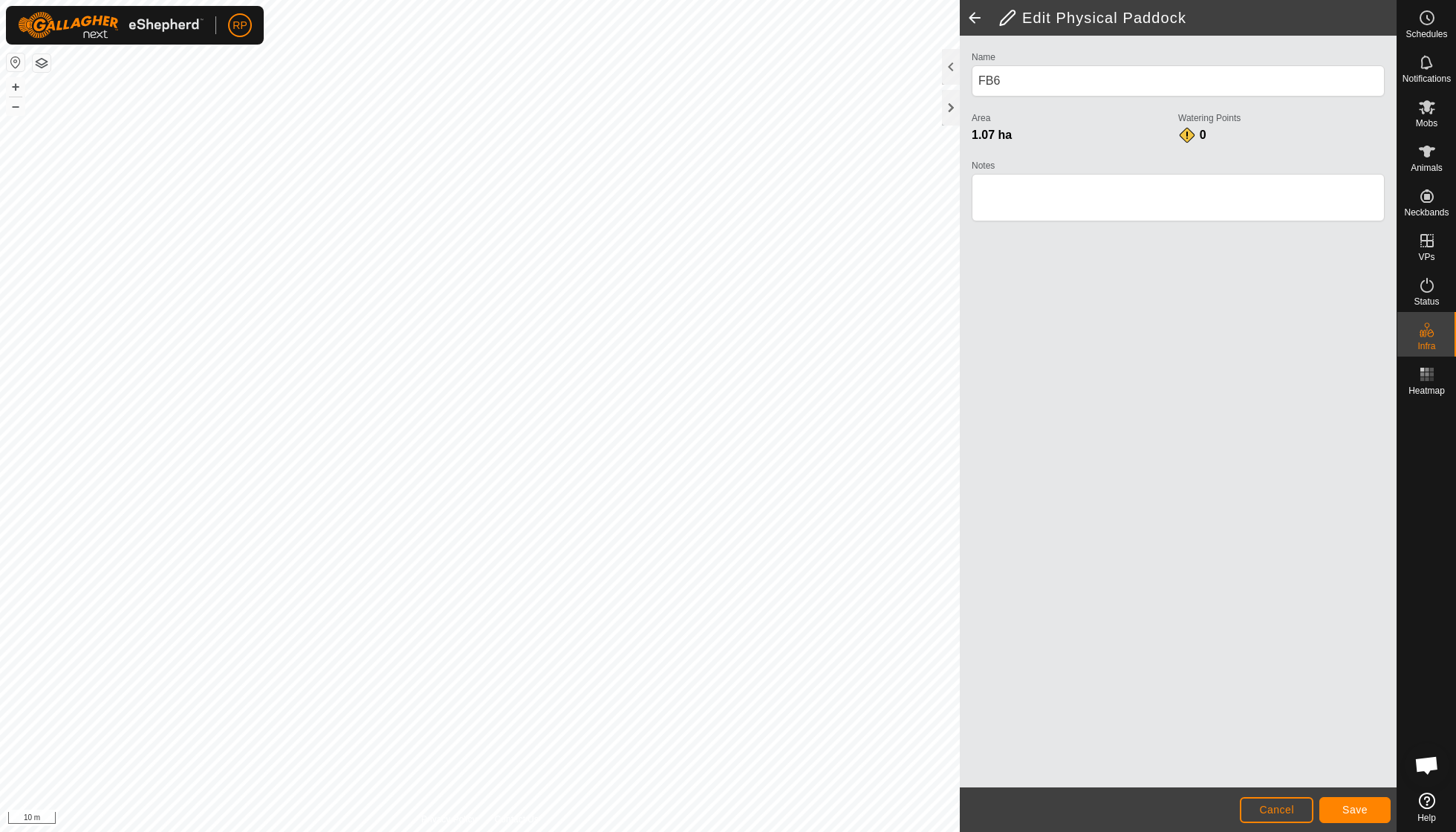
click at [1336, 805] on button "Save" at bounding box center [1354, 810] width 71 height 26
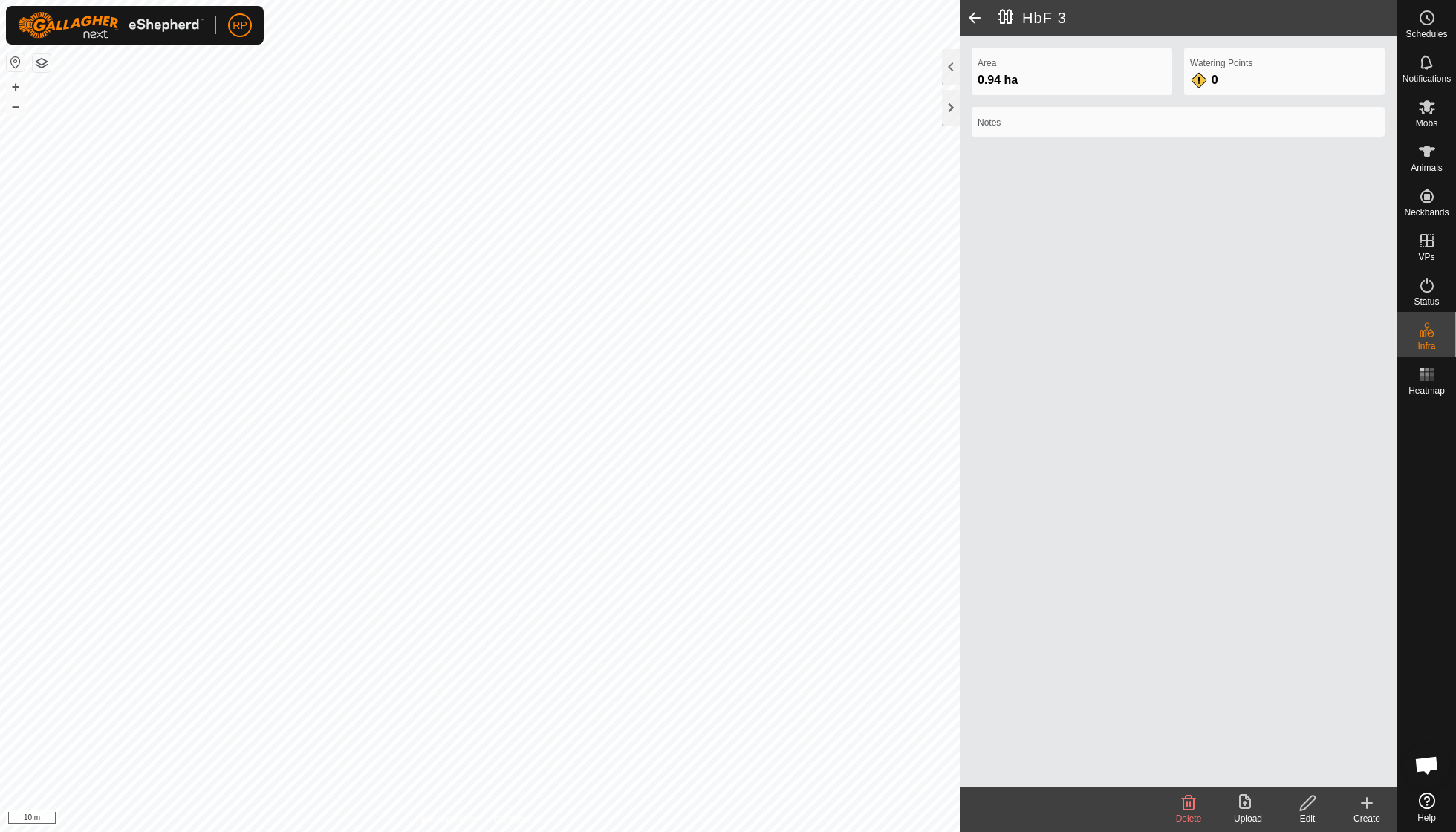
click at [1310, 809] on icon at bounding box center [1307, 803] width 18 height 18
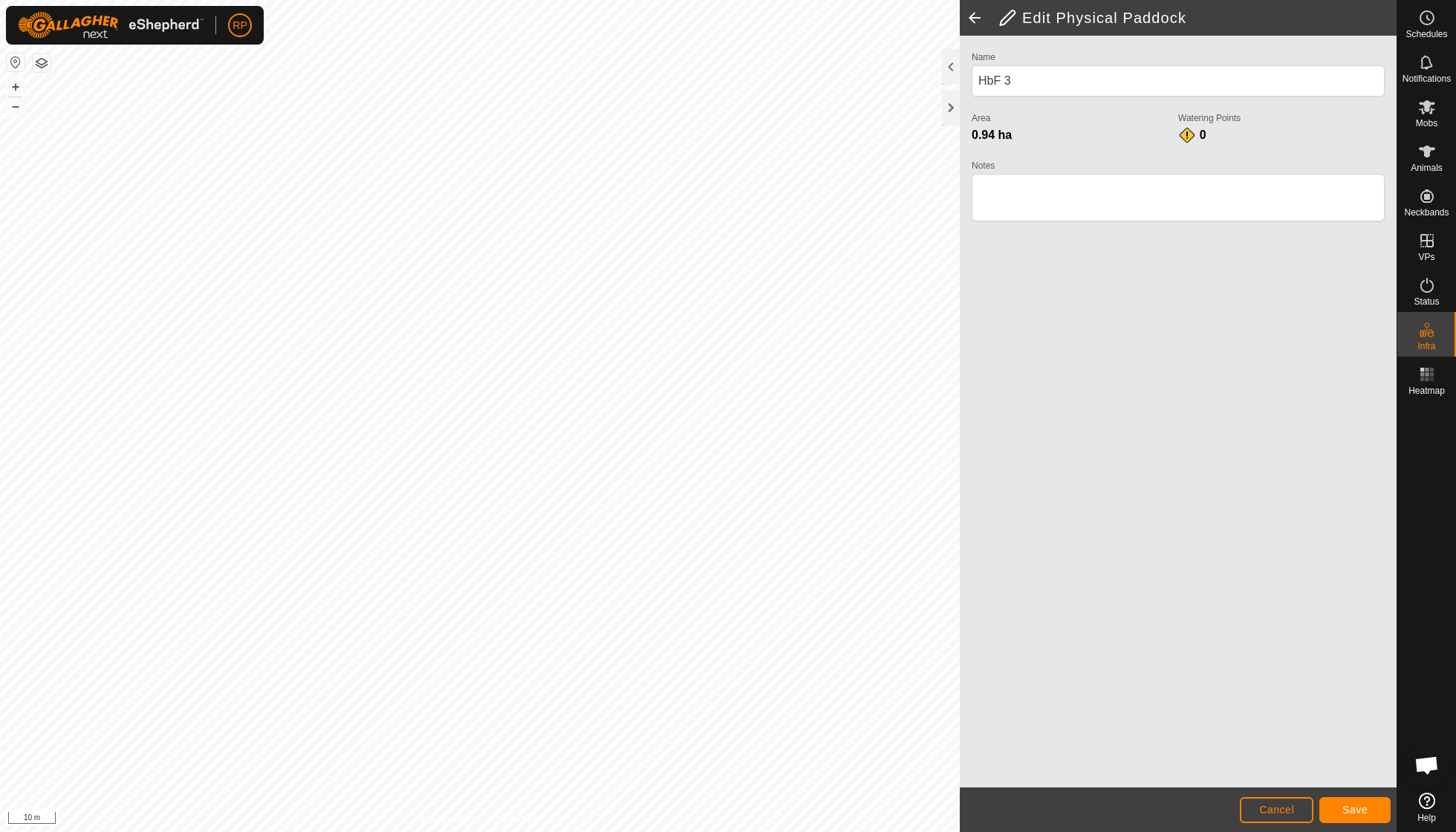
click at [1341, 800] on button "Save" at bounding box center [1354, 810] width 71 height 26
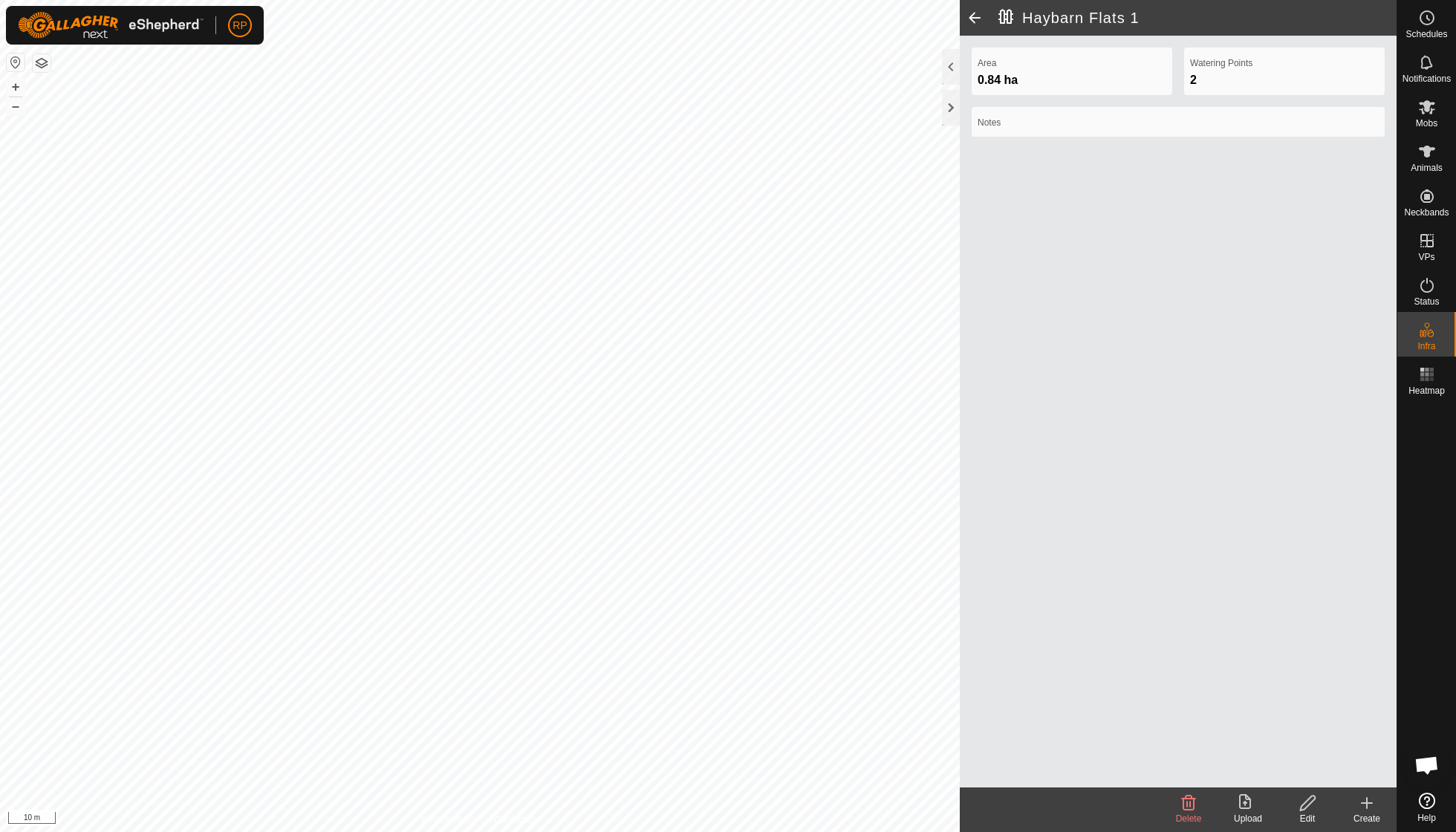
click at [1302, 809] on icon at bounding box center [1307, 802] width 15 height 15
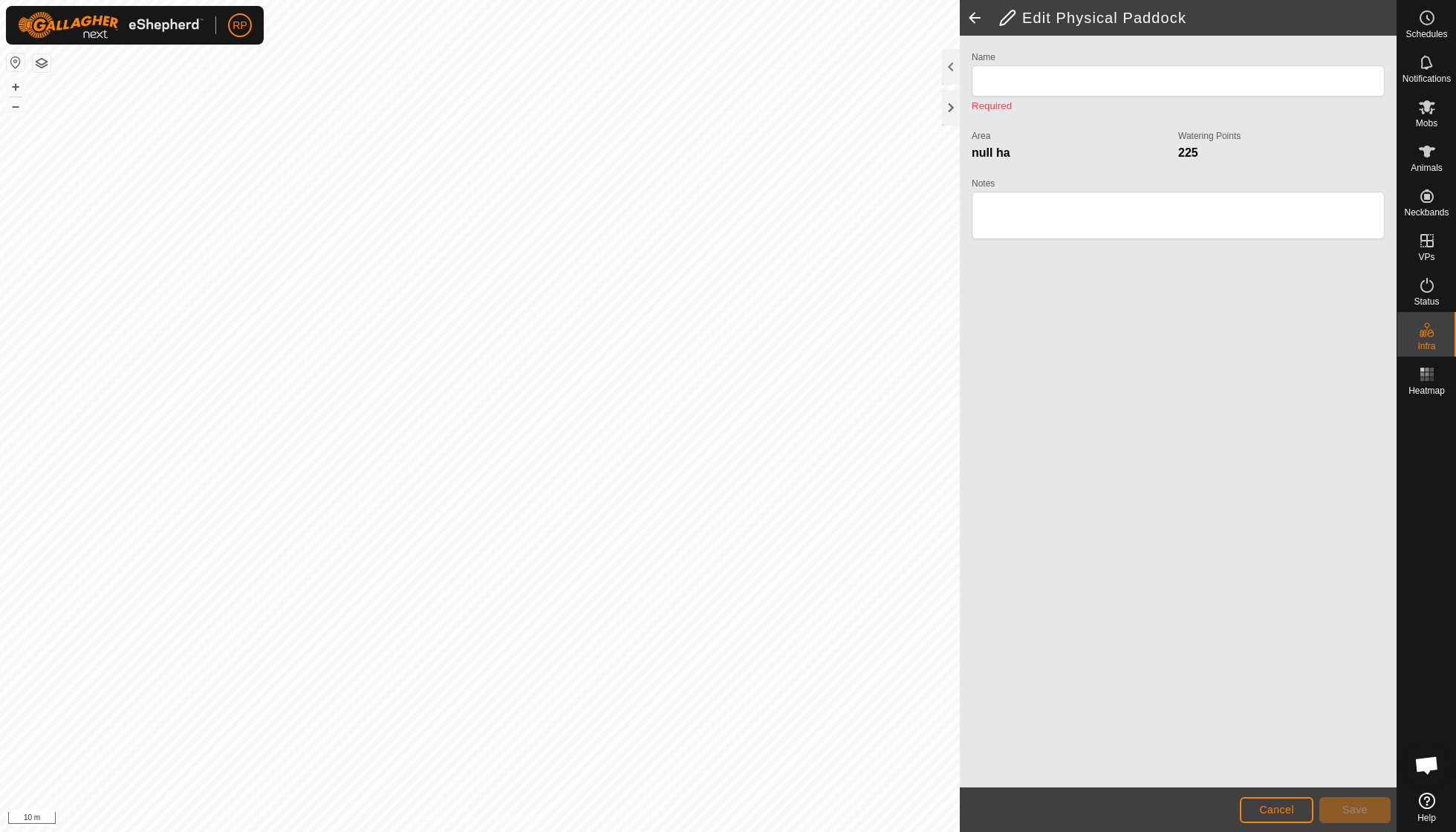
type input "Haybarn Flats 1"
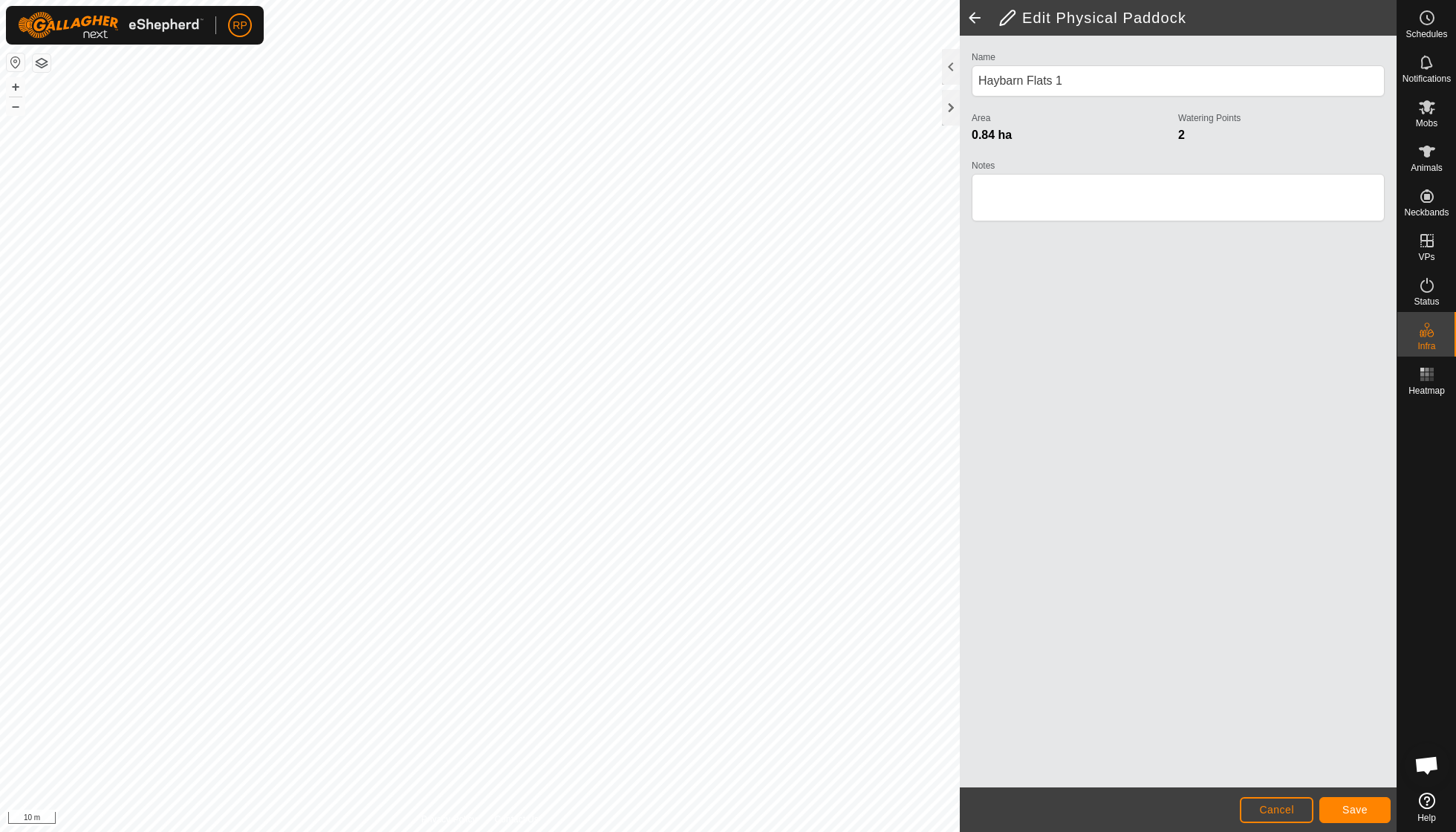
click at [1353, 808] on span "Save" at bounding box center [1354, 810] width 25 height 12
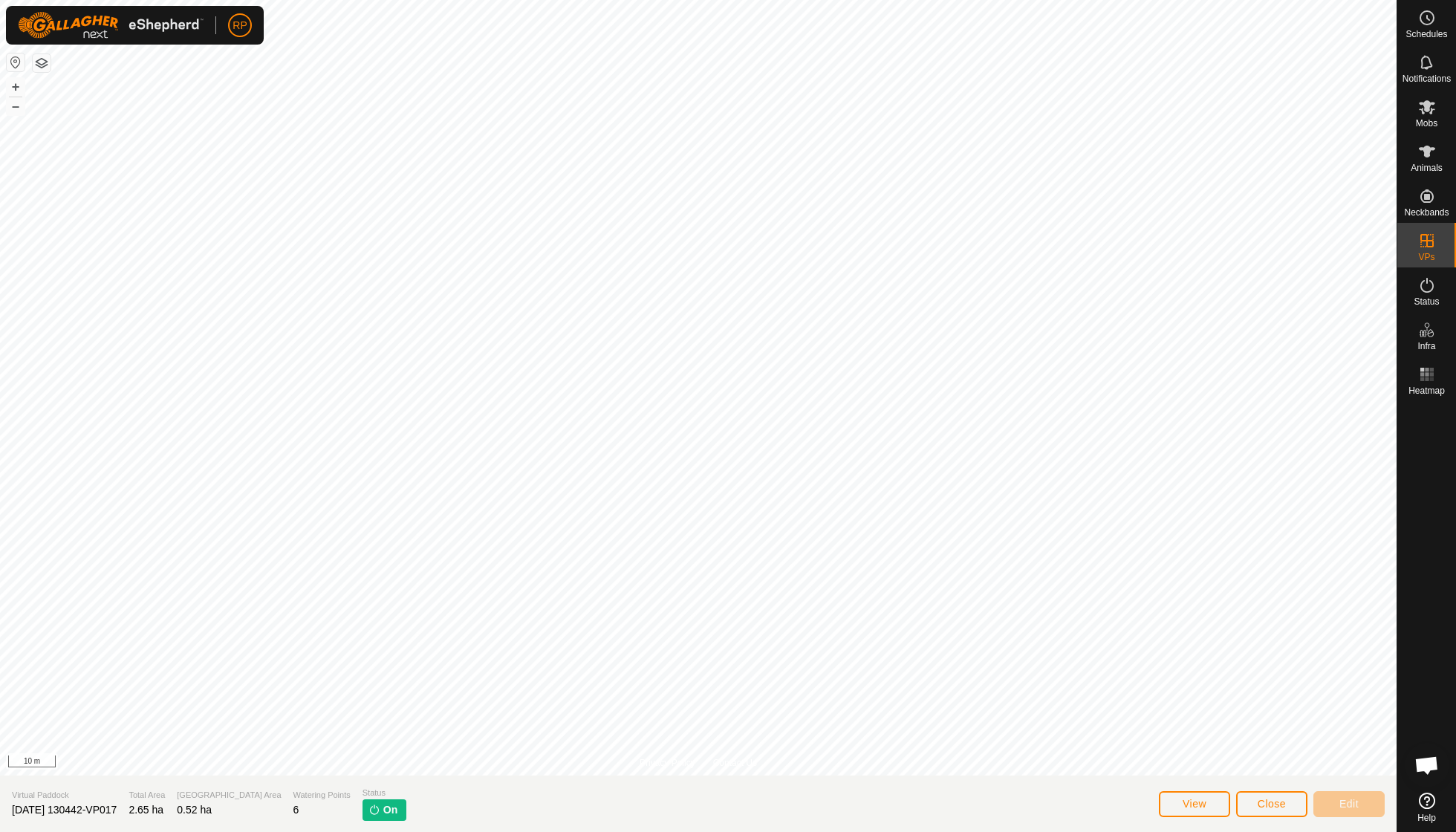
click at [1278, 800] on span "Close" at bounding box center [1272, 804] width 28 height 12
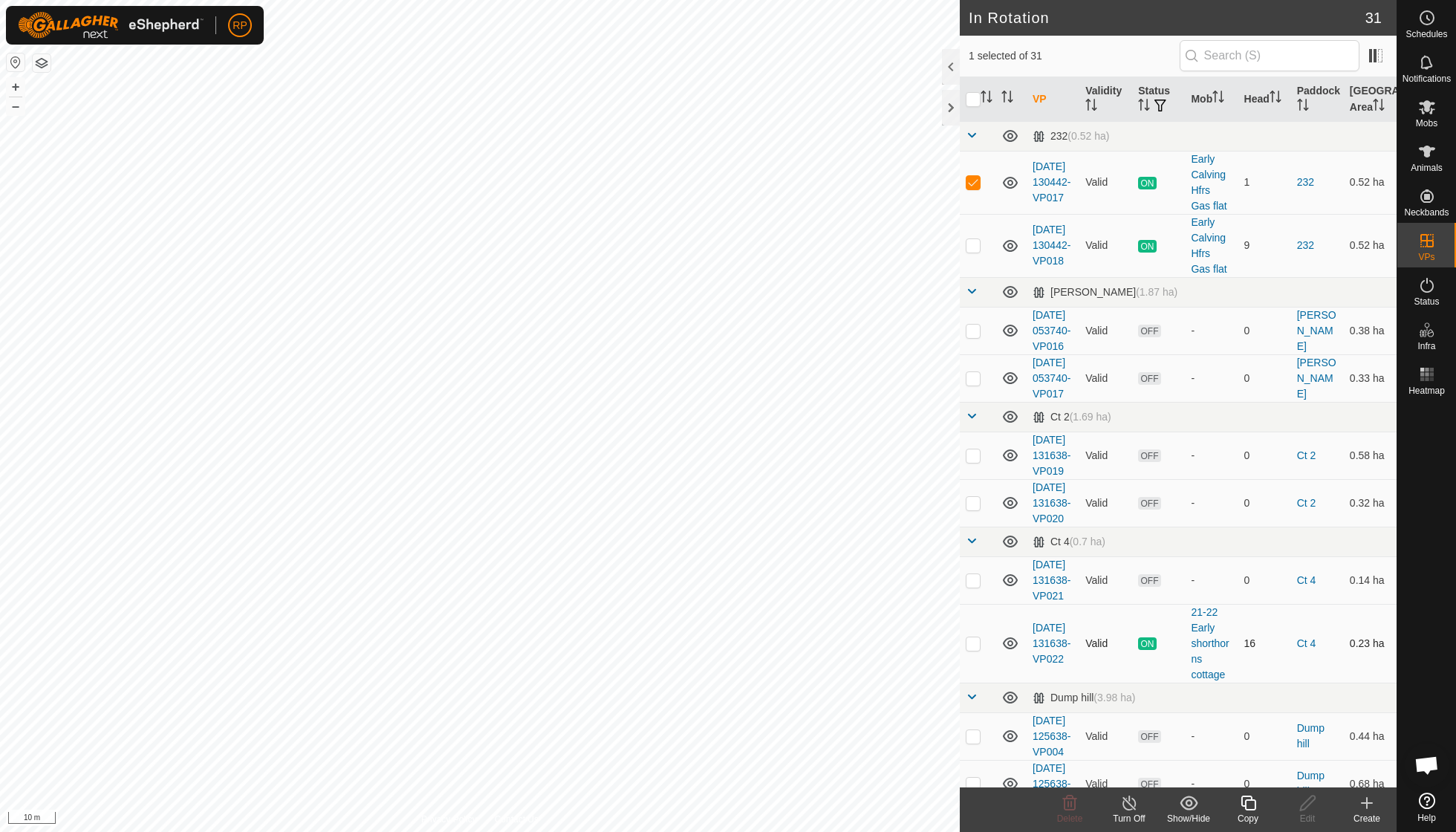
checkbox input "true"
click at [1248, 803] on icon at bounding box center [1248, 803] width 18 height 18
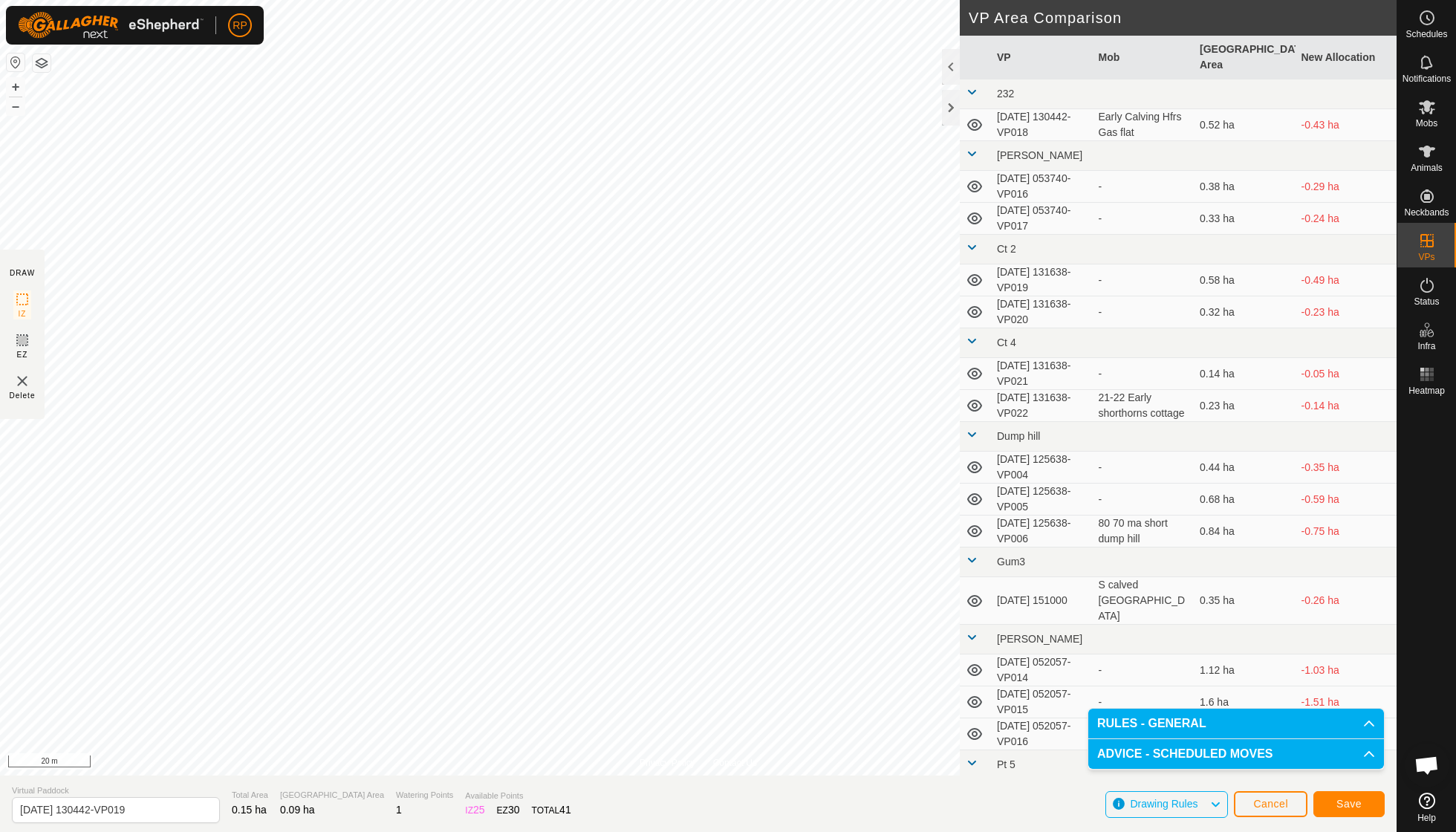
click at [1344, 807] on span "Save" at bounding box center [1348, 804] width 25 height 12
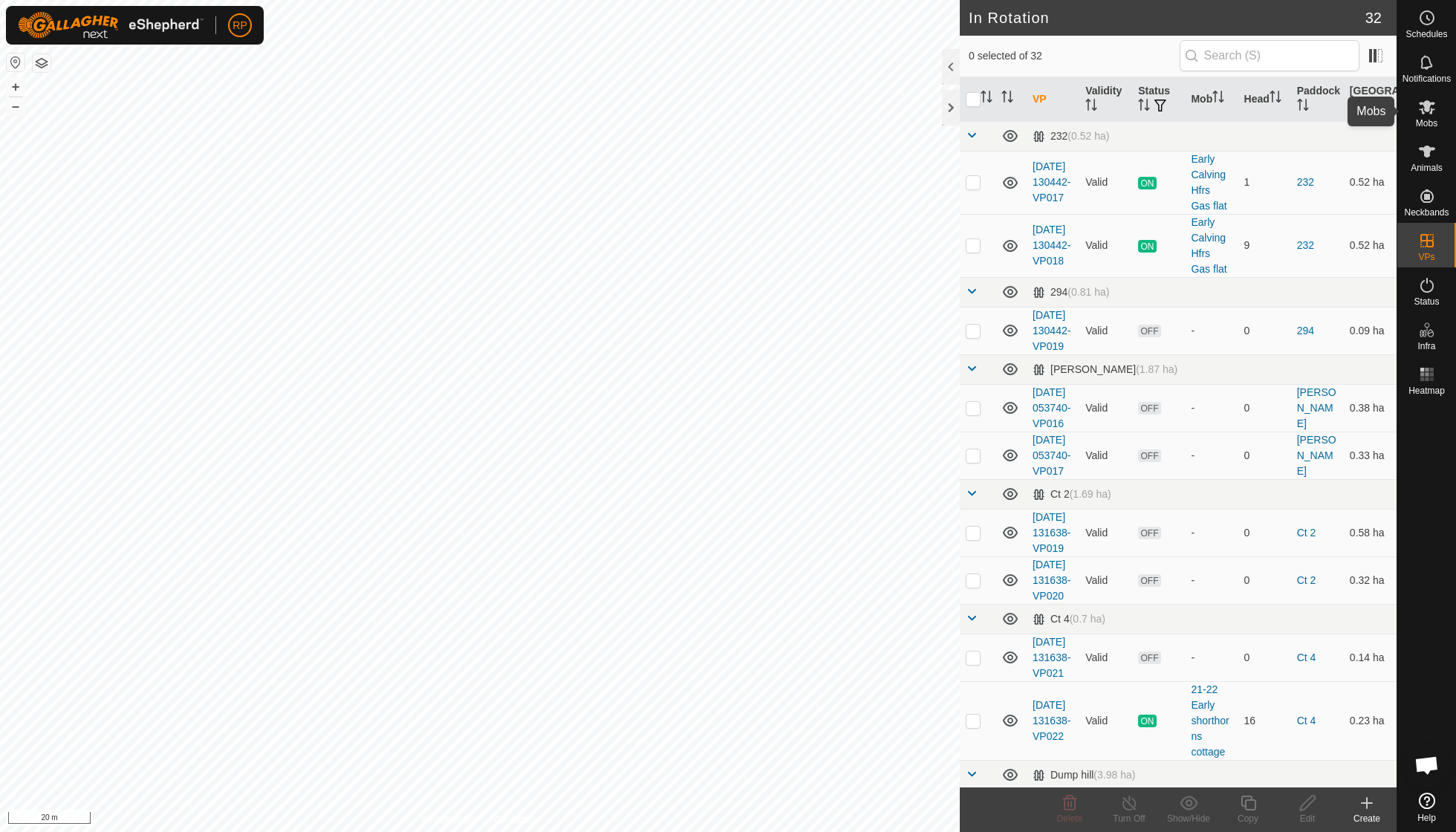
click at [1427, 111] on icon at bounding box center [1426, 107] width 17 height 14
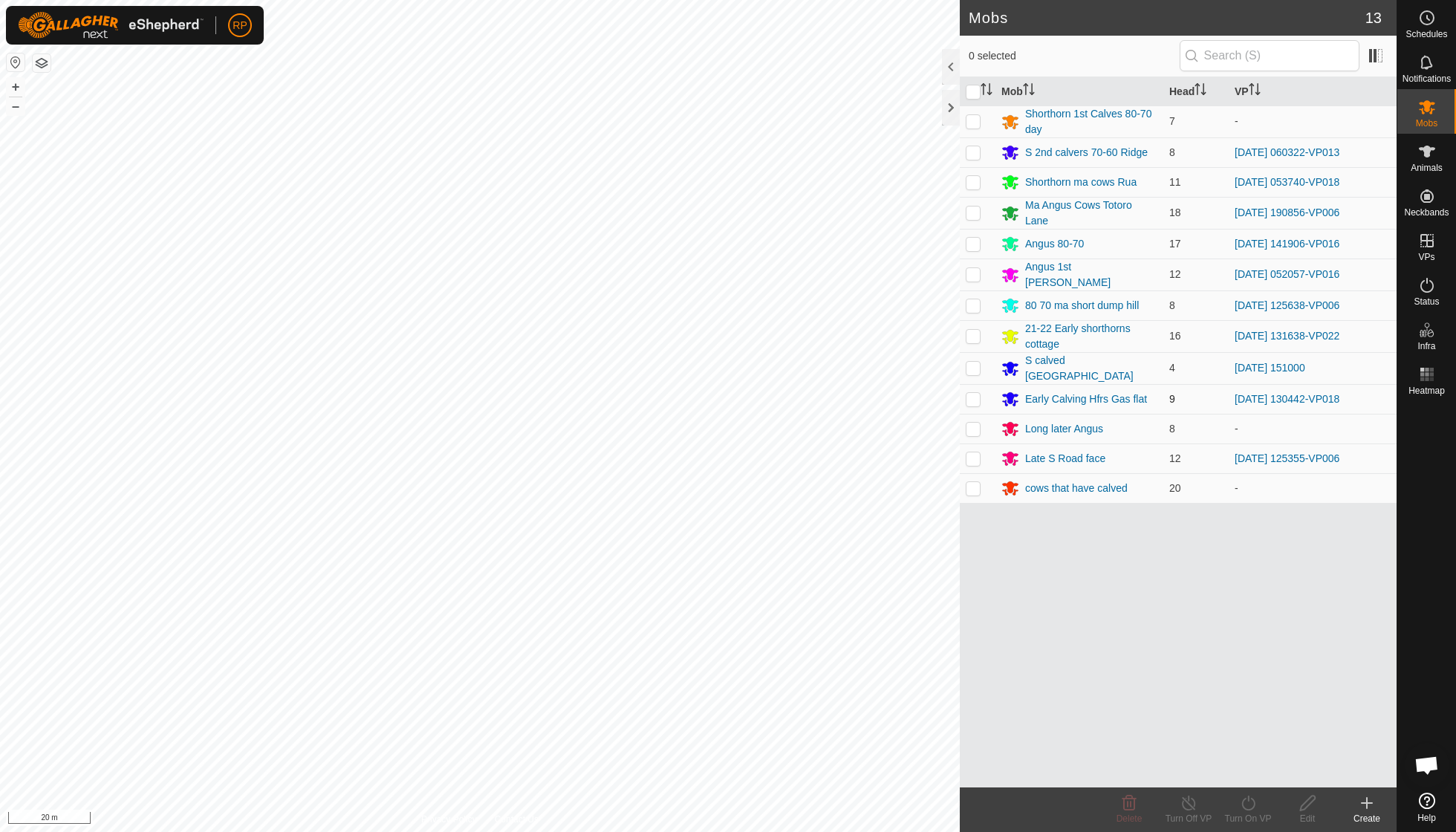
click at [970, 393] on p-checkbox at bounding box center [972, 399] width 15 height 12
checkbox input "true"
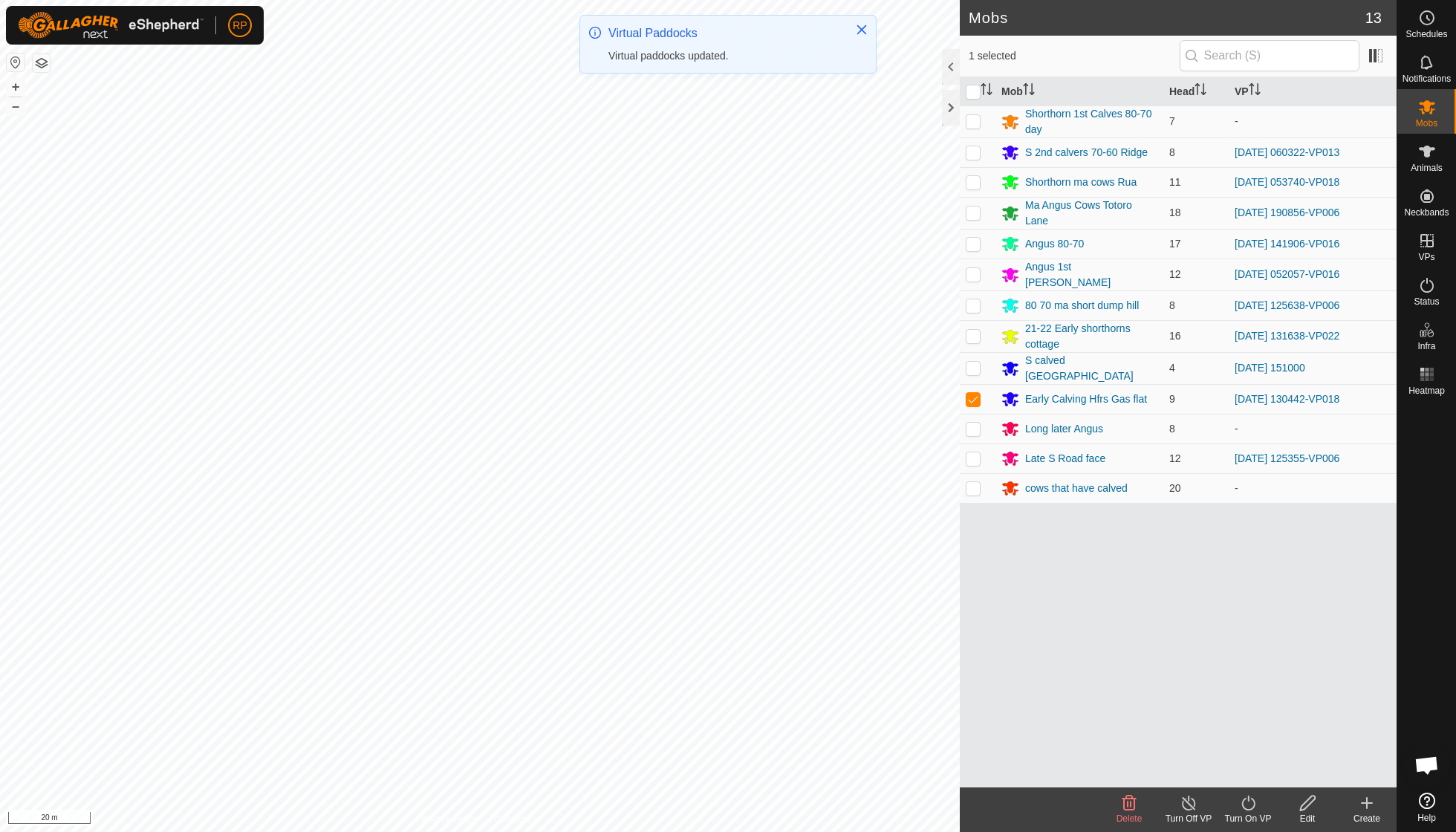
click at [1240, 805] on icon at bounding box center [1248, 803] width 18 height 18
click at [1237, 764] on link "Now" at bounding box center [1293, 770] width 147 height 30
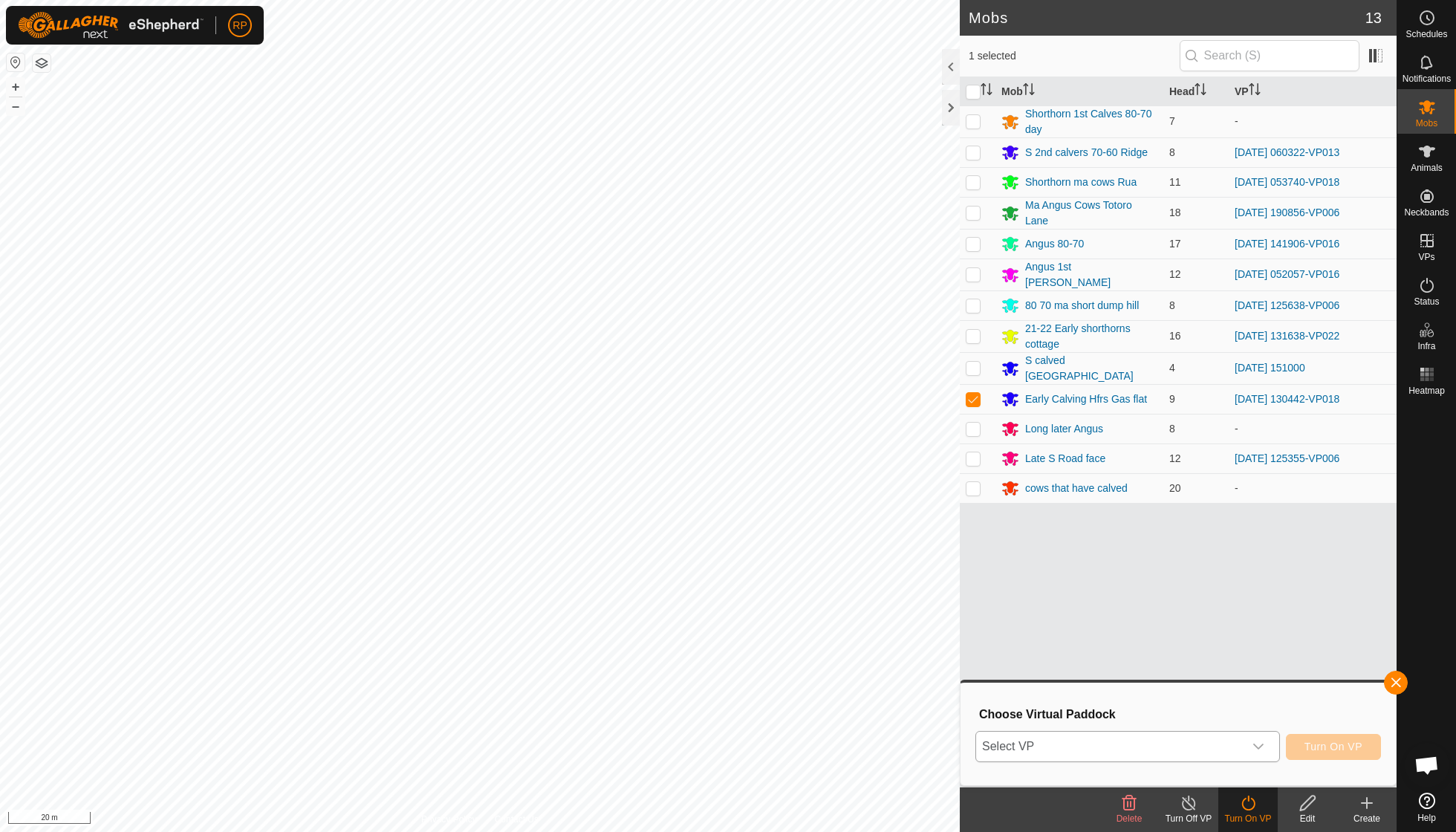
click at [1259, 746] on icon "dropdown trigger" at bounding box center [1259, 746] width 11 height 6
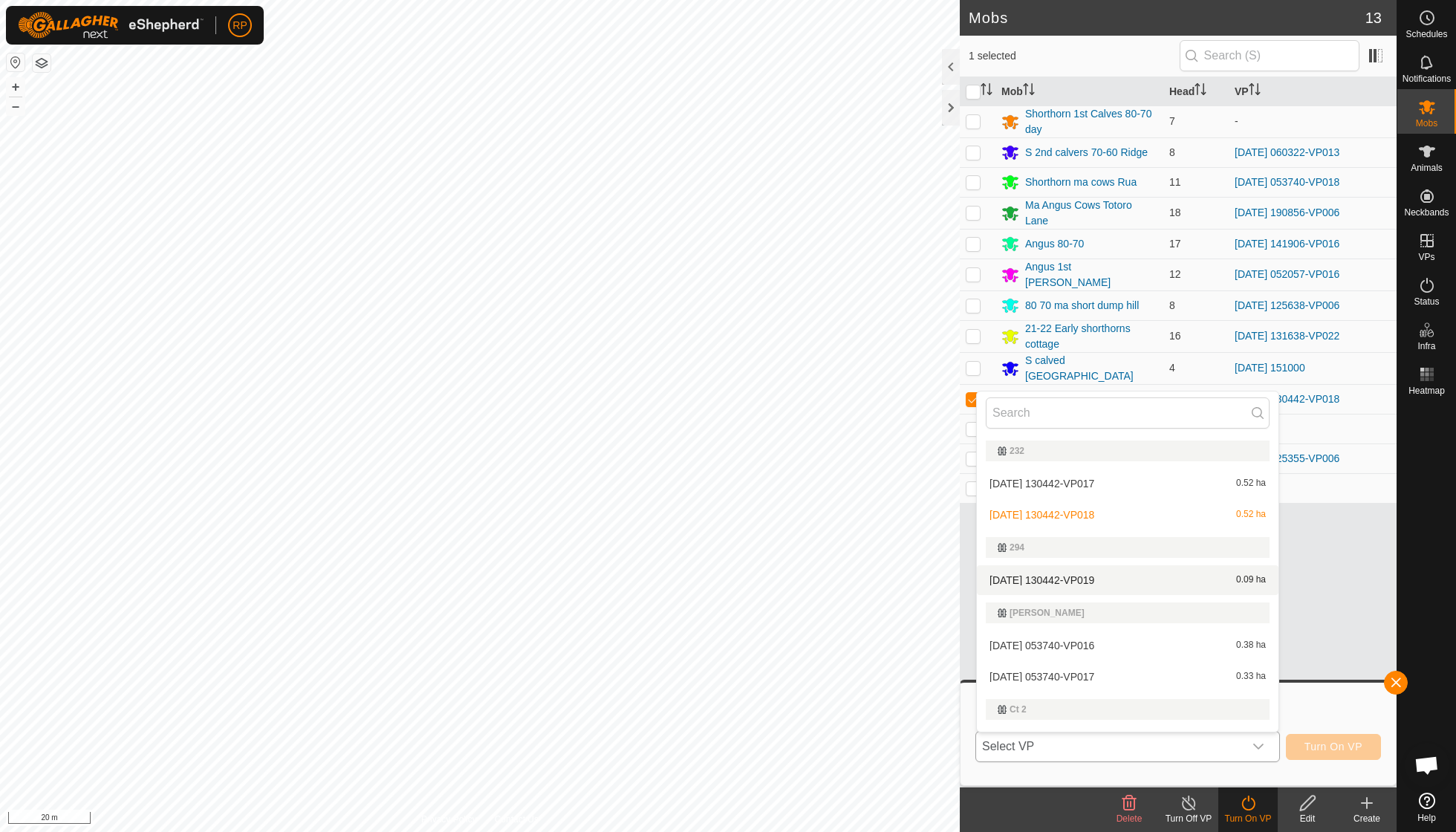
click at [1098, 575] on li "[DATE] 130442-VP019 0.09 ha" at bounding box center [1128, 580] width 302 height 30
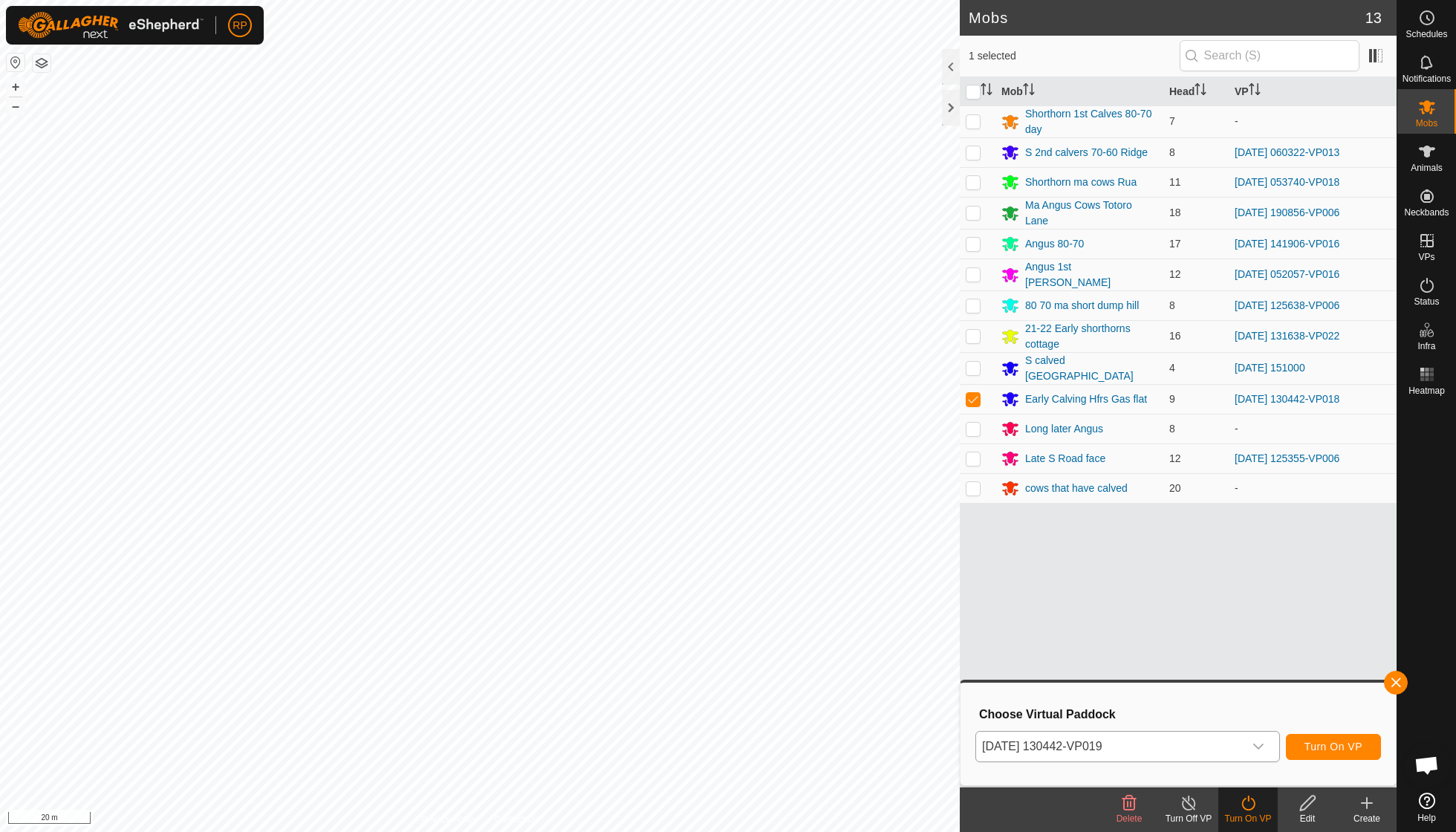
click at [1308, 747] on span "Turn On VP" at bounding box center [1333, 747] width 58 height 12
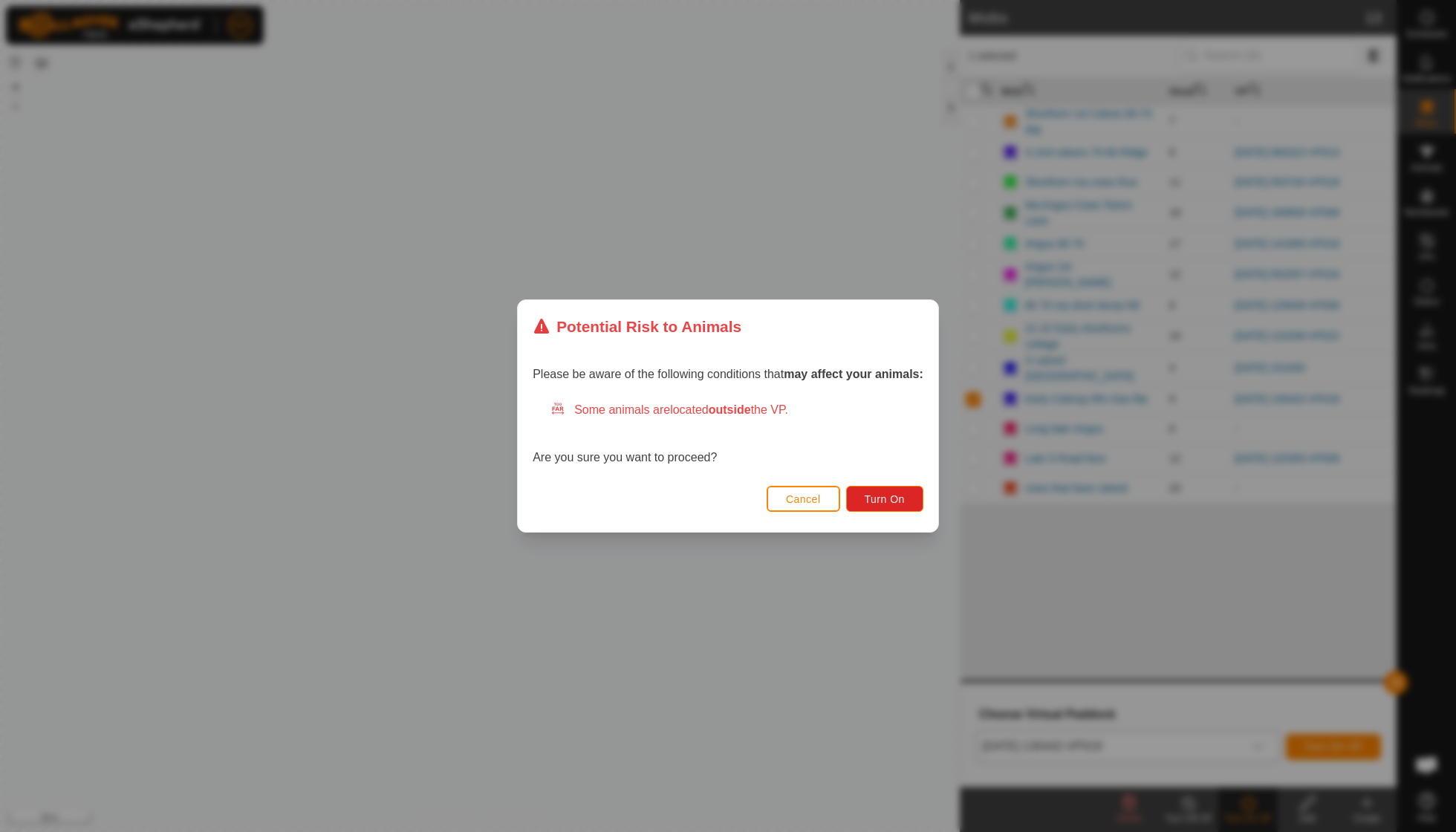
drag, startPoint x: 1308, startPoint y: 747, endPoint x: 1077, endPoint y: 613, distance: 267.1
click at [1077, 613] on div "Potential Risk to Animals Please be aware of the following conditions that may …" at bounding box center [728, 416] width 1456 height 832
click at [900, 498] on span "Turn On" at bounding box center [885, 499] width 40 height 12
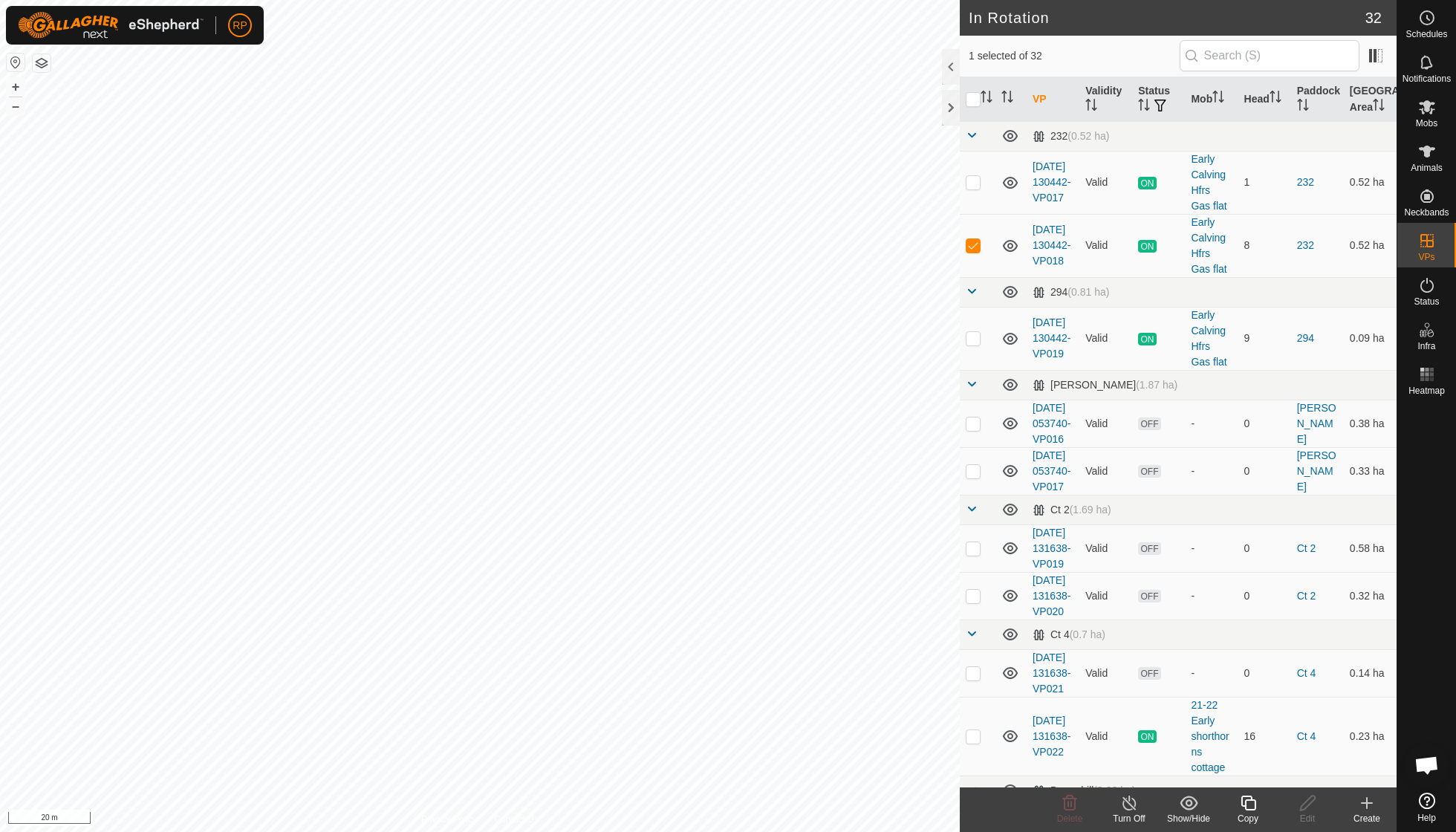
checkbox input "false"
checkbox input "true"
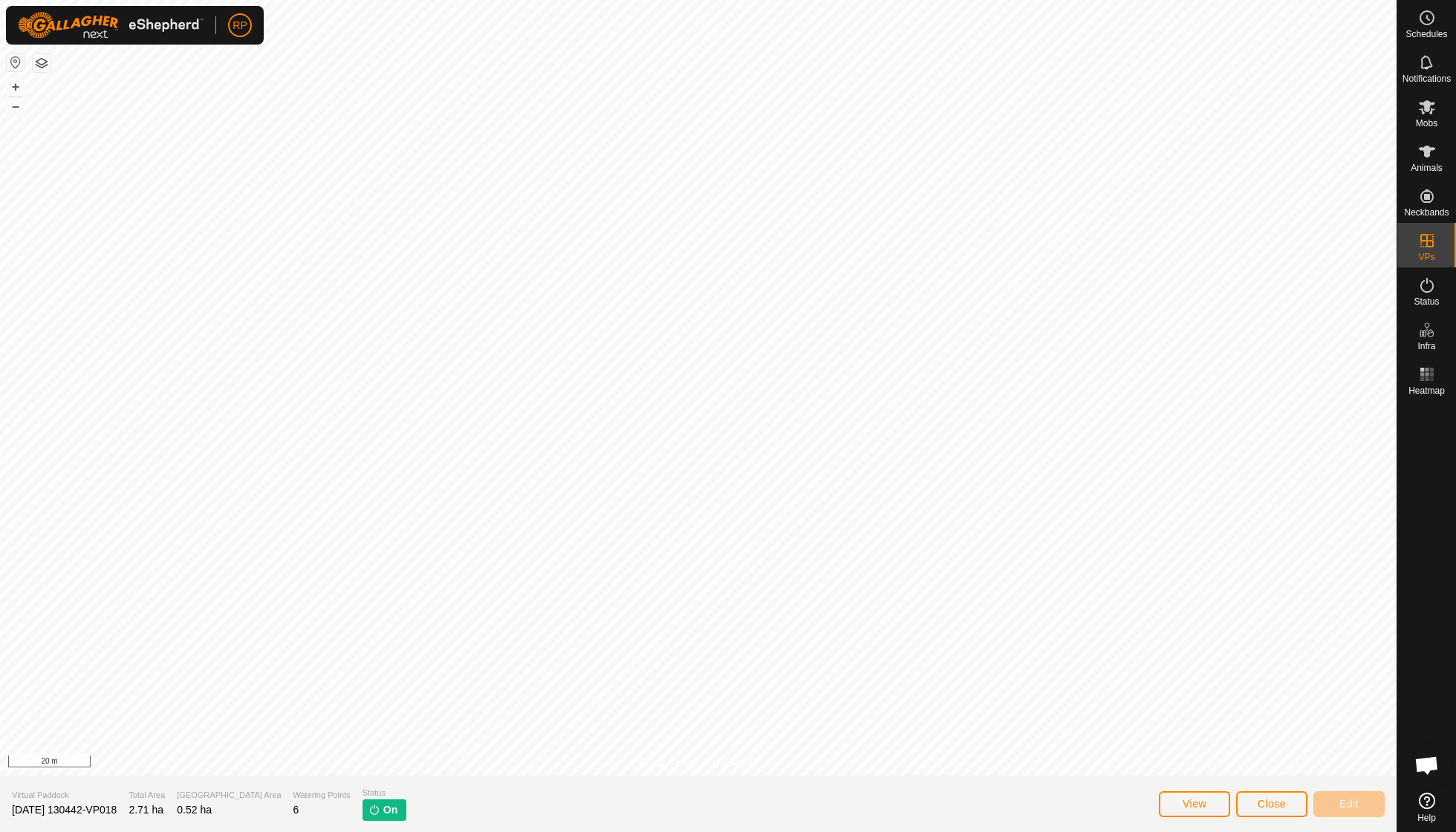
click at [1283, 808] on span "Close" at bounding box center [1272, 804] width 28 height 12
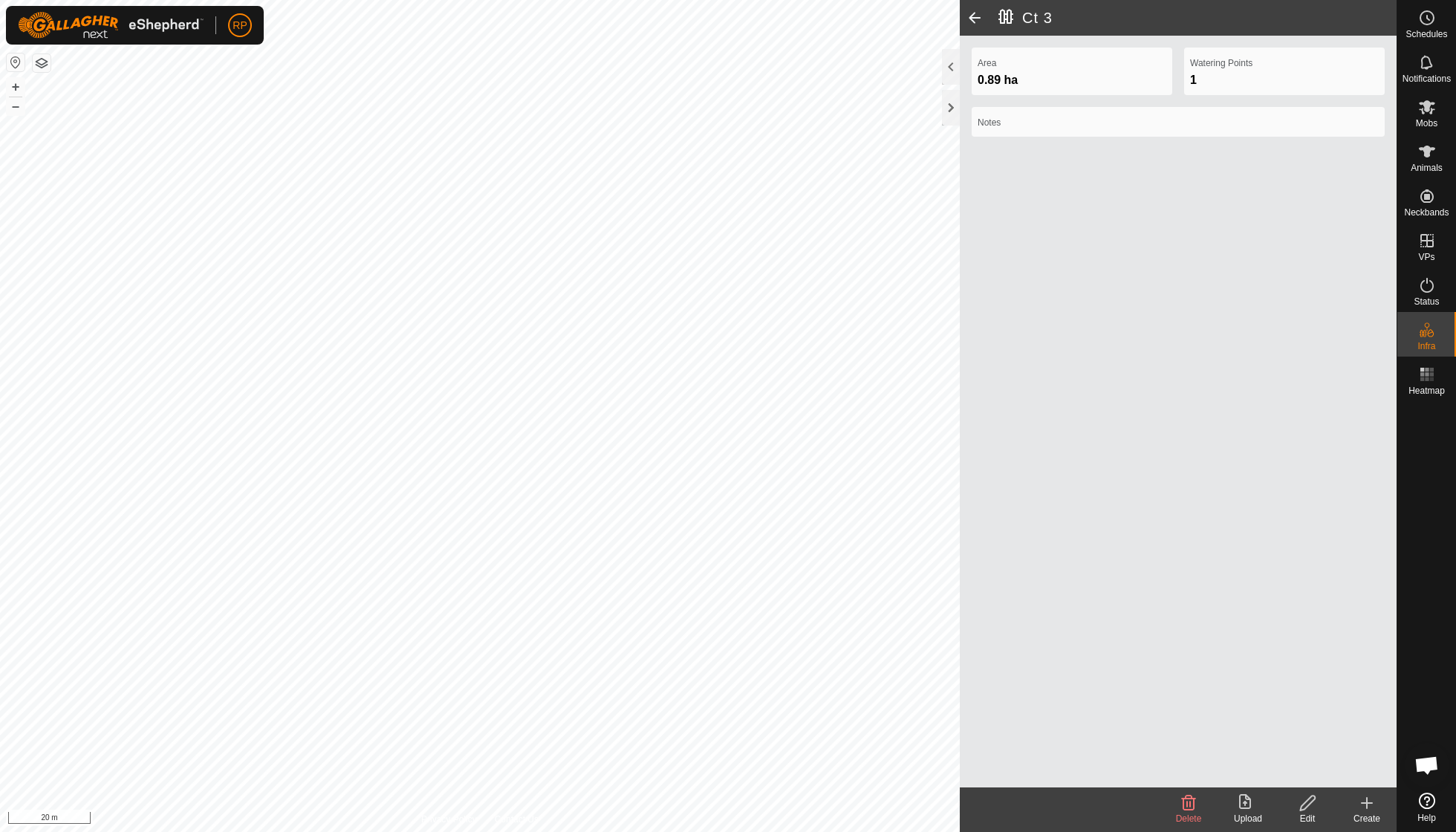
click at [1302, 803] on icon at bounding box center [1307, 803] width 18 height 18
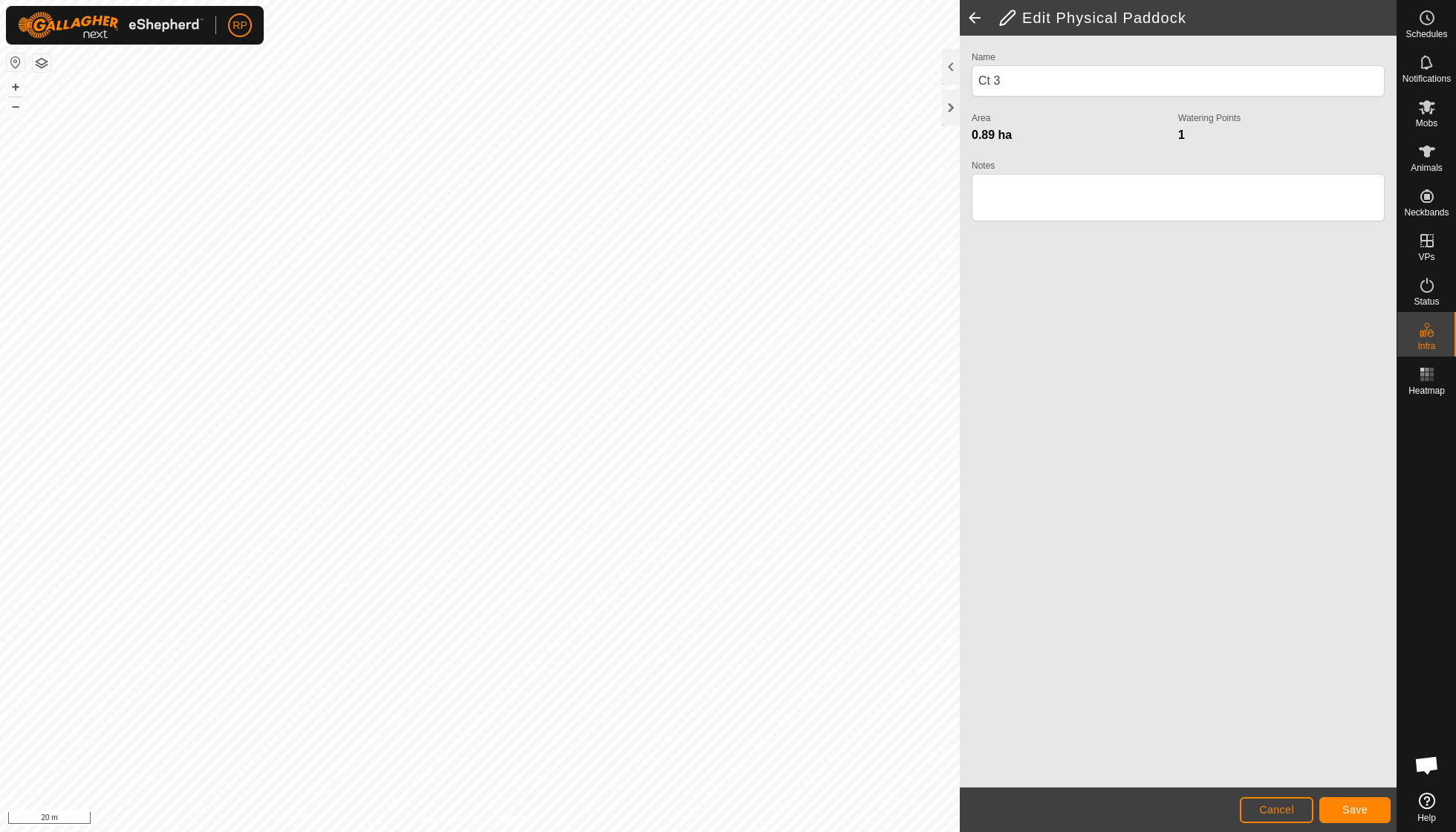
click at [1361, 806] on span "Save" at bounding box center [1354, 810] width 25 height 12
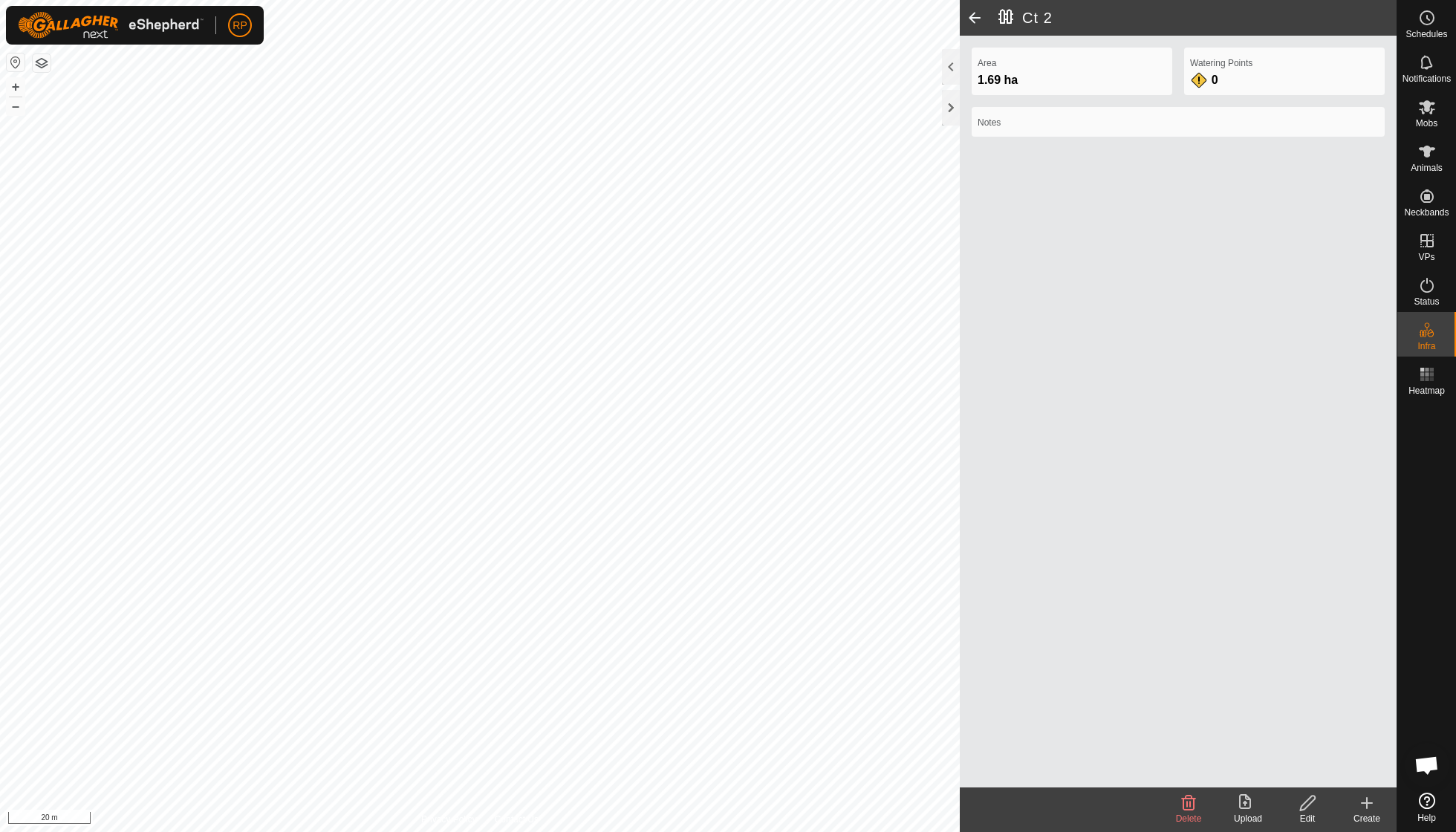
click at [1305, 797] on icon at bounding box center [1307, 803] width 18 height 18
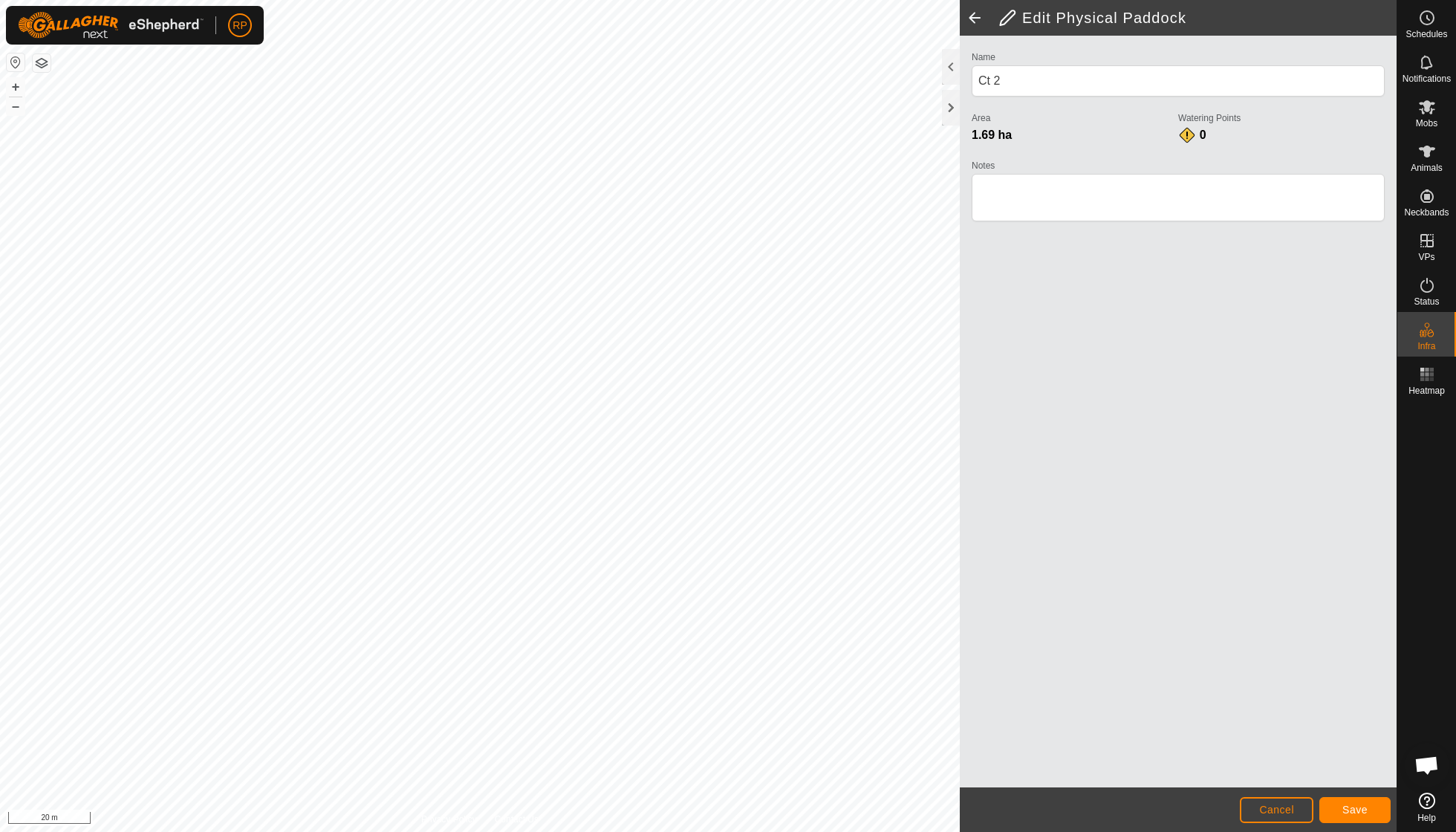
click at [1352, 804] on span "Save" at bounding box center [1354, 810] width 25 height 12
